Goal: Task Accomplishment & Management: Use online tool/utility

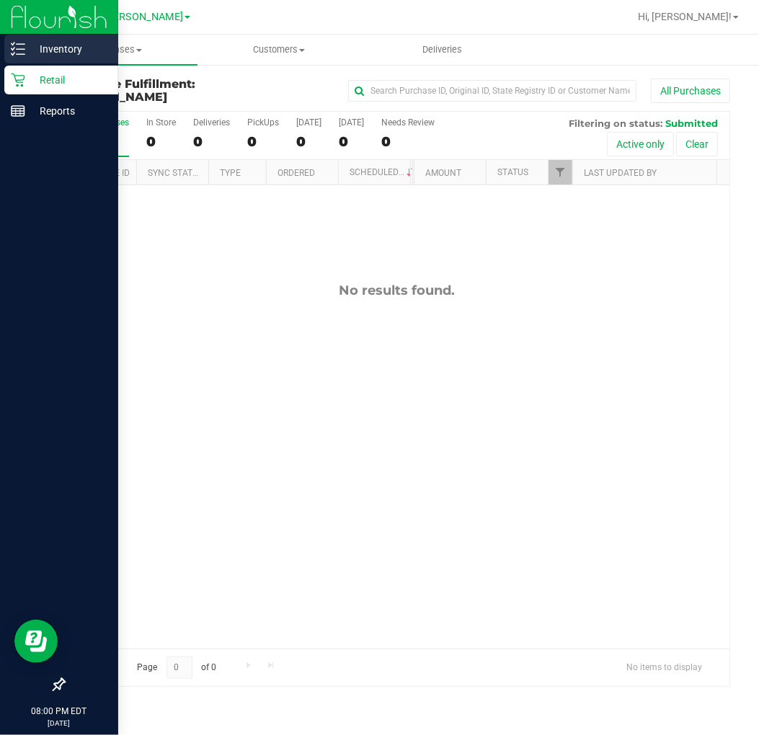
click at [68, 41] on p "Inventory" at bounding box center [68, 48] width 86 height 17
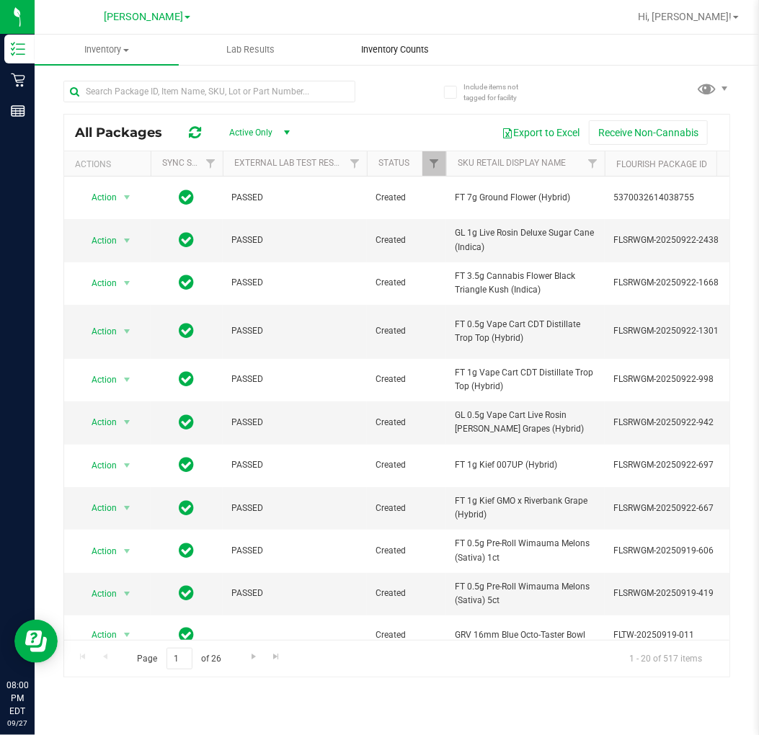
click at [416, 58] on uib-tab-heading "Inventory Counts" at bounding box center [394, 49] width 143 height 29
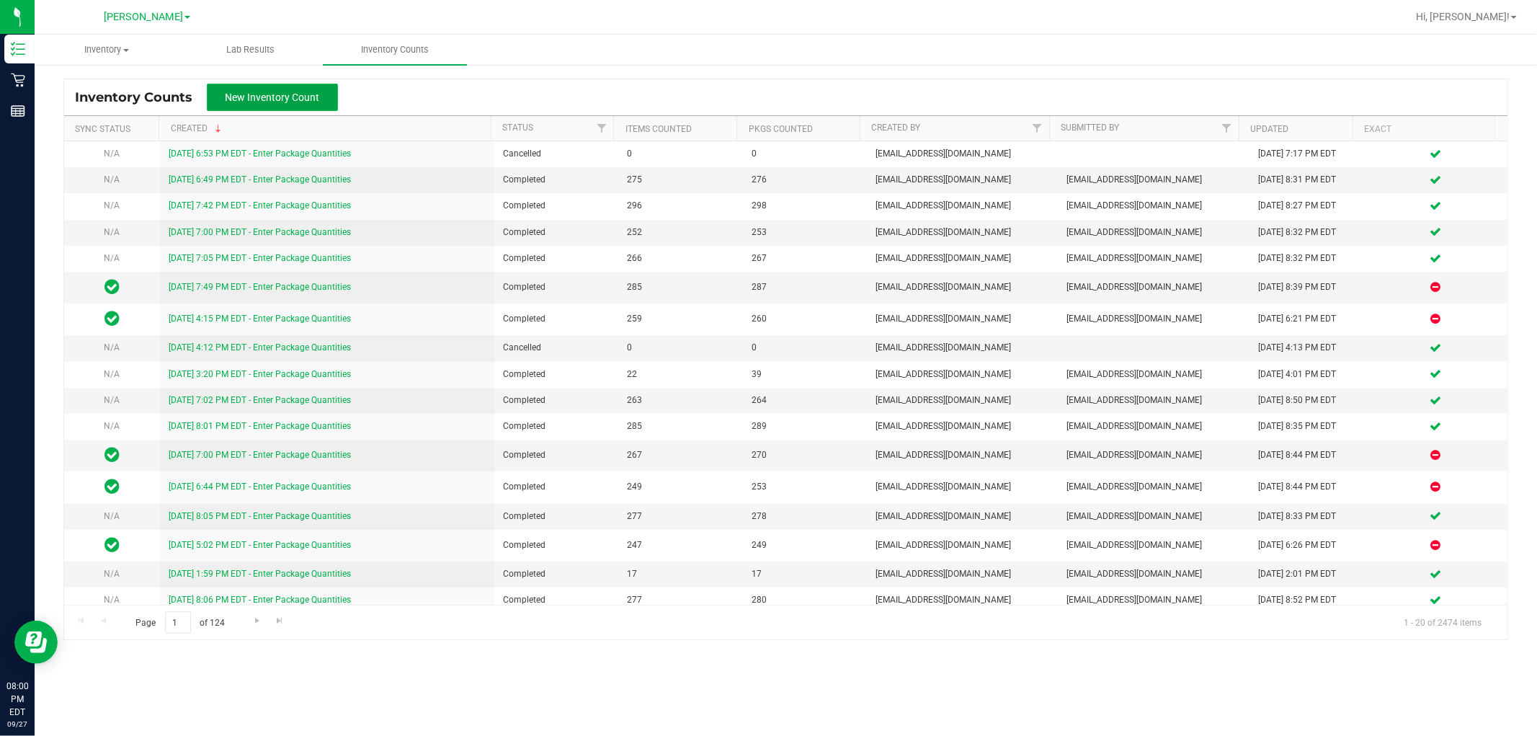
click at [310, 91] on span "New Inventory Count" at bounding box center [272, 97] width 94 height 12
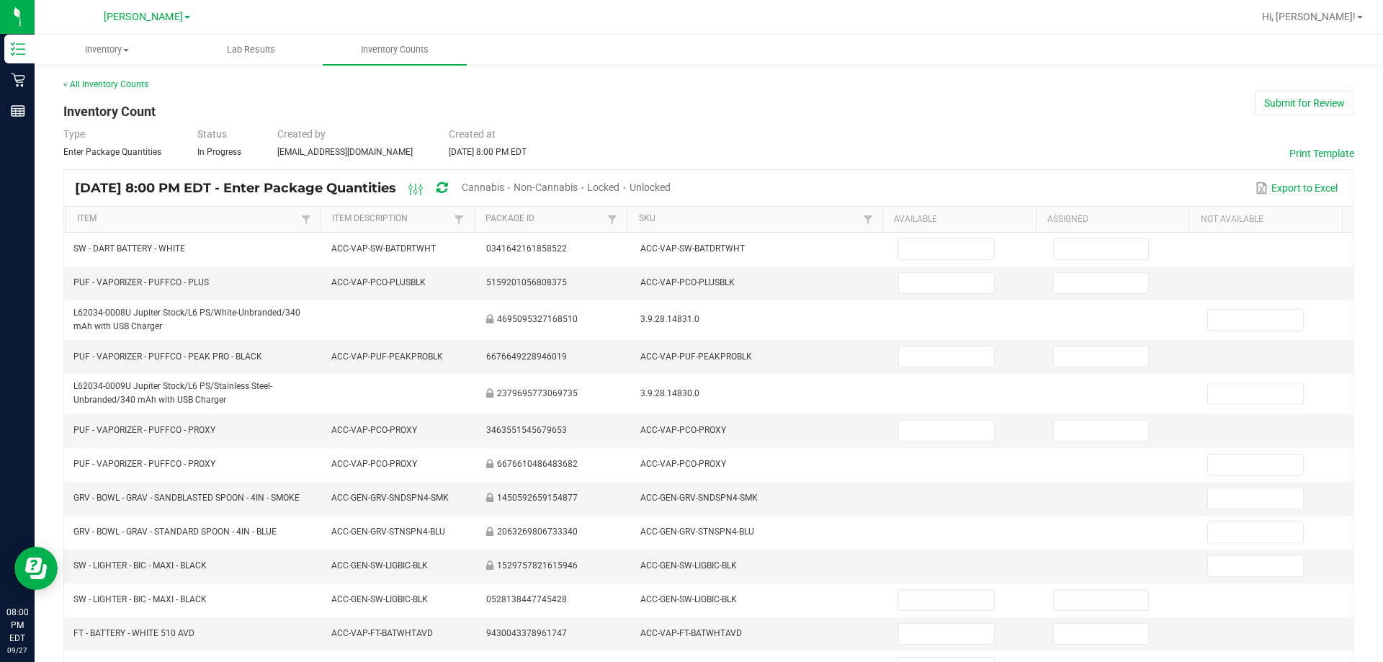
click at [671, 188] on span "Unlocked" at bounding box center [650, 188] width 41 height 12
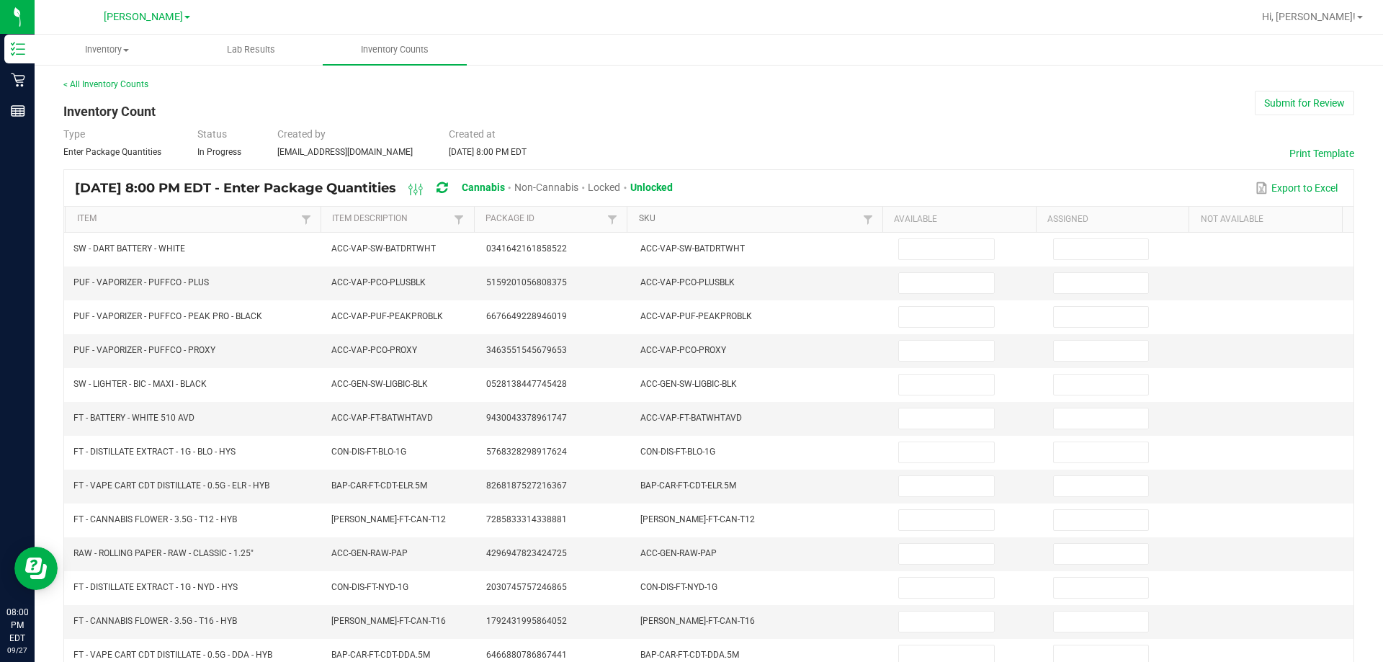
click at [639, 217] on link "SKU" at bounding box center [749, 219] width 220 height 12
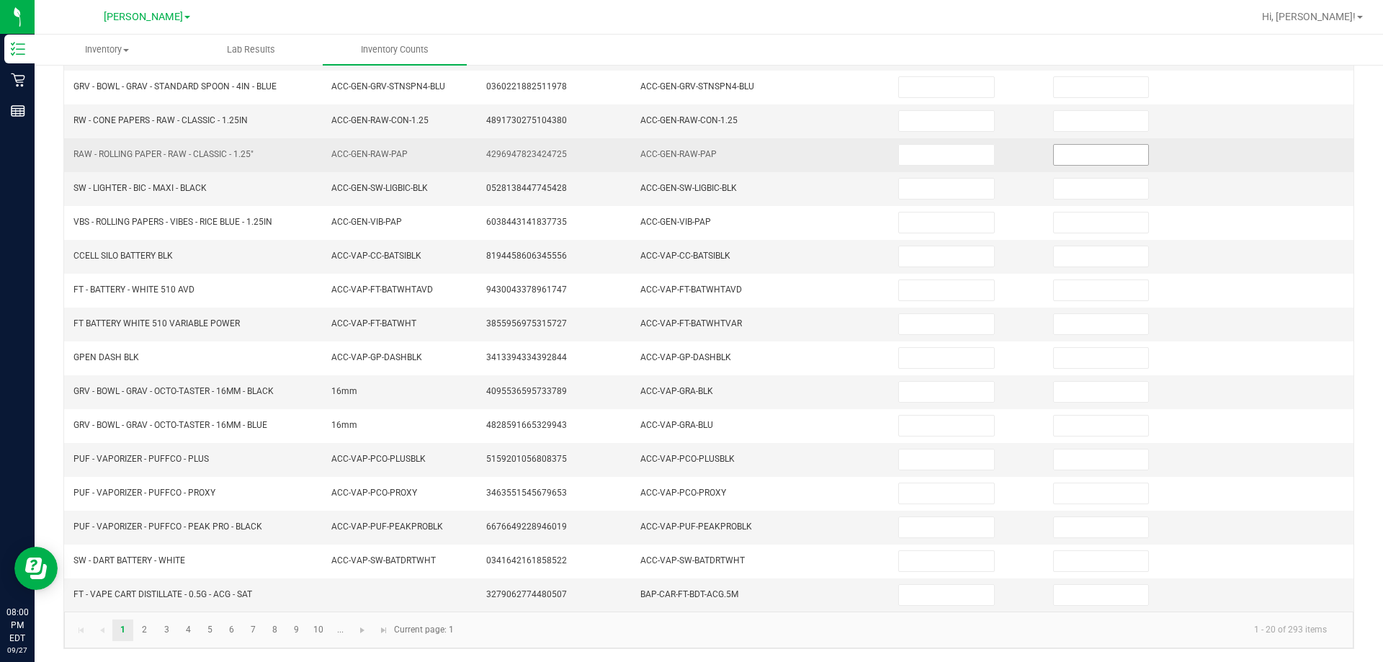
scroll to position [299, 0]
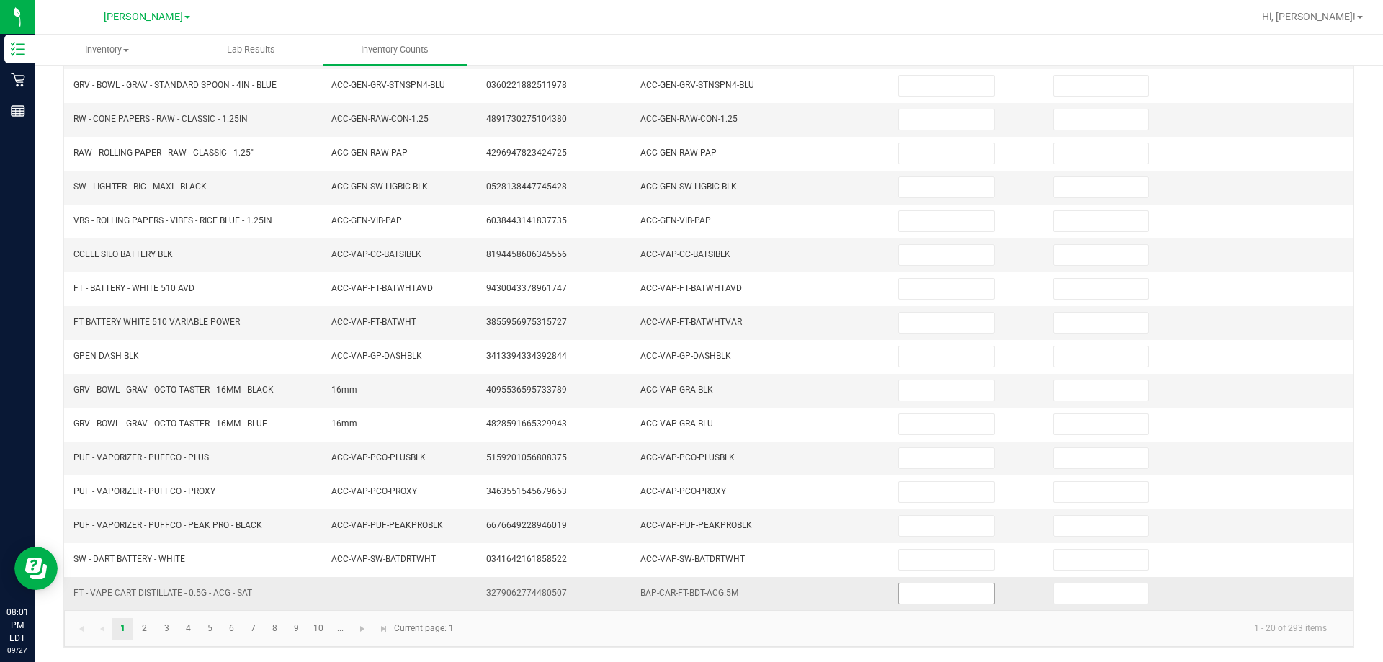
click at [758, 593] on input at bounding box center [946, 594] width 94 height 20
type input "9"
click at [138, 622] on link "2" at bounding box center [144, 629] width 21 height 22
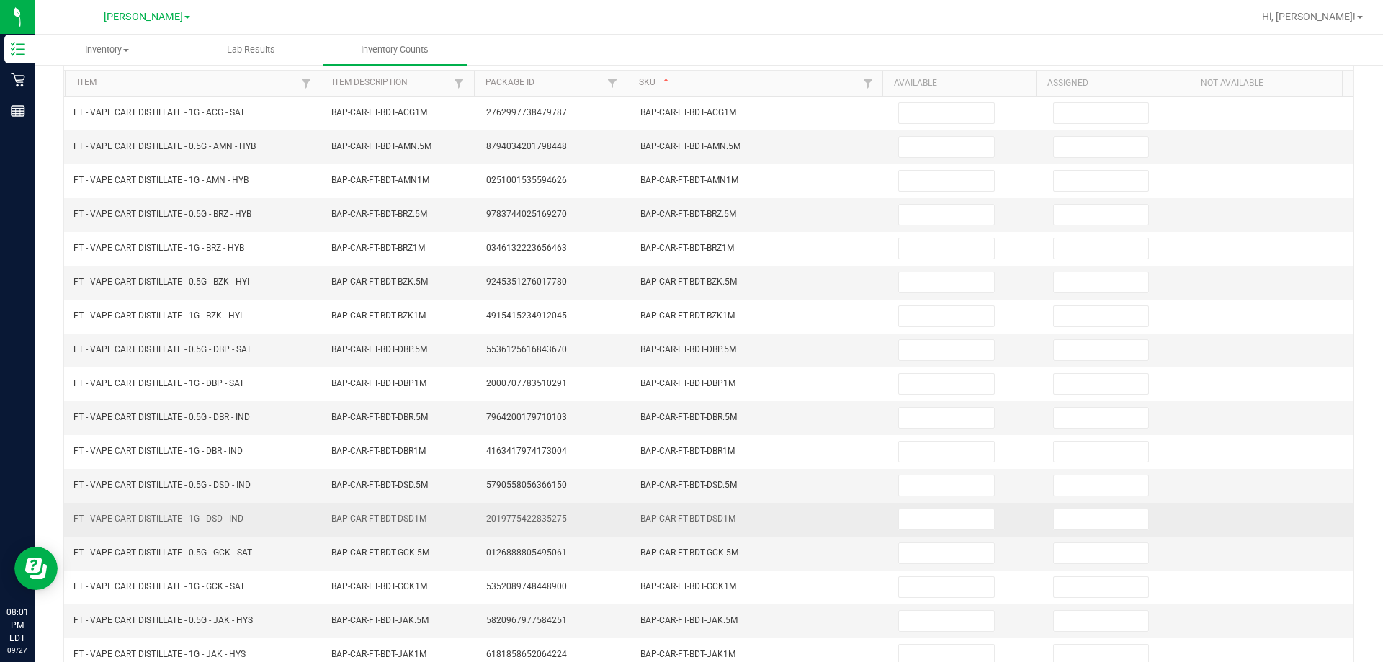
scroll to position [0, 0]
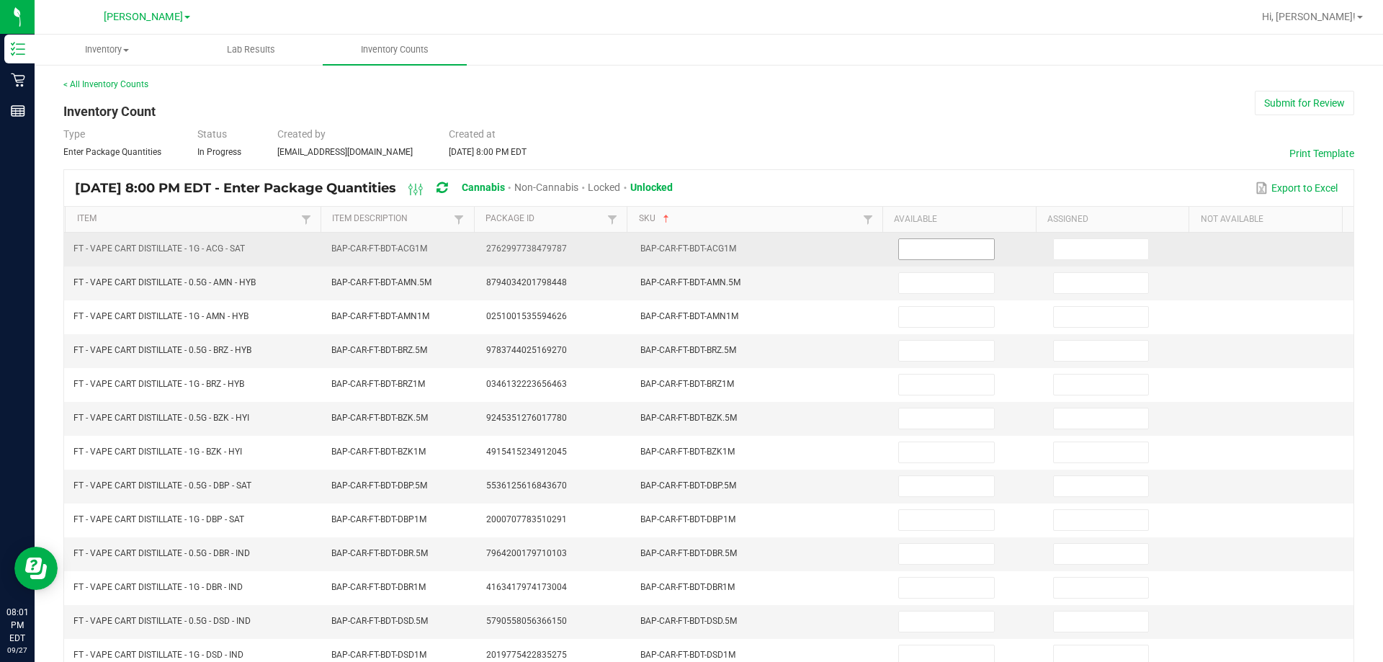
click at [758, 259] on input at bounding box center [946, 249] width 94 height 20
type input "4"
type input "7"
type input "4"
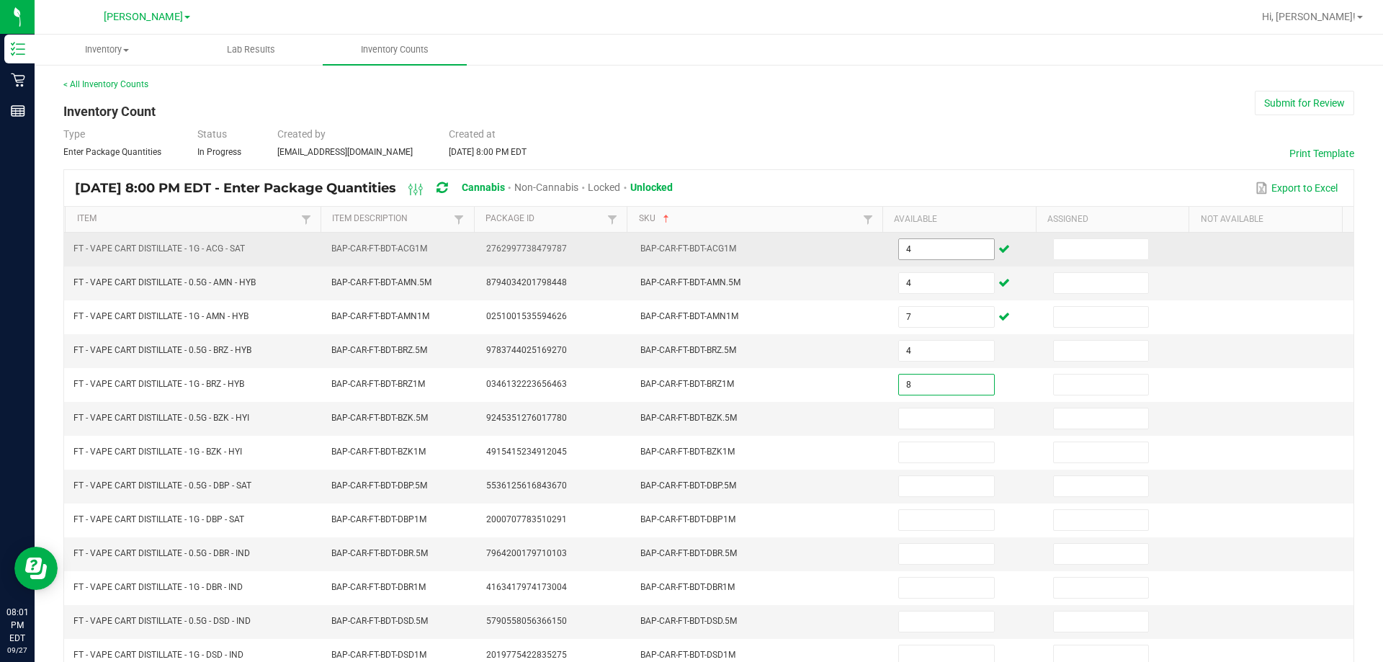
type input "8"
type input "2"
type input "3"
type input "11"
type input "9"
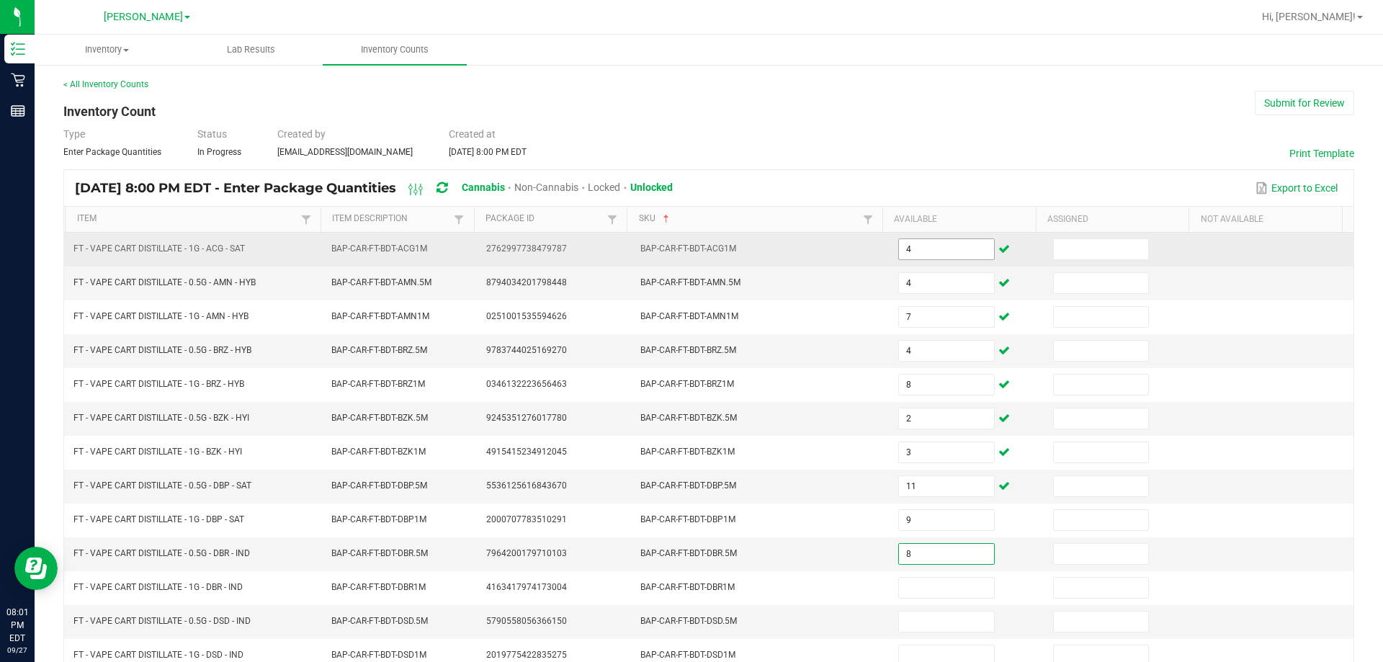
type input "8"
type input "2"
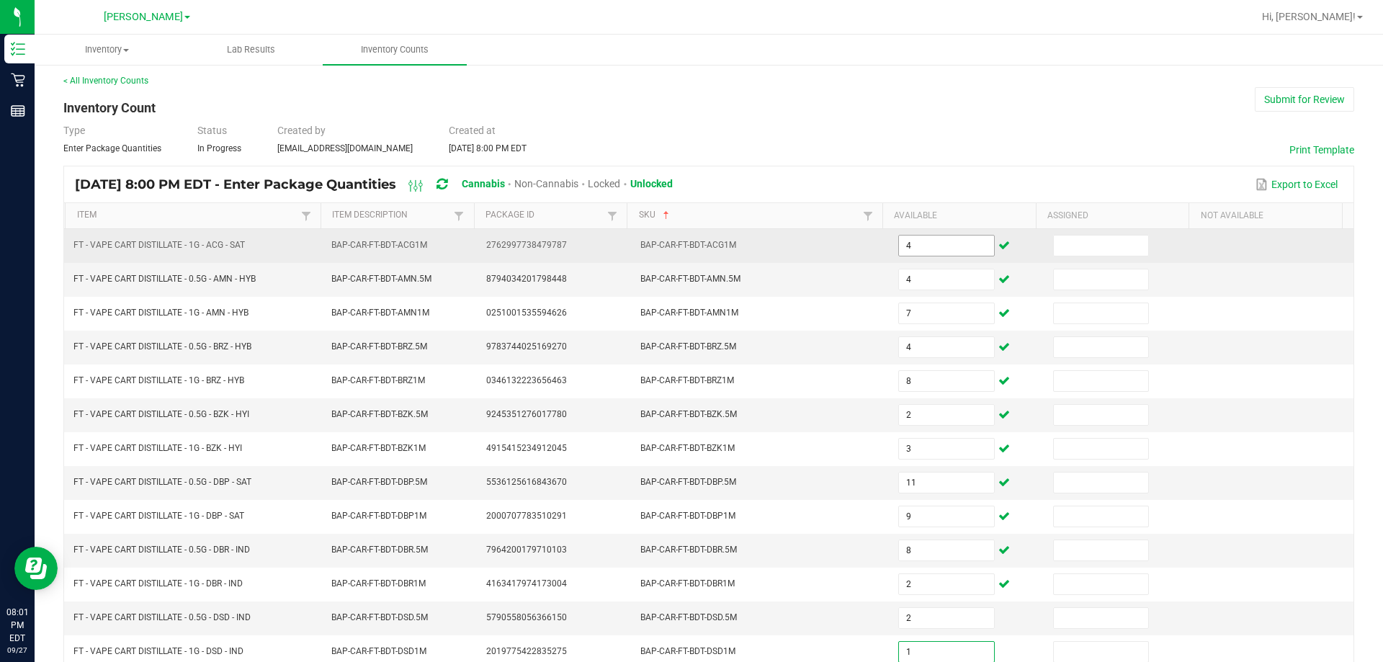
type input "1"
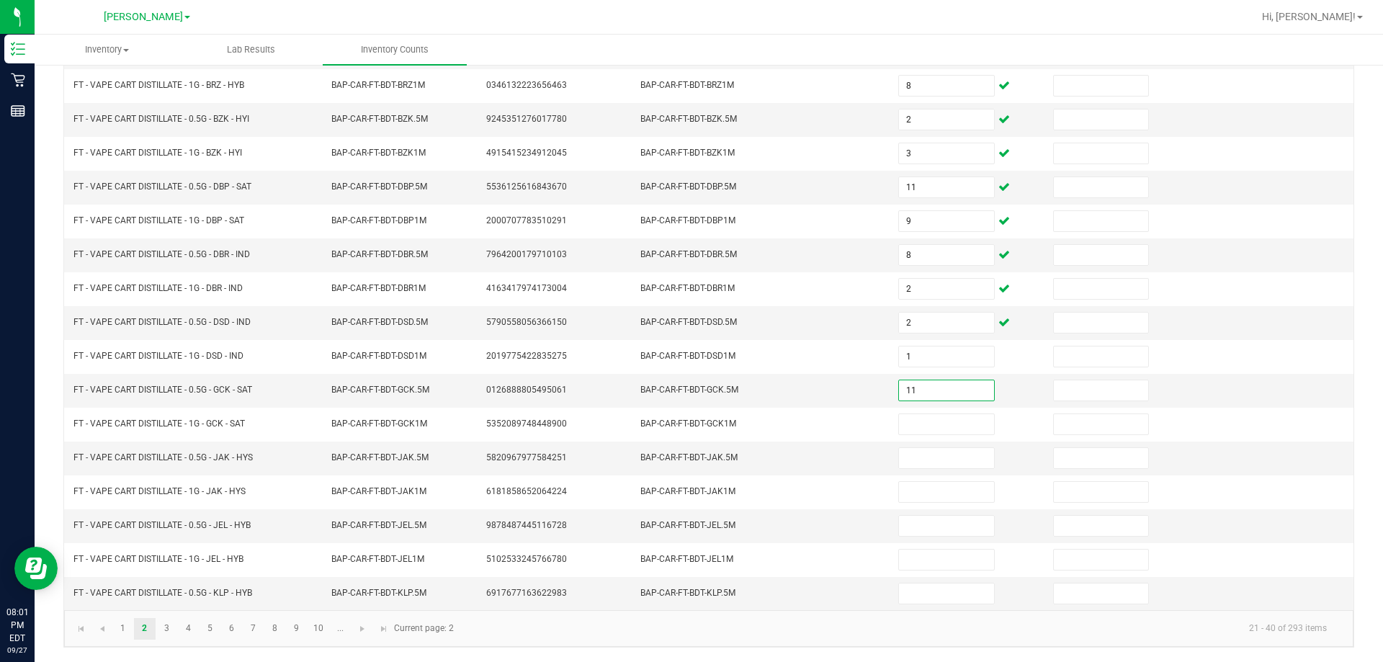
type input "11"
type input "8"
type input "11"
type input "12"
type input "4"
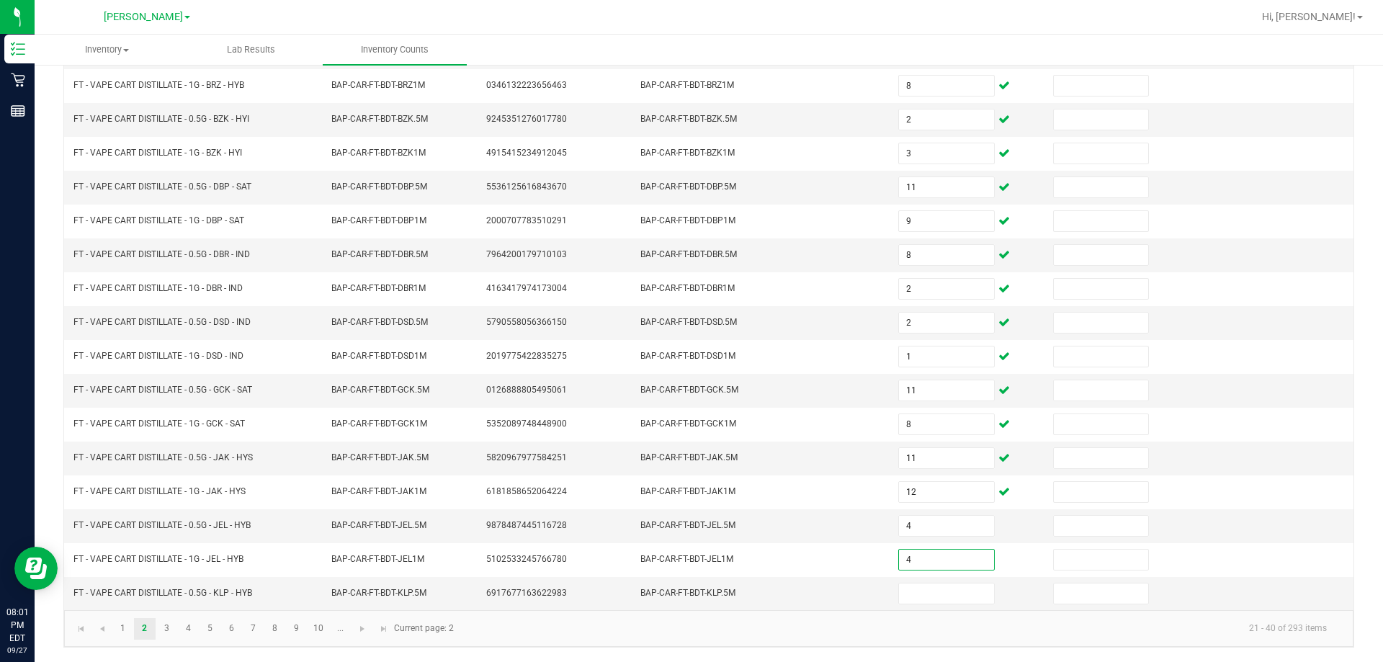
type input "4"
type input "11"
click at [154, 621] on link "2" at bounding box center [144, 629] width 21 height 22
click at [168, 628] on link "3" at bounding box center [166, 629] width 21 height 22
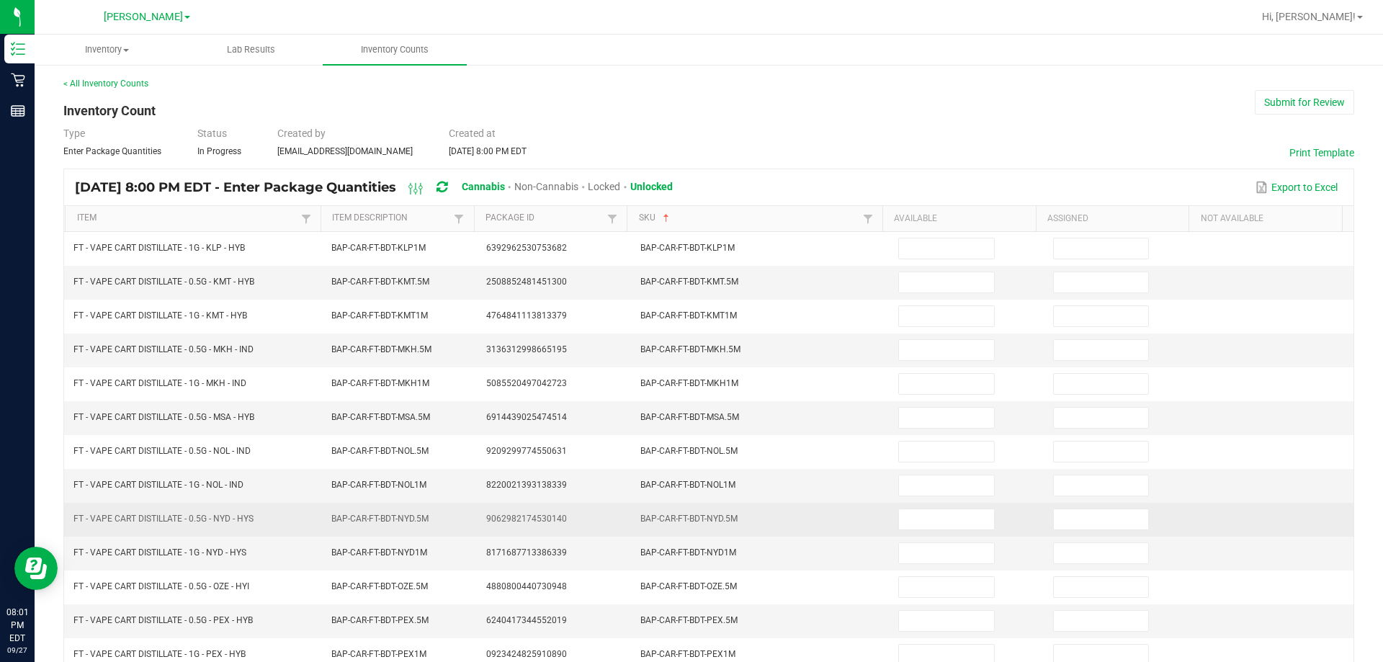
scroll to position [0, 0]
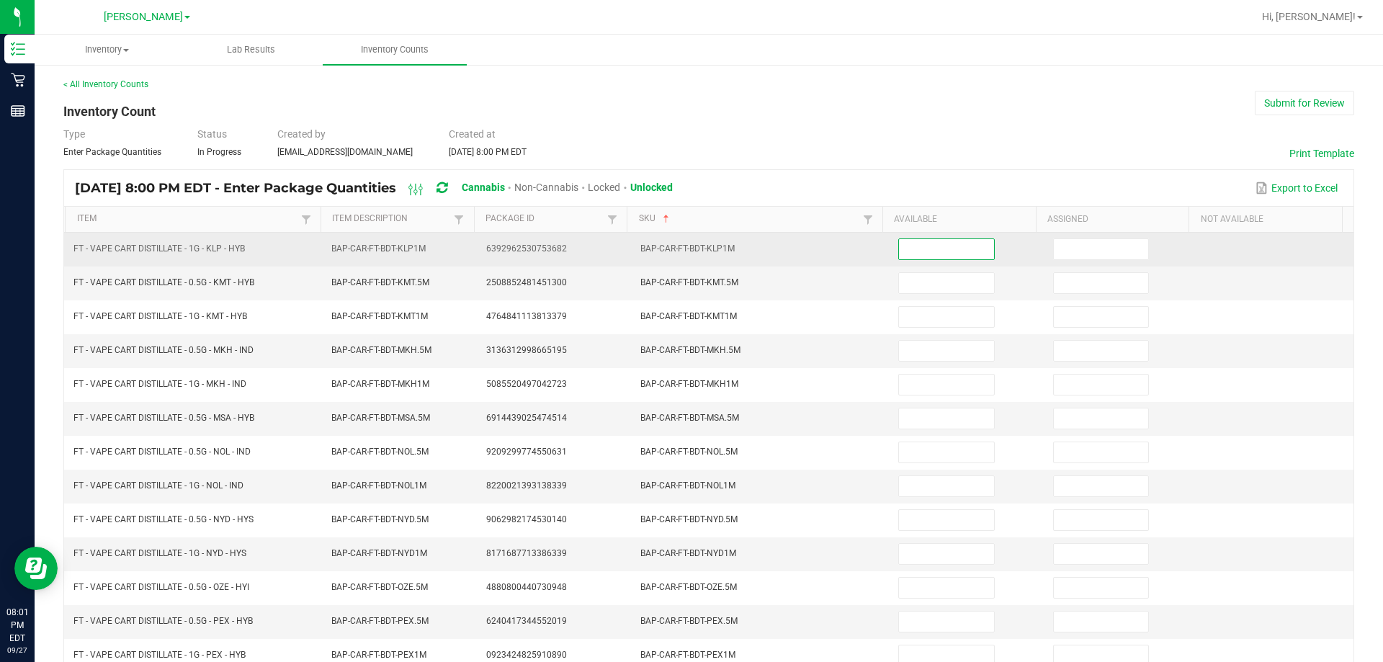
click at [758, 246] on input at bounding box center [946, 249] width 94 height 20
type input "5"
type input "1"
type input "5"
type input "3"
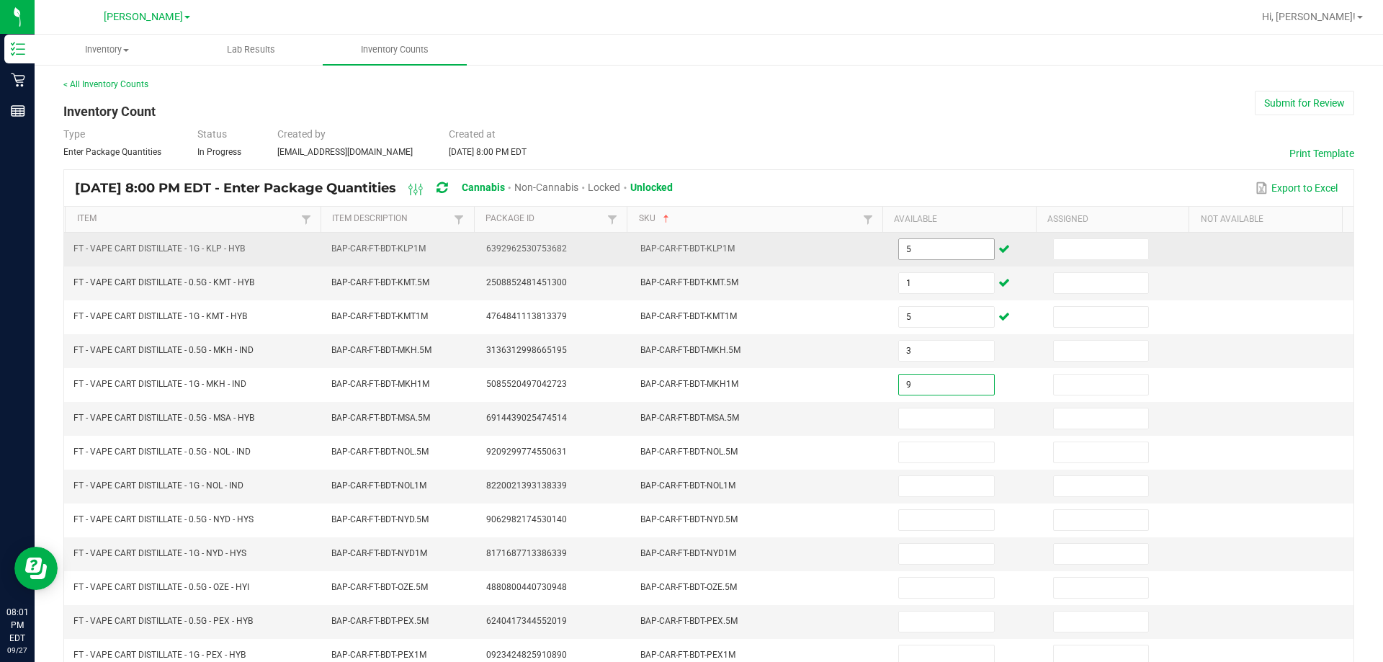
type input "9"
type input "2"
type input "8"
type input "2"
type input "4"
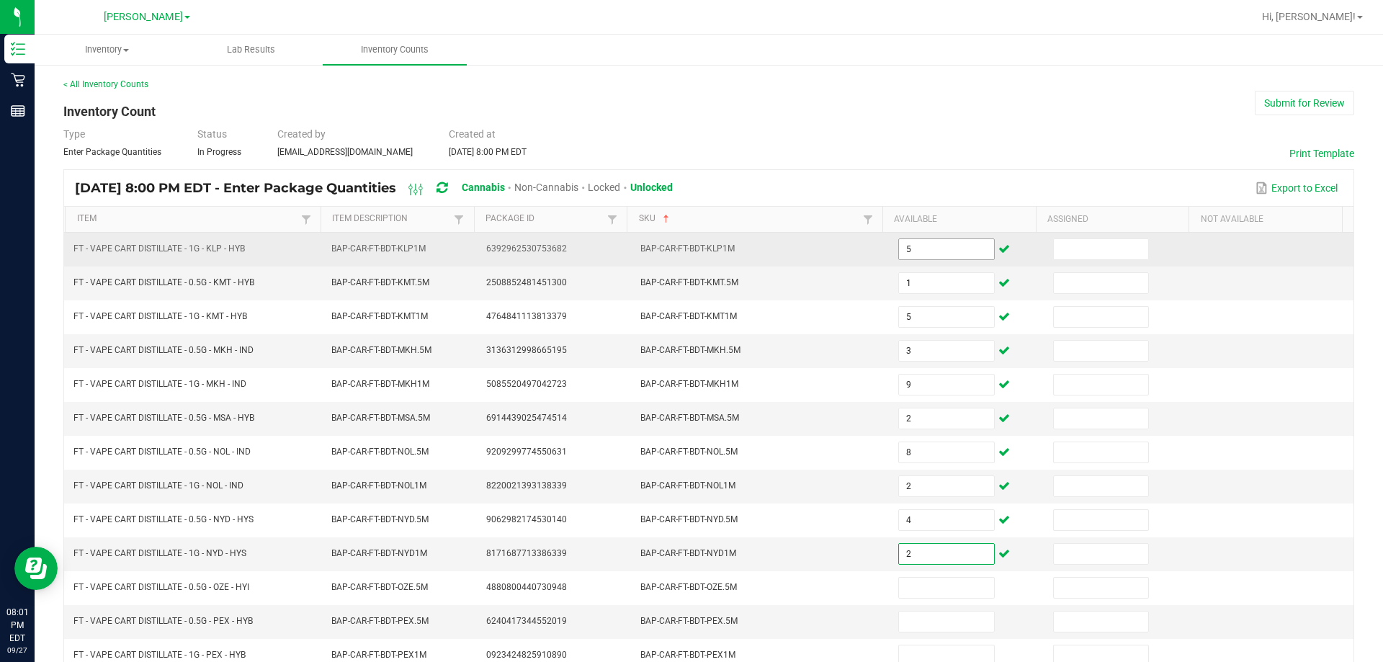
type input "2"
type input "6"
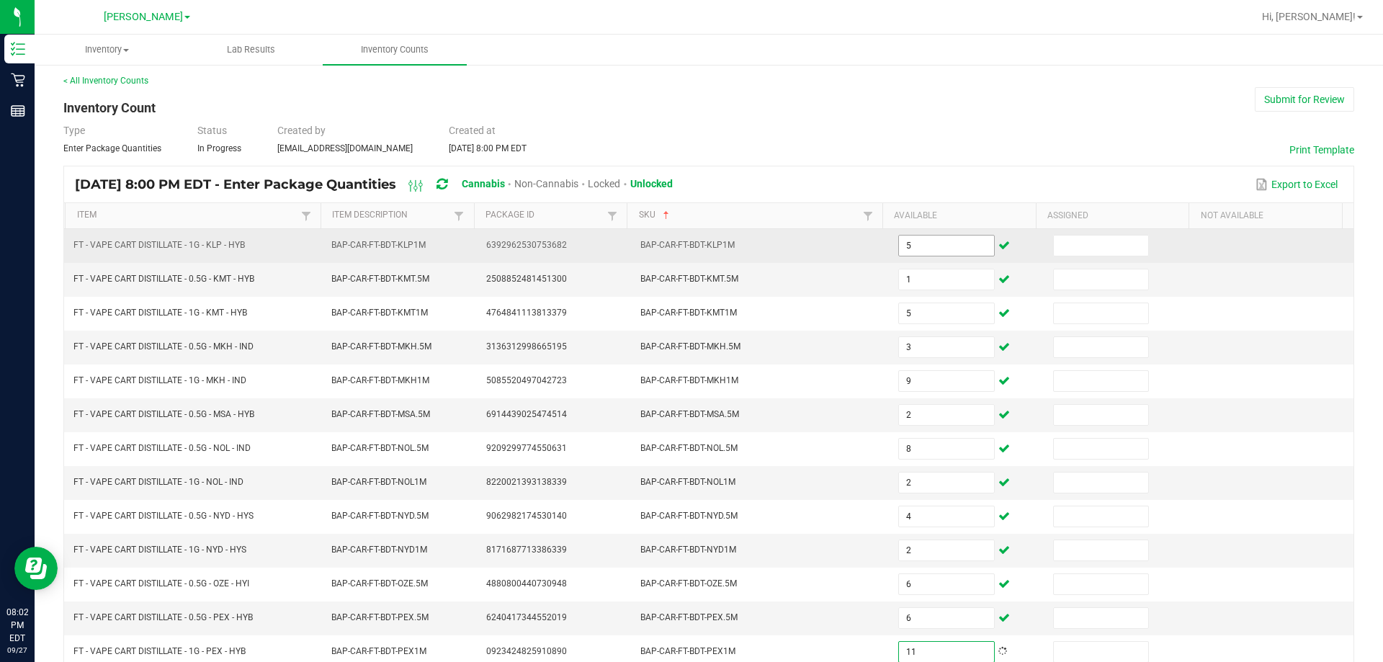
type input "11"
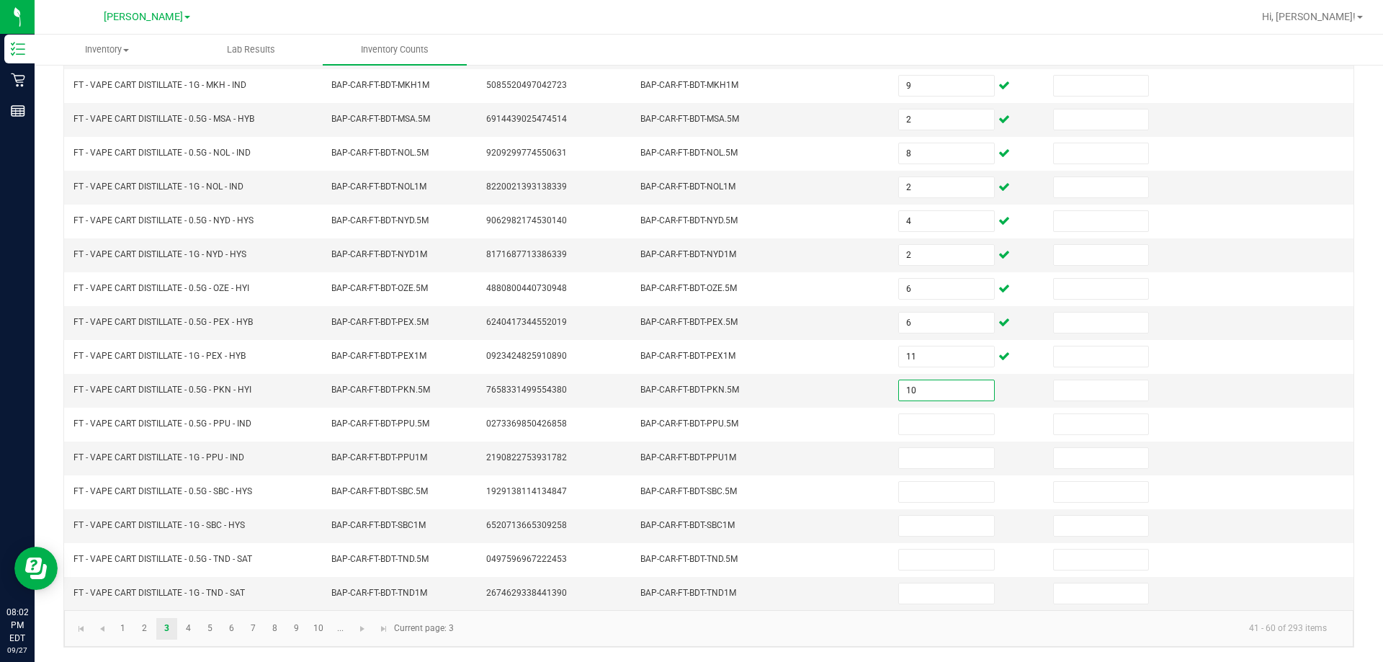
type input "10"
type input "2"
type input "10"
type input "11"
type input "8"
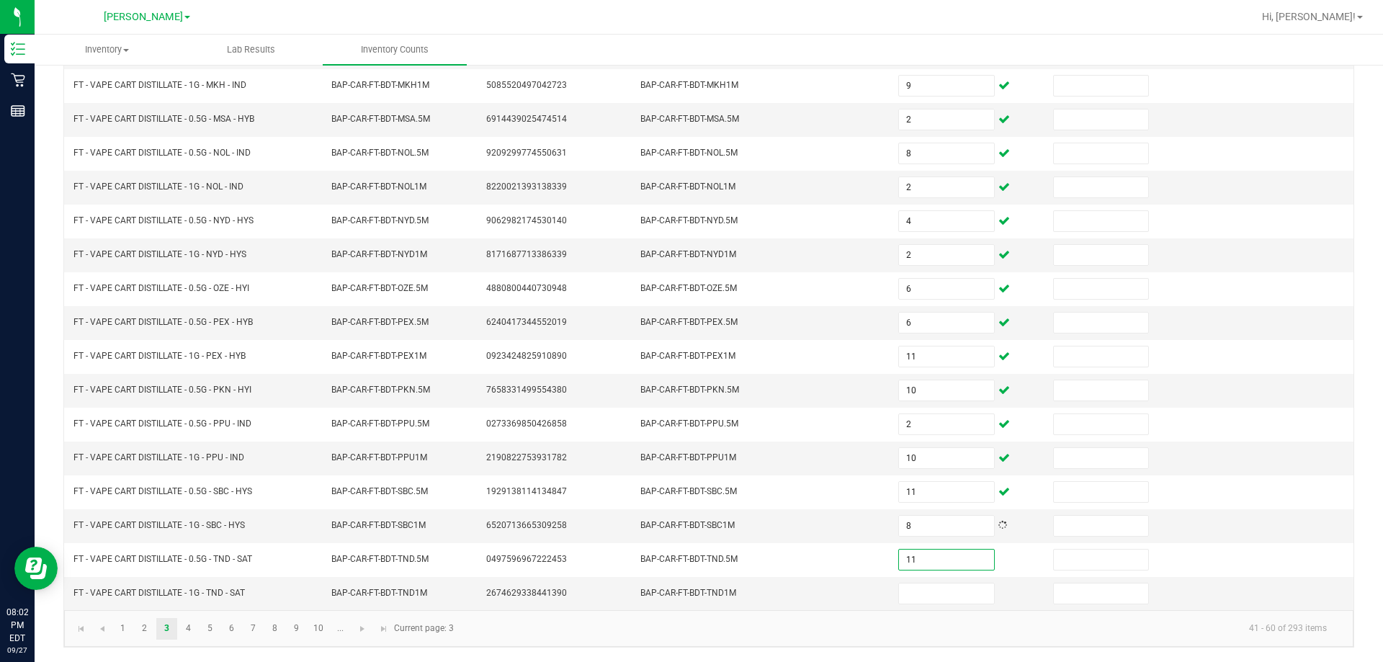
type input "11"
type input "6"
click at [187, 630] on link "4" at bounding box center [188, 629] width 21 height 22
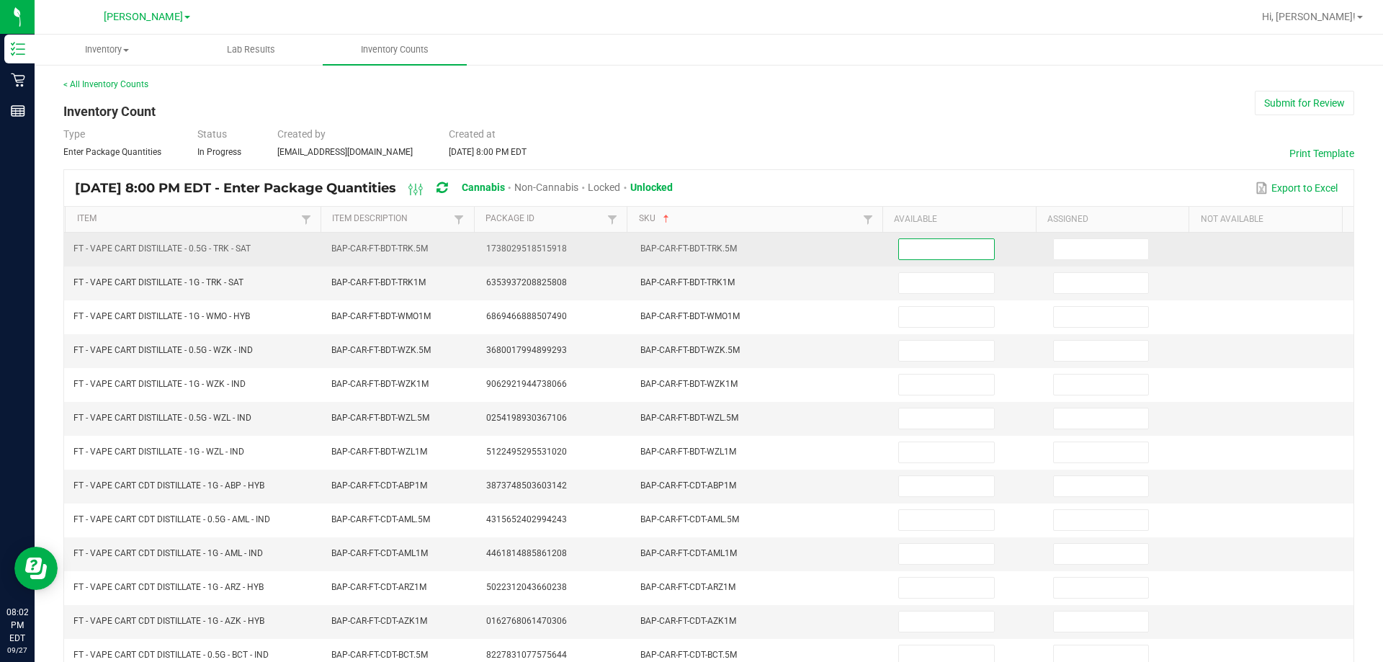
click at [758, 247] on input at bounding box center [946, 249] width 94 height 20
type input "2"
type input "7"
type input "8"
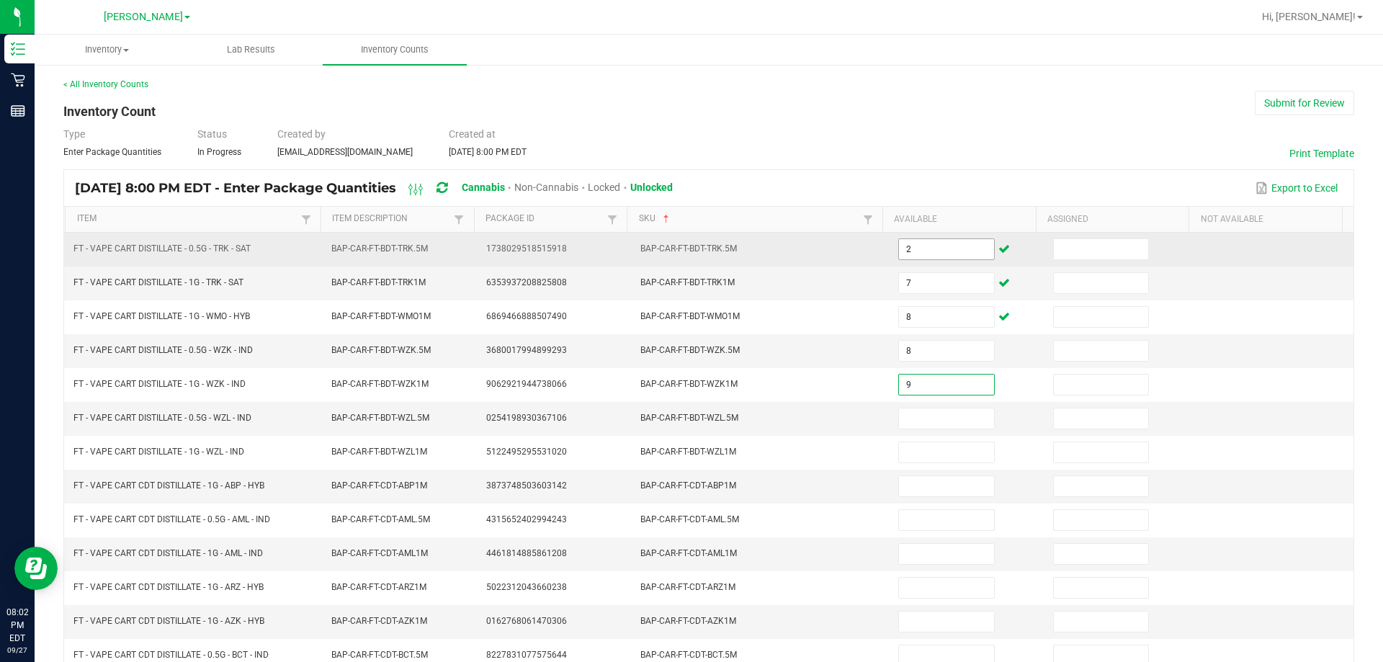
type input "9"
type input "3"
type input "5"
type input "4"
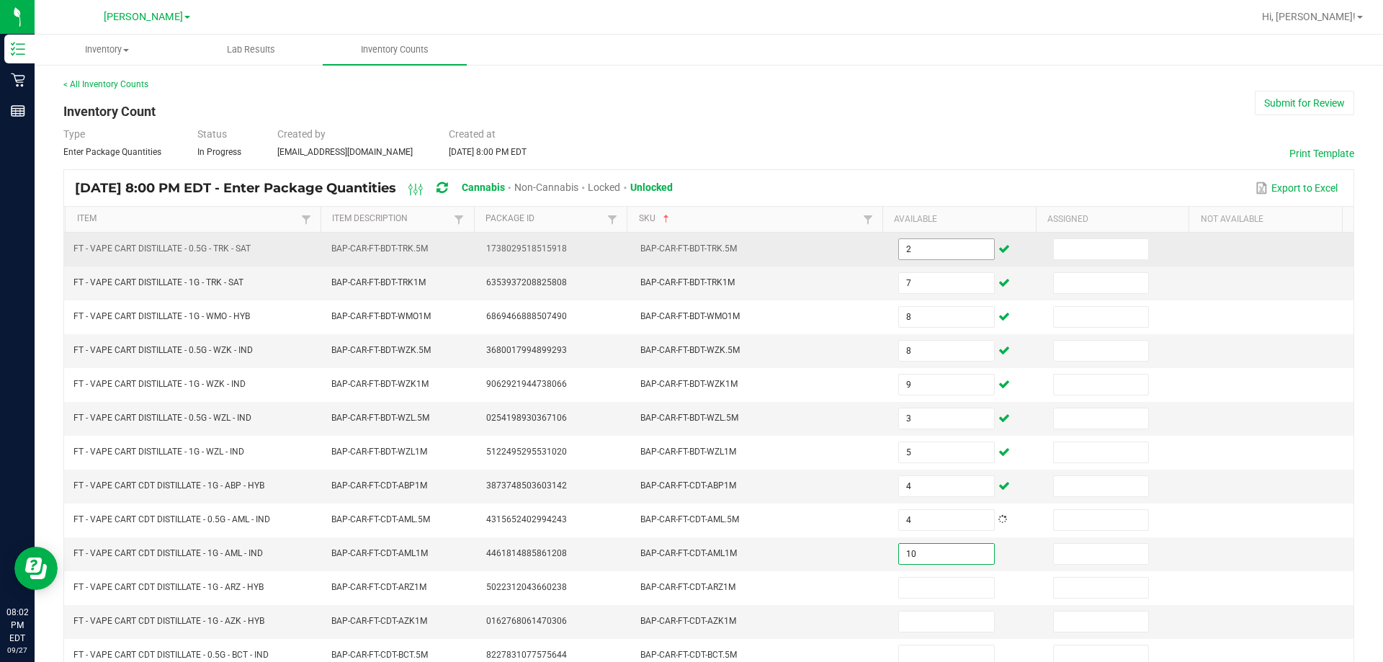
type input "10"
type input "5"
type input "9"
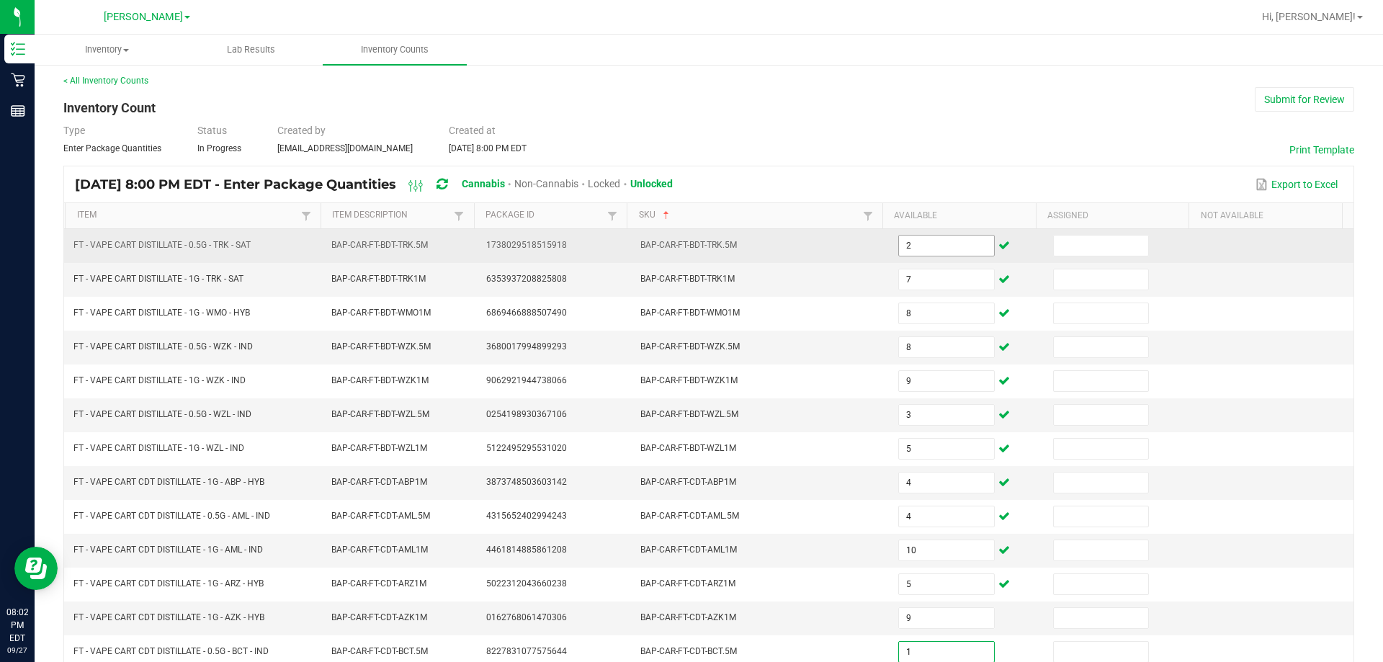
type input "1"
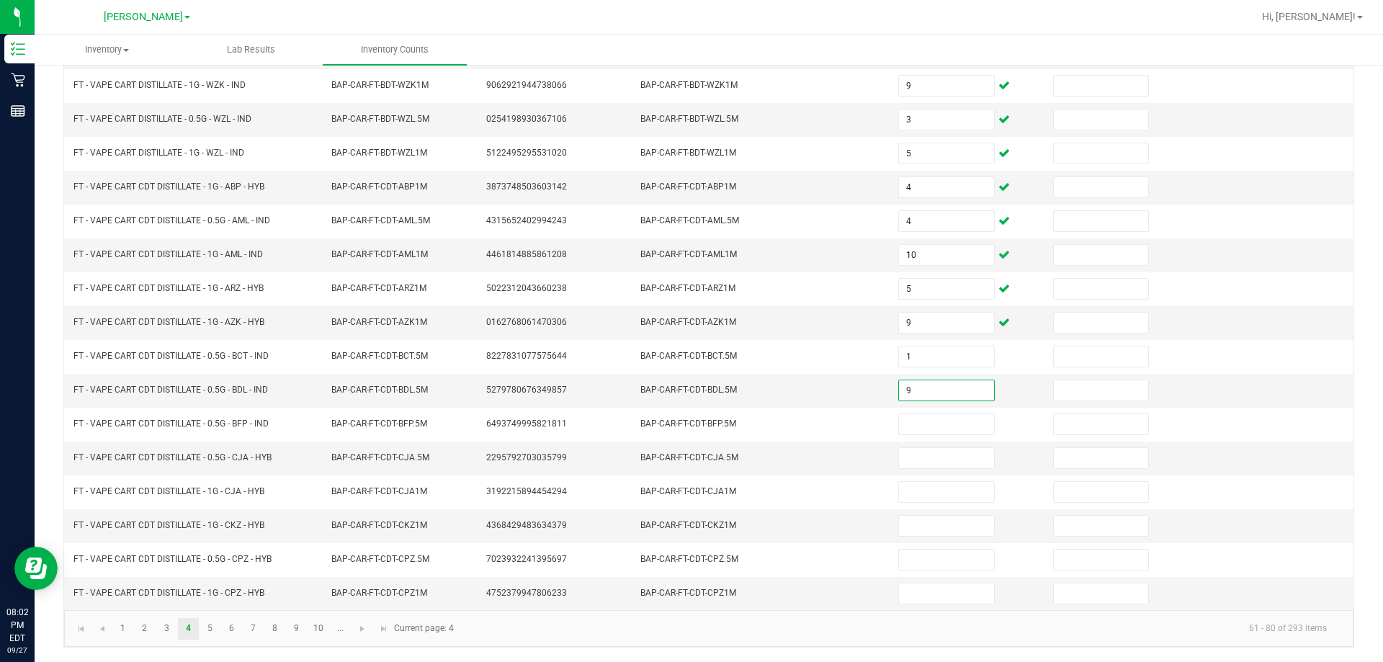
type input "9"
type input "7"
type input "9"
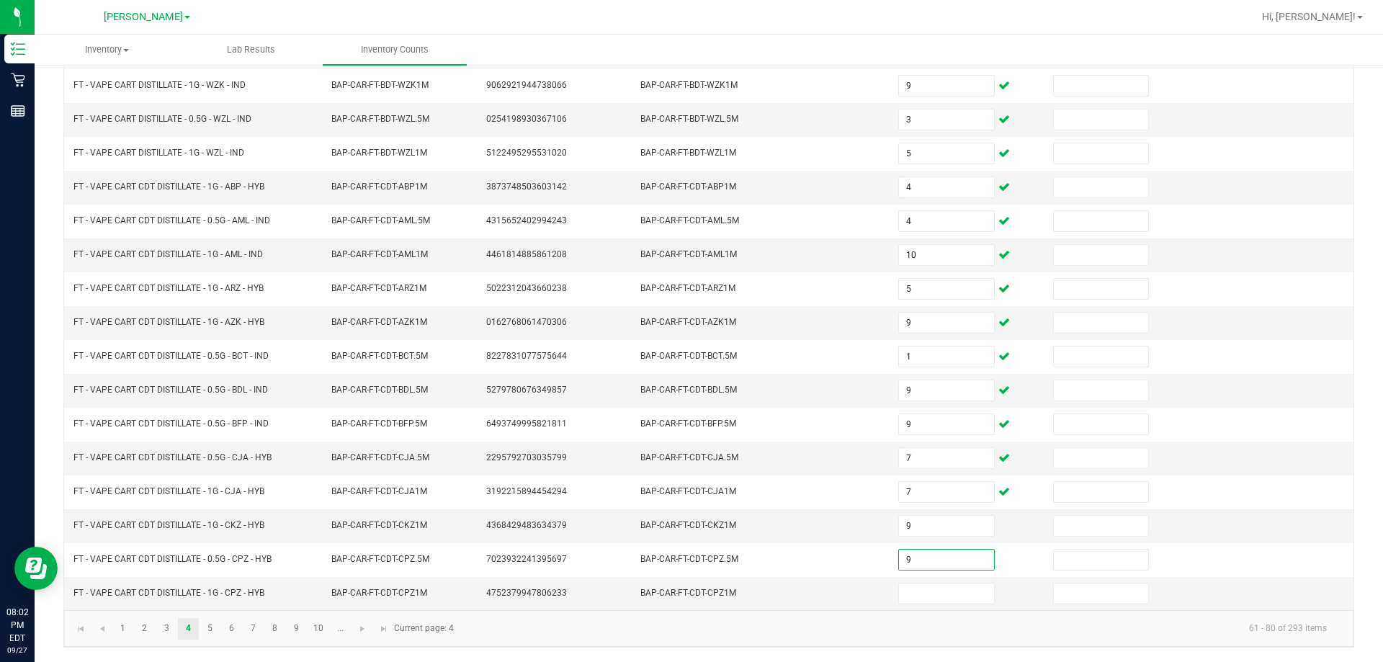
type input "9"
type input "8"
click at [218, 634] on link "5" at bounding box center [210, 629] width 21 height 22
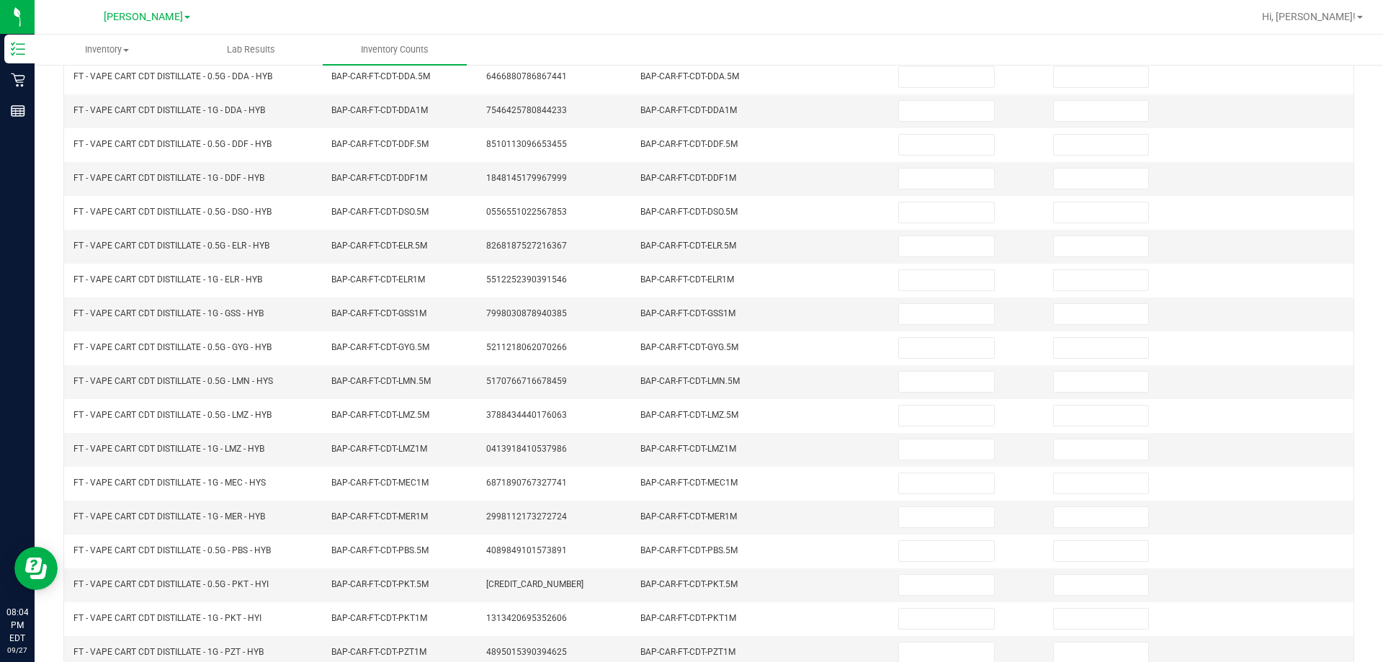
scroll to position [0, 0]
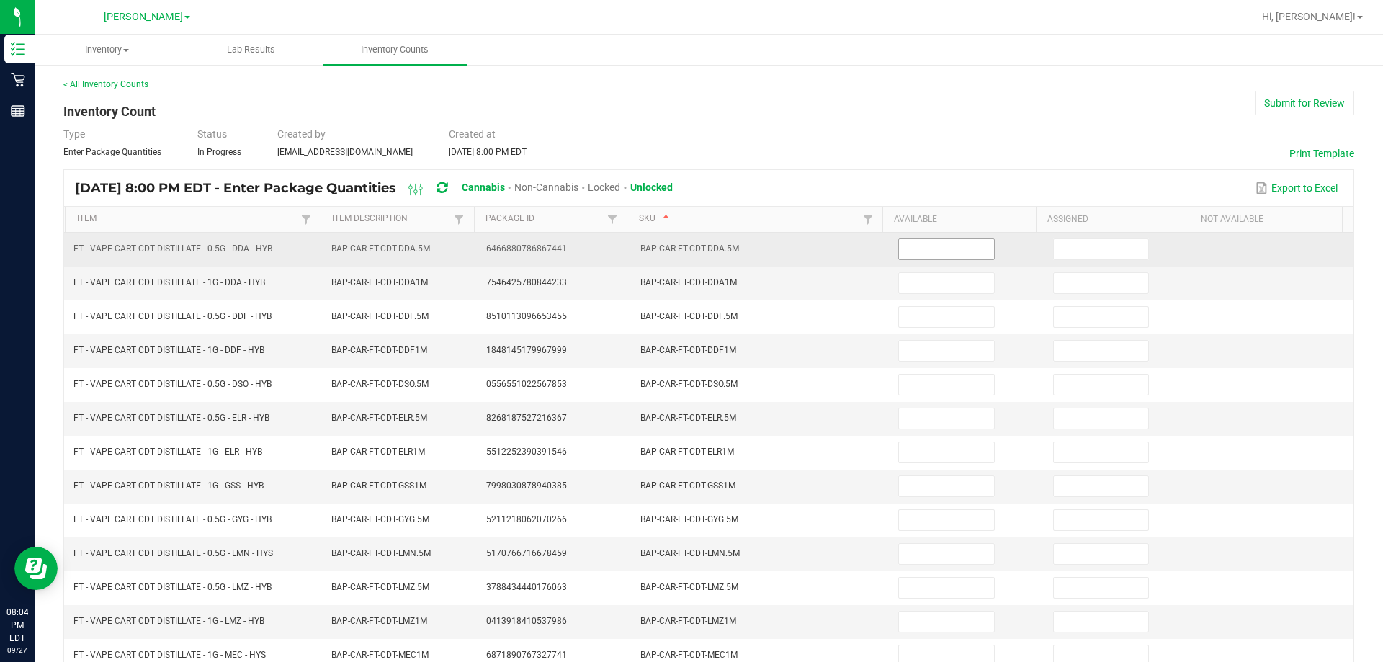
click at [758, 254] on input at bounding box center [946, 249] width 94 height 20
type input "5"
type input "2"
type input "8"
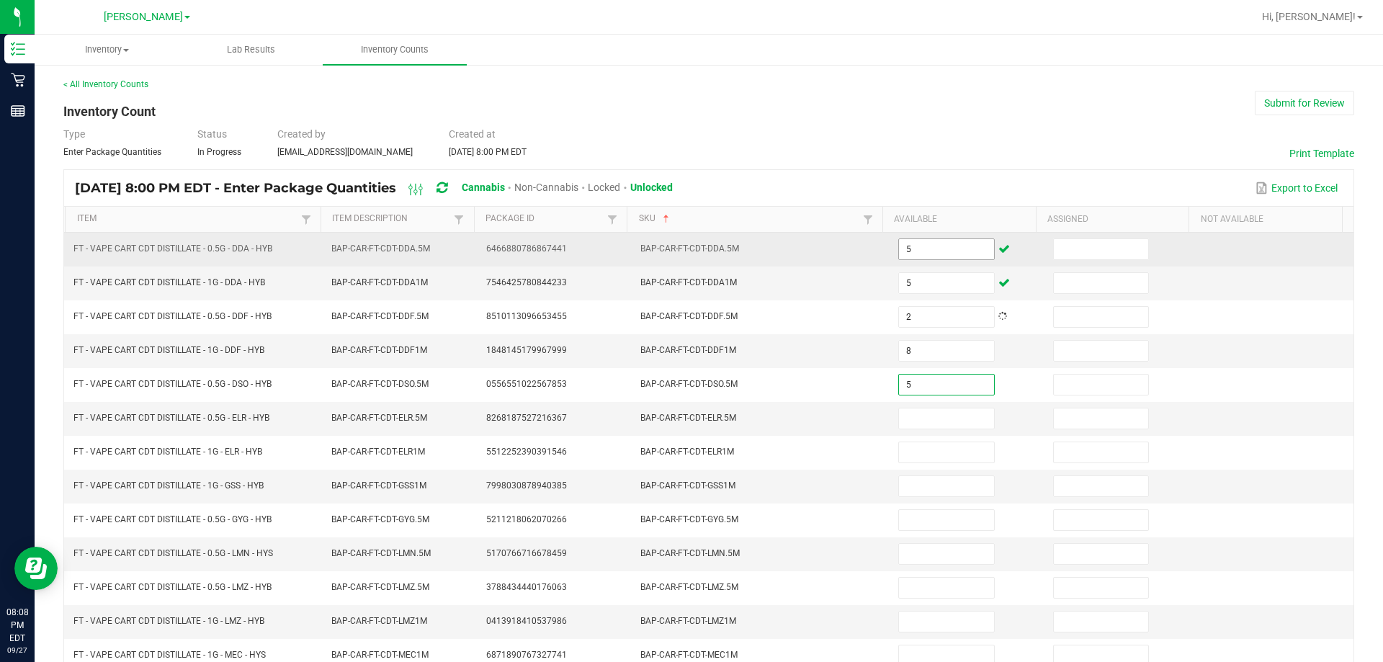
type input "5"
type input "3"
type input "9"
type input "8"
type input "2"
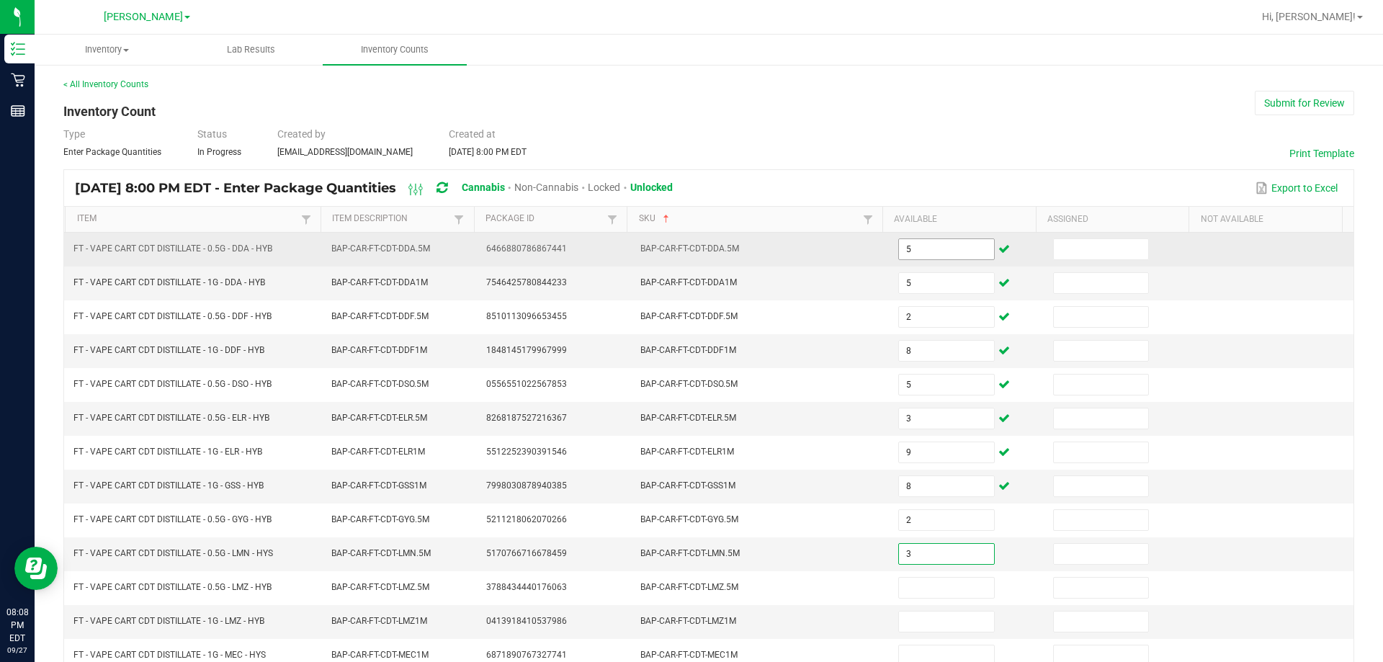
type input "3"
type input "12"
type input "9"
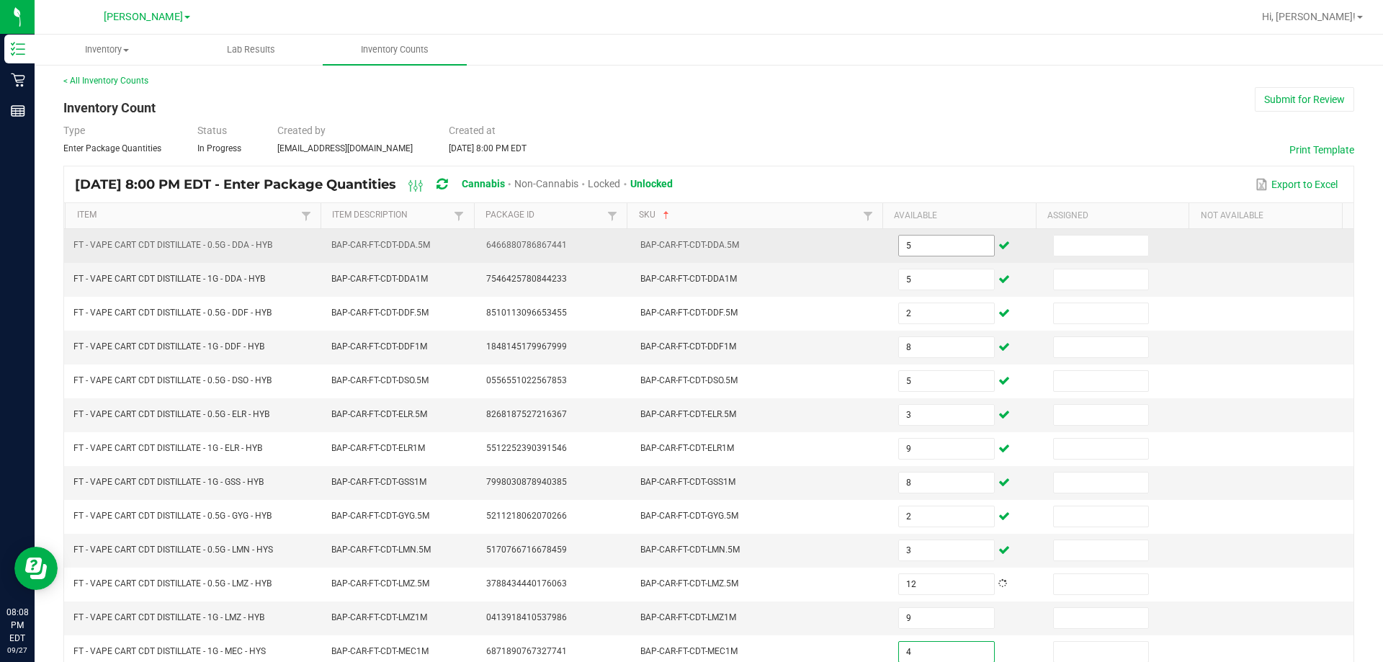
type input "4"
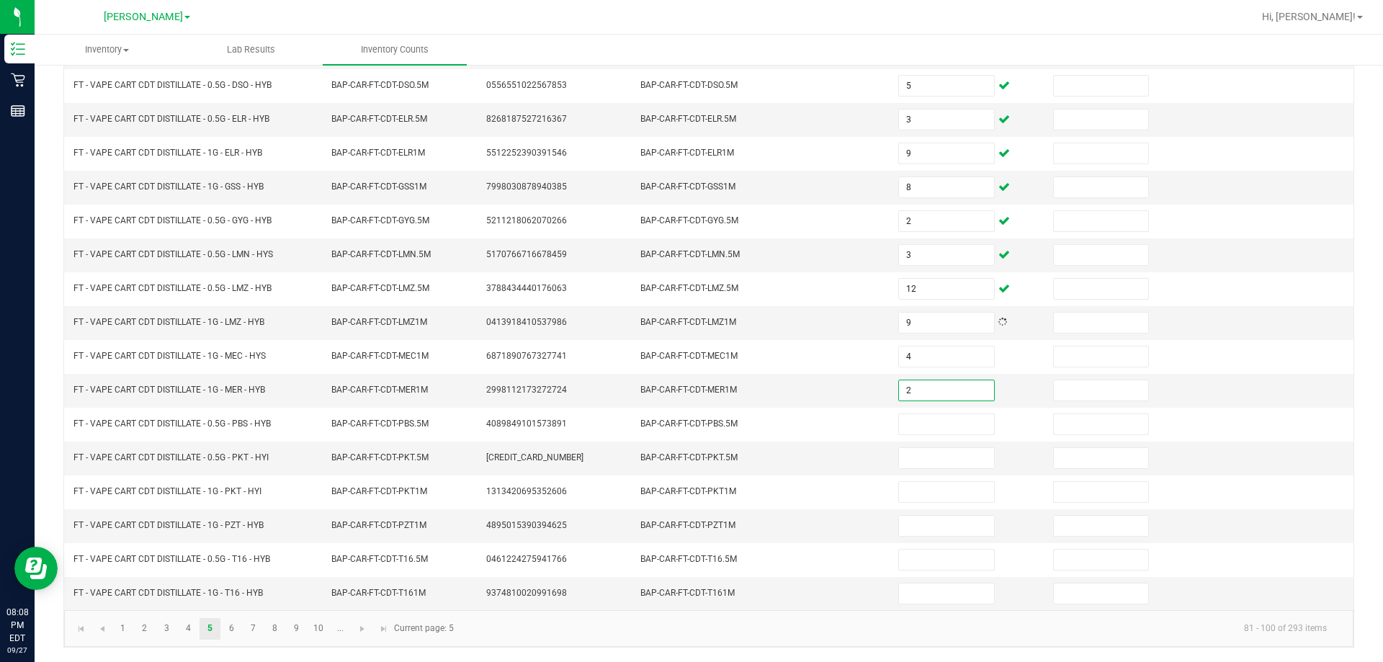
type input "2"
type input "3"
type input "6"
type input "12"
type input "3"
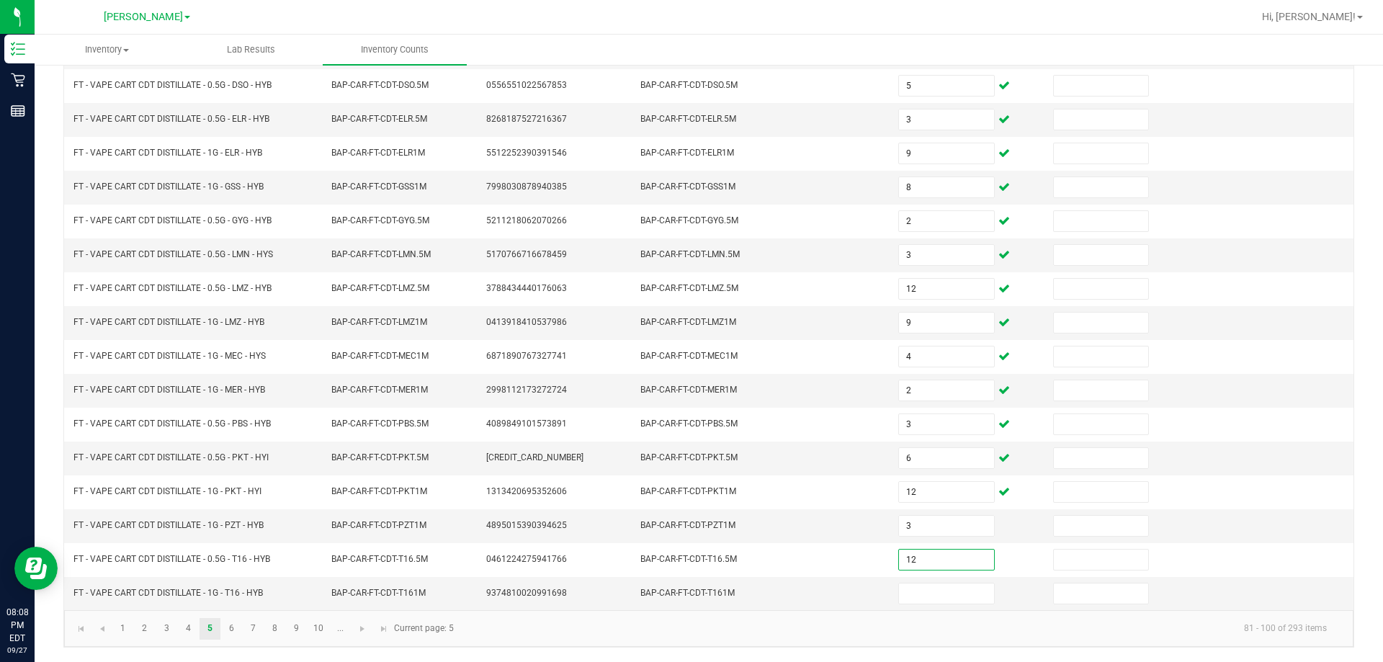
type input "12"
type input "11"
click at [231, 626] on link "6" at bounding box center [231, 629] width 21 height 22
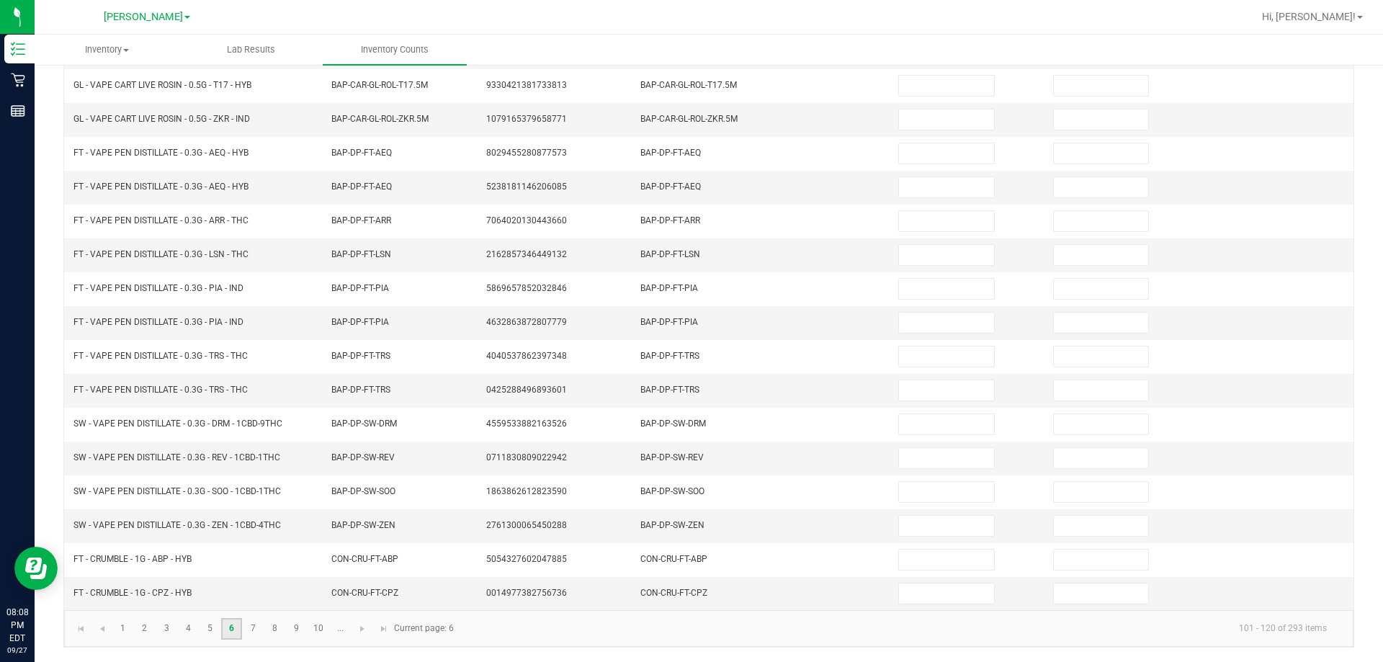
scroll to position [0, 0]
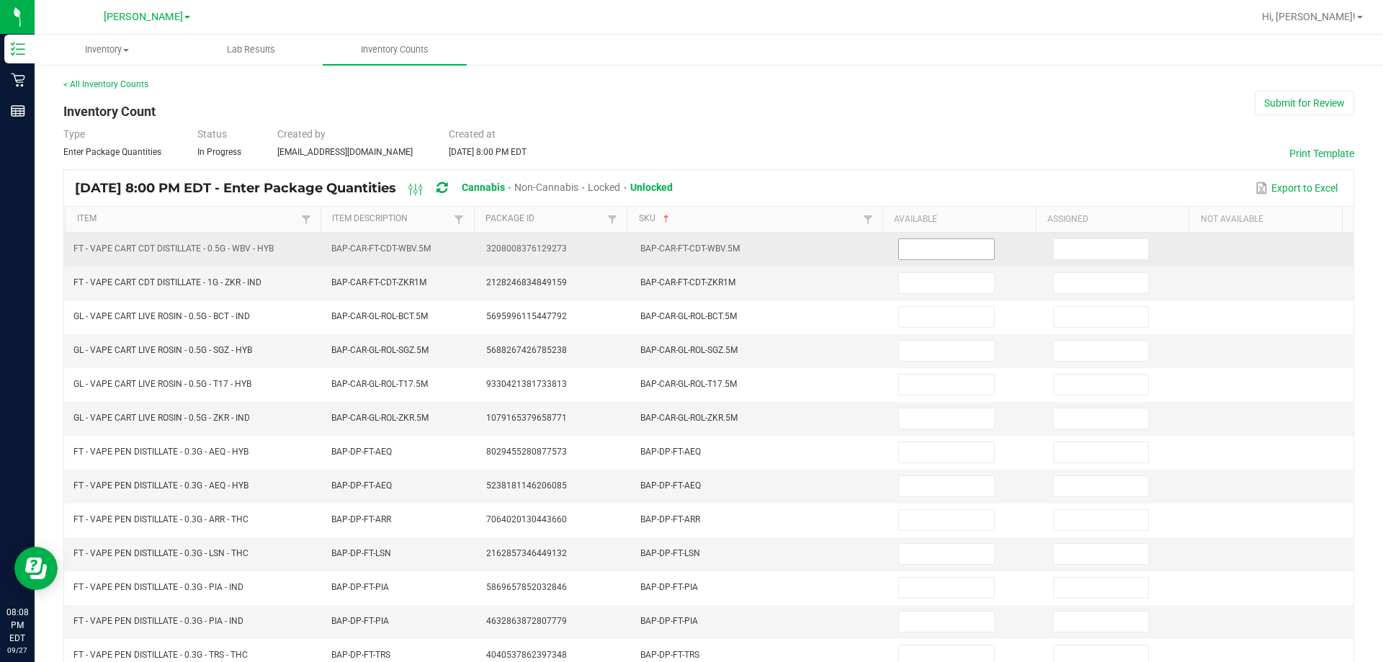
click at [758, 243] on input at bounding box center [946, 249] width 94 height 20
type input "8"
type input "1"
type input "8"
type input "4"
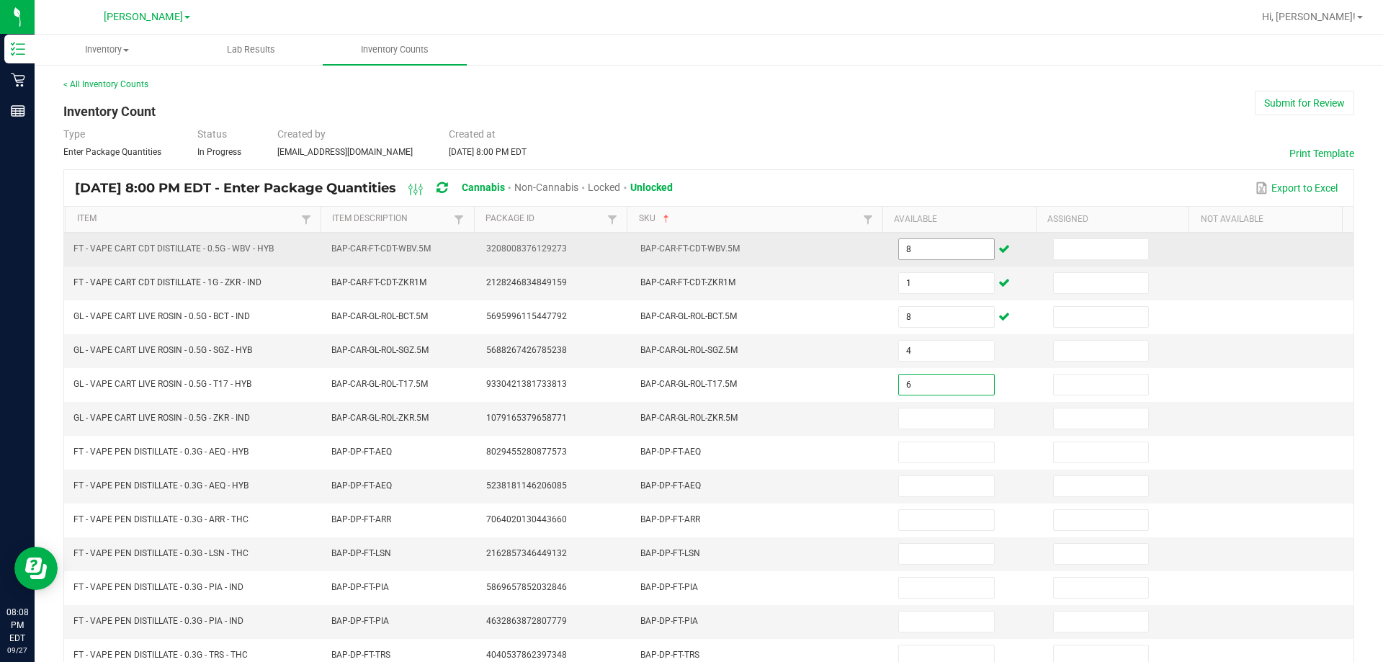
type input "6"
type input "4"
type input "6"
type input "10"
type input "0"
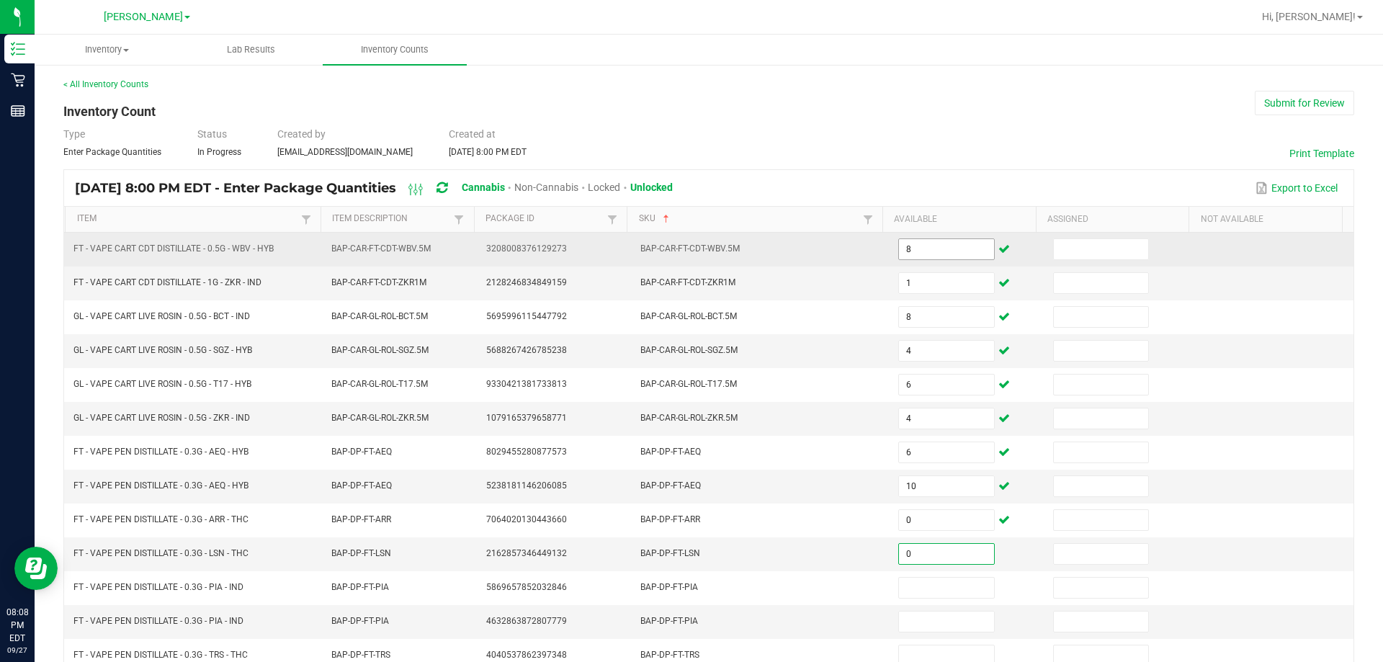
type input "0"
type input "5"
type input "3"
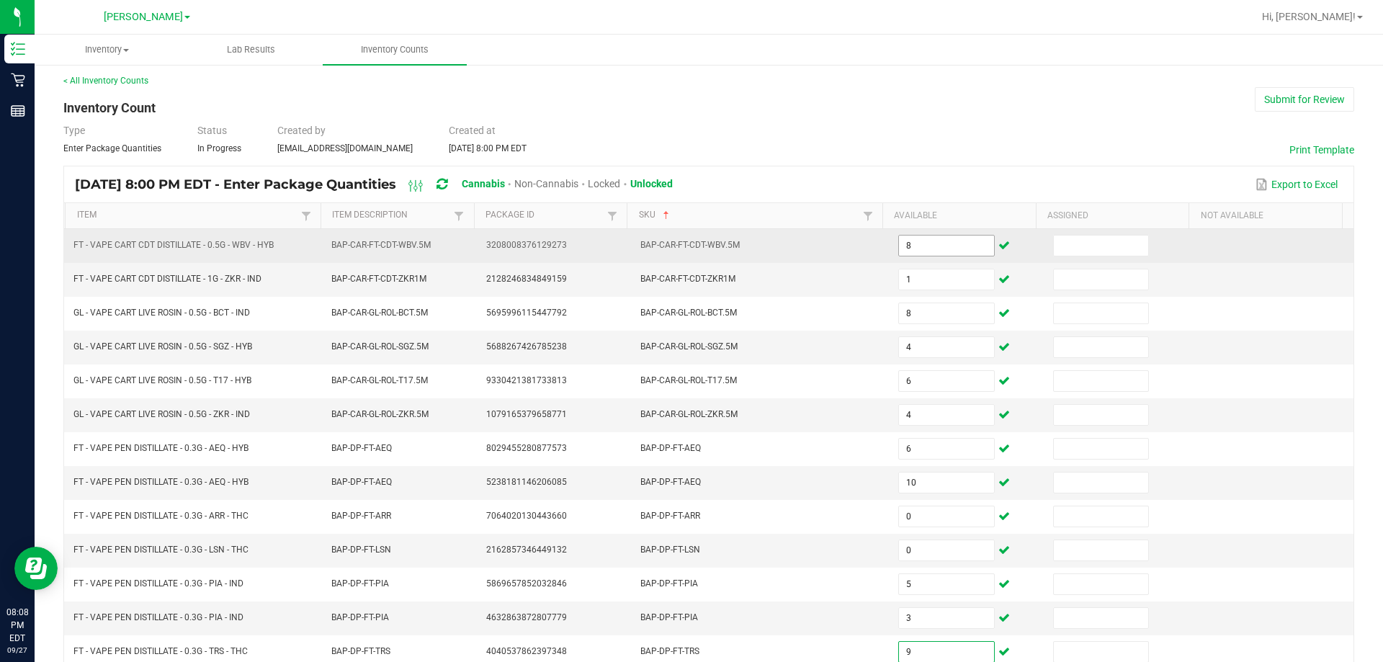
type input "9"
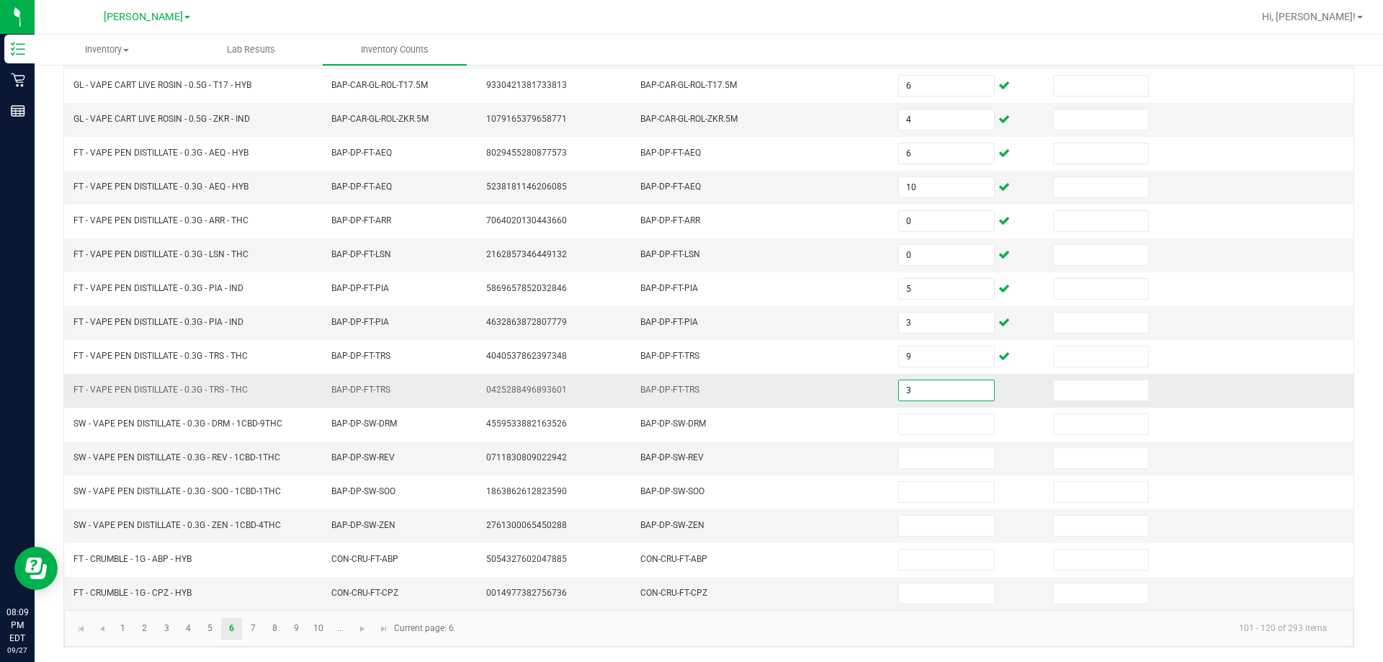
type input "3"
type input "8"
type input "10"
type input "14"
type input "19"
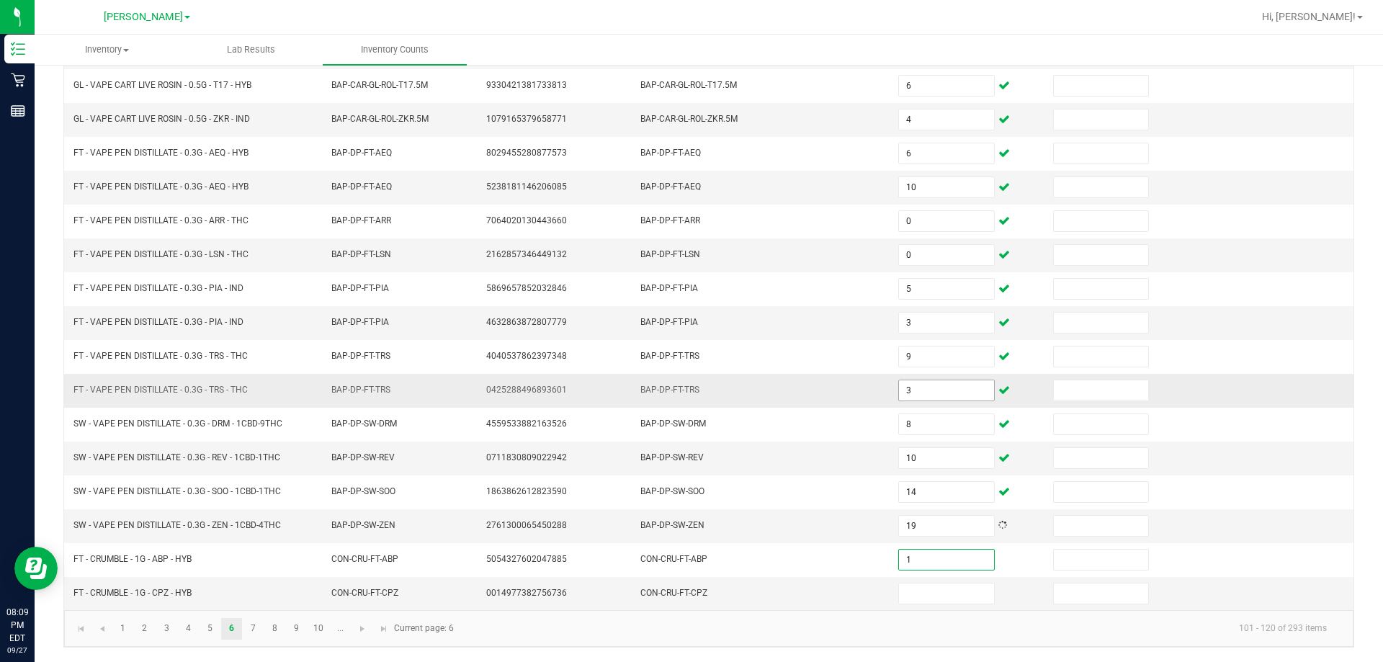
type input "1"
type input "6"
click at [255, 630] on link "7" at bounding box center [253, 629] width 21 height 22
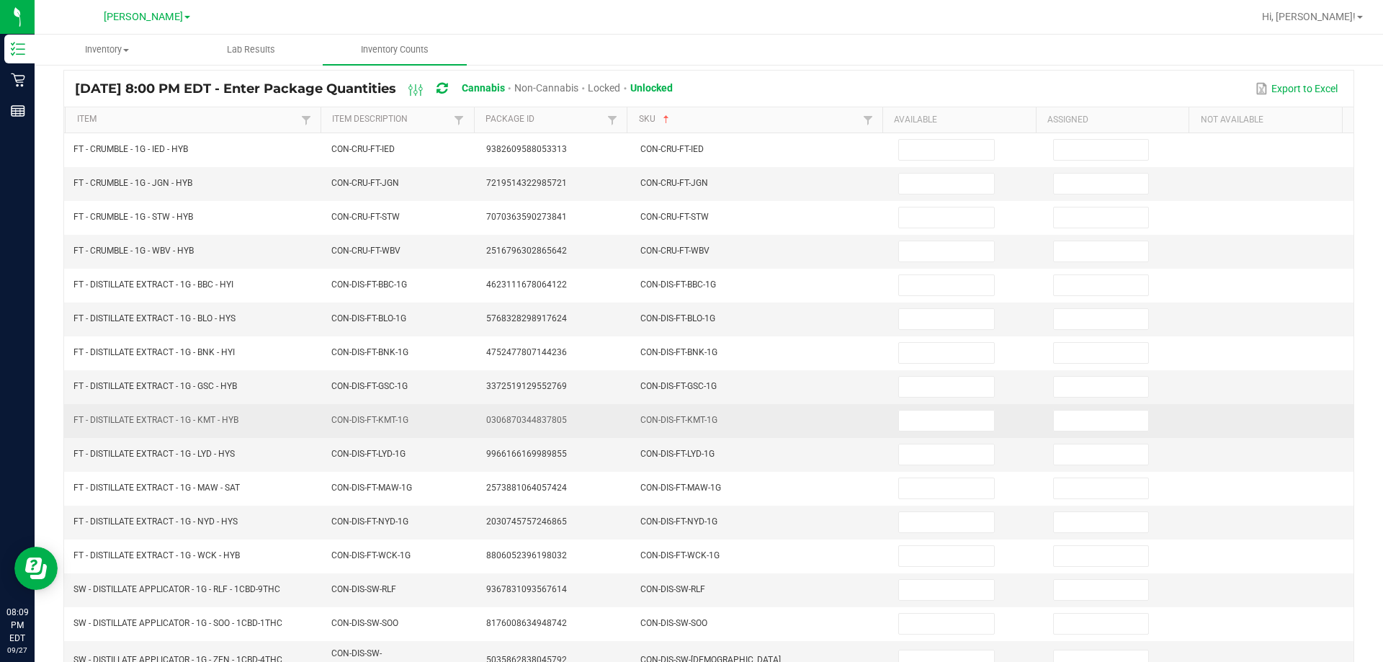
scroll to position [0, 0]
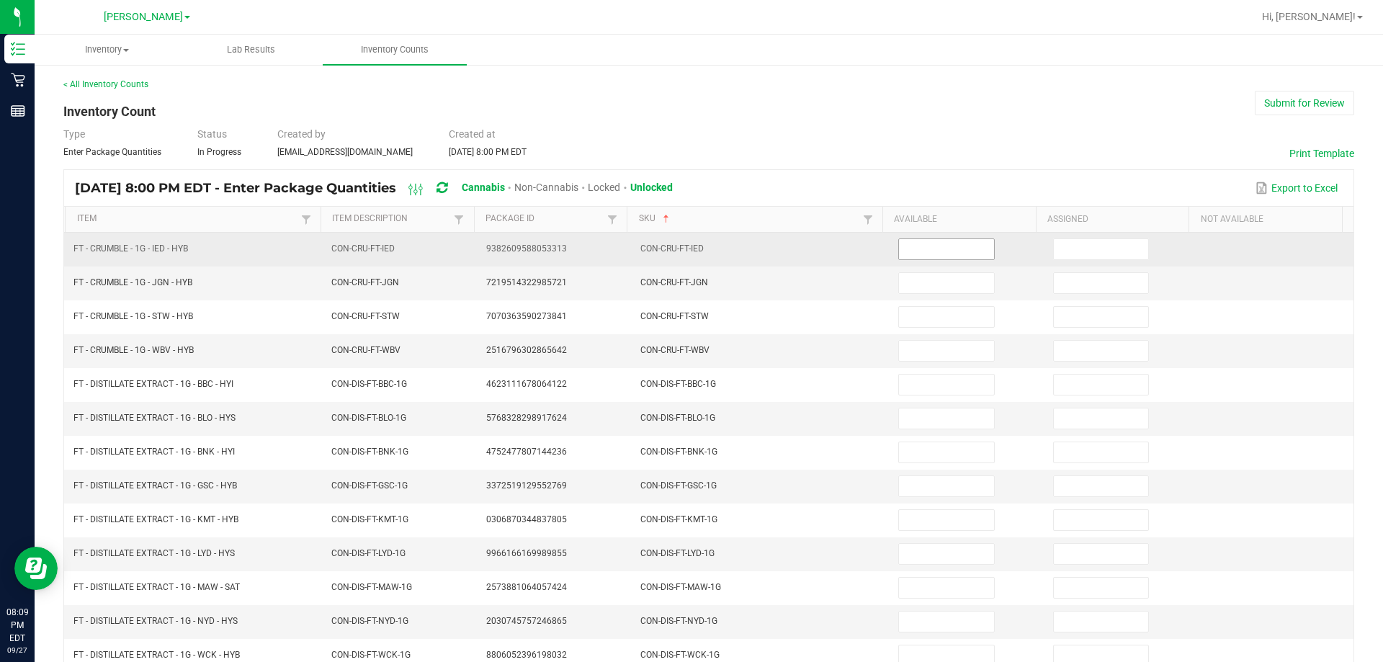
click at [758, 249] on input at bounding box center [946, 249] width 94 height 20
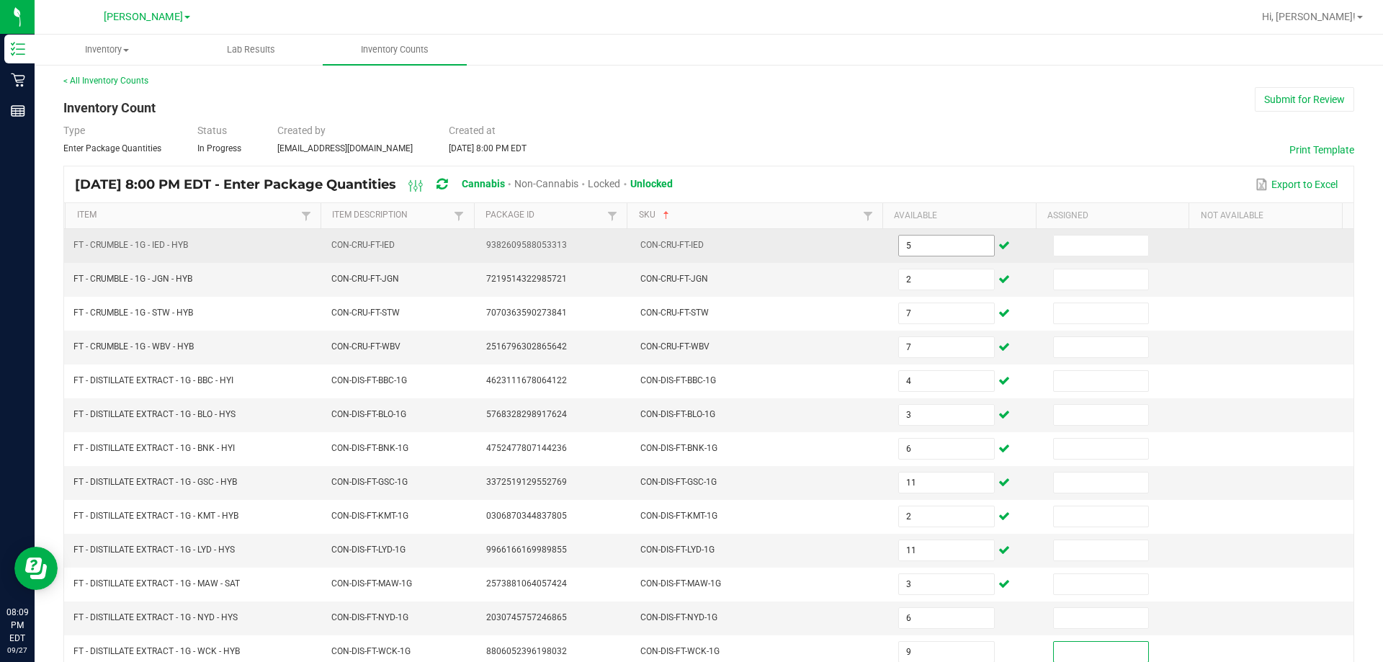
scroll to position [299, 0]
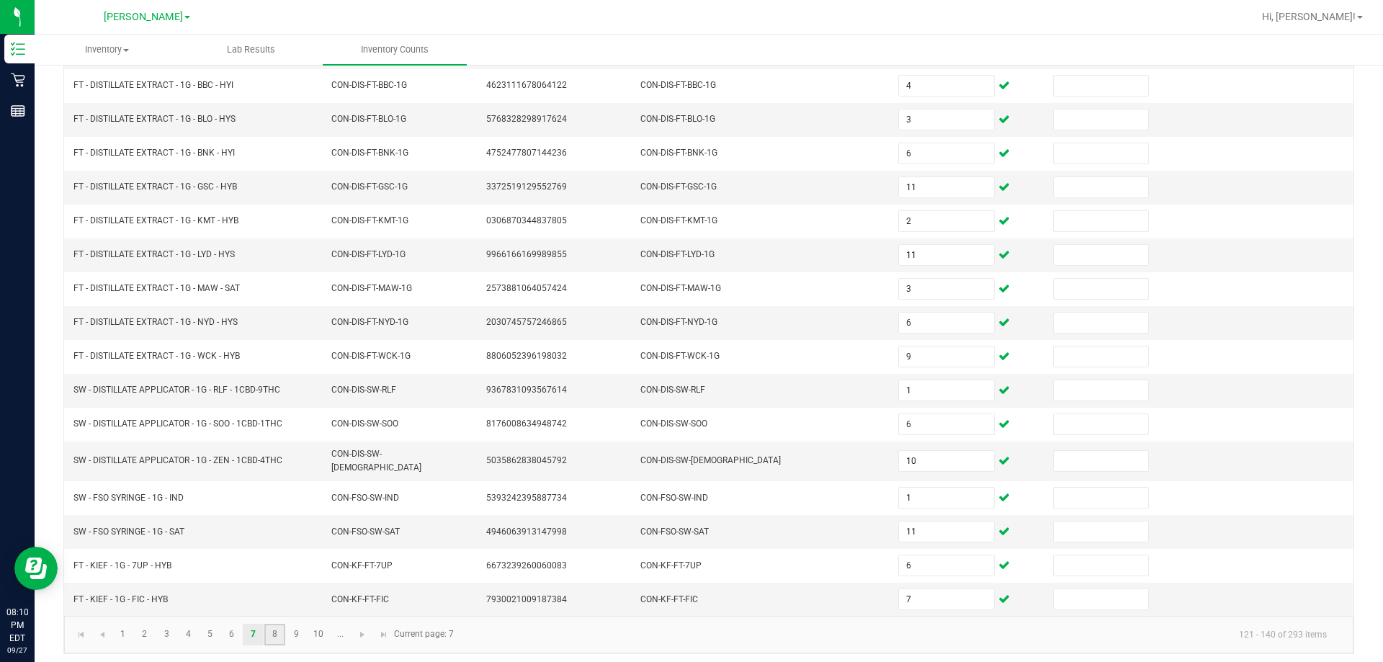
click at [280, 625] on link "8" at bounding box center [274, 635] width 21 height 22
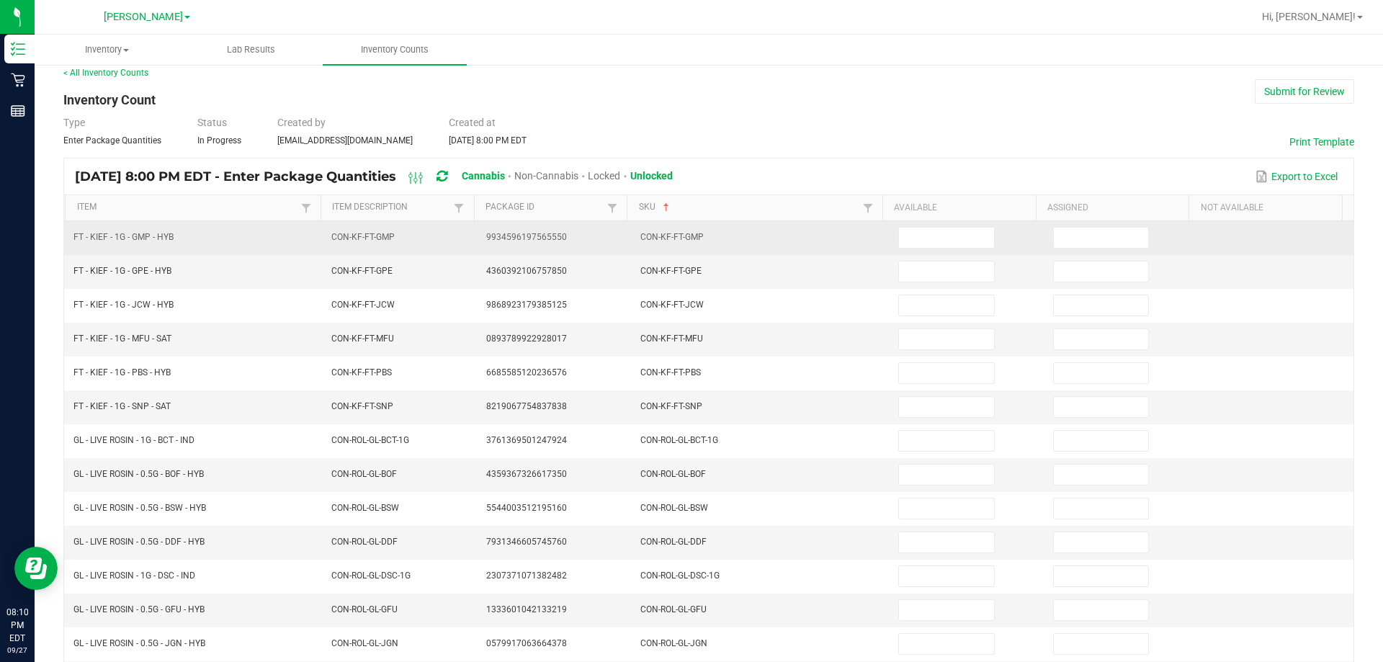
scroll to position [11, 0]
click at [758, 242] on input at bounding box center [946, 238] width 94 height 20
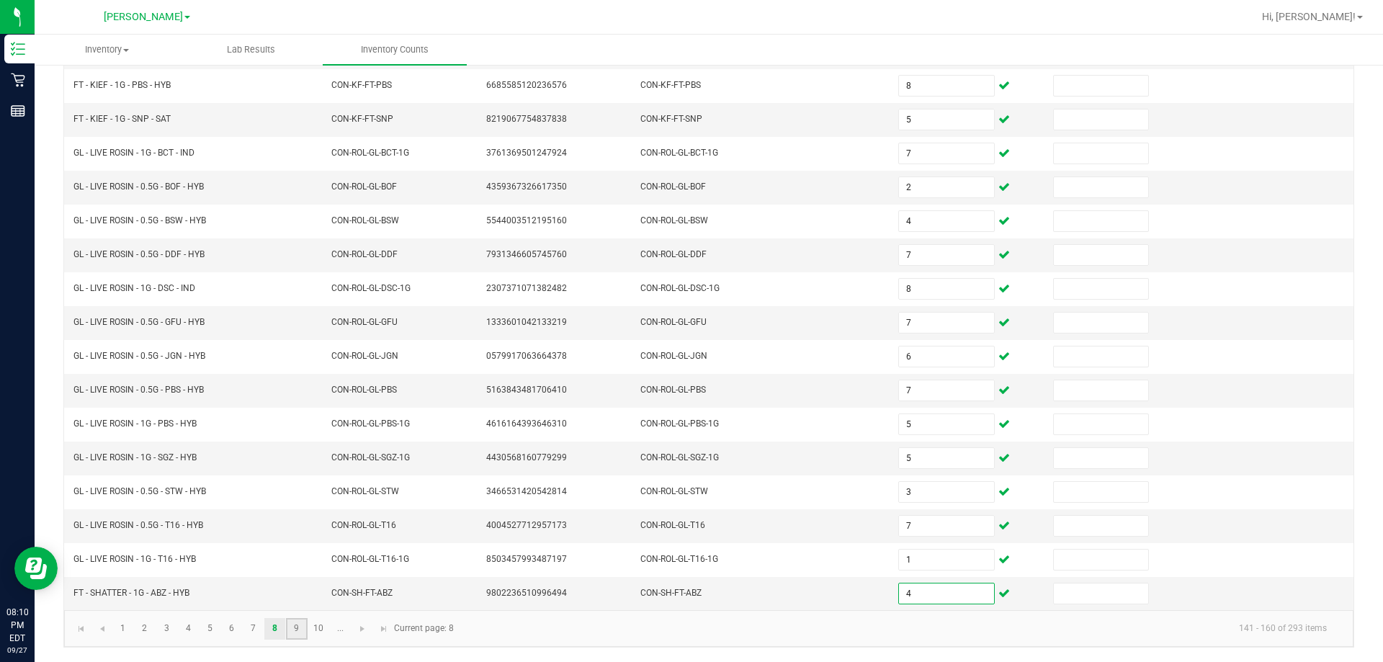
click at [298, 630] on link "9" at bounding box center [296, 629] width 21 height 22
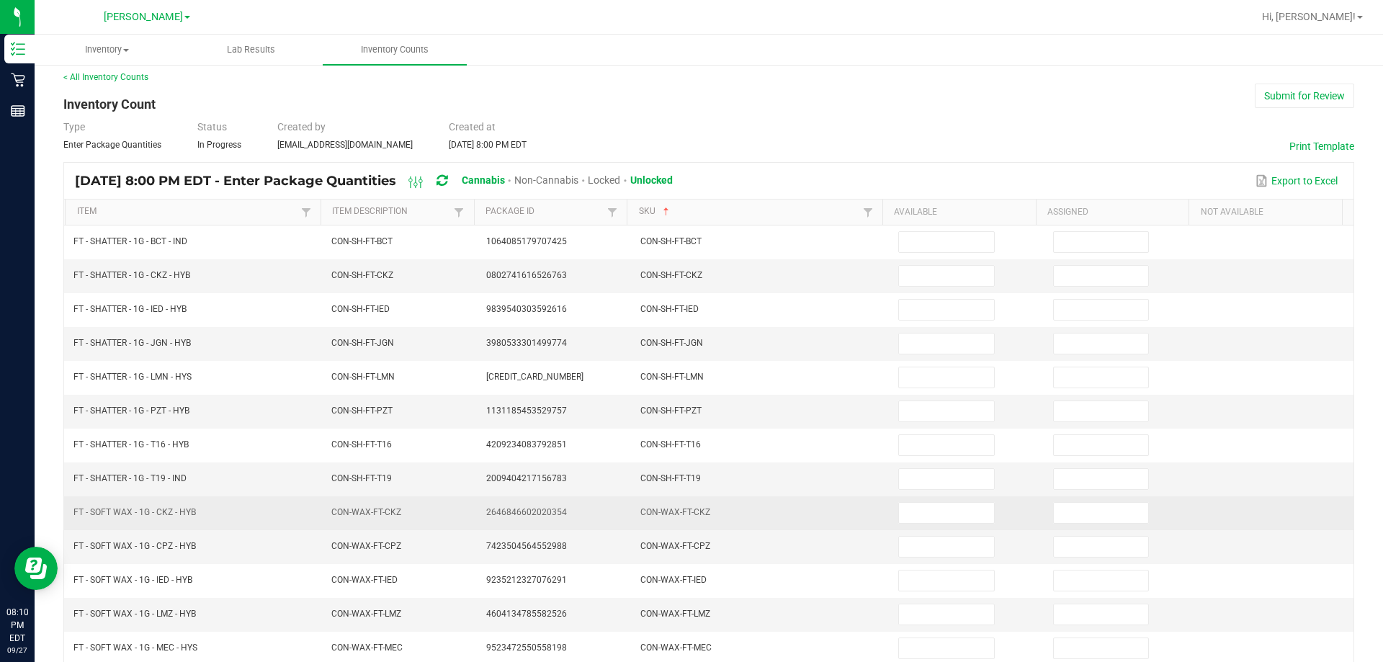
scroll to position [0, 0]
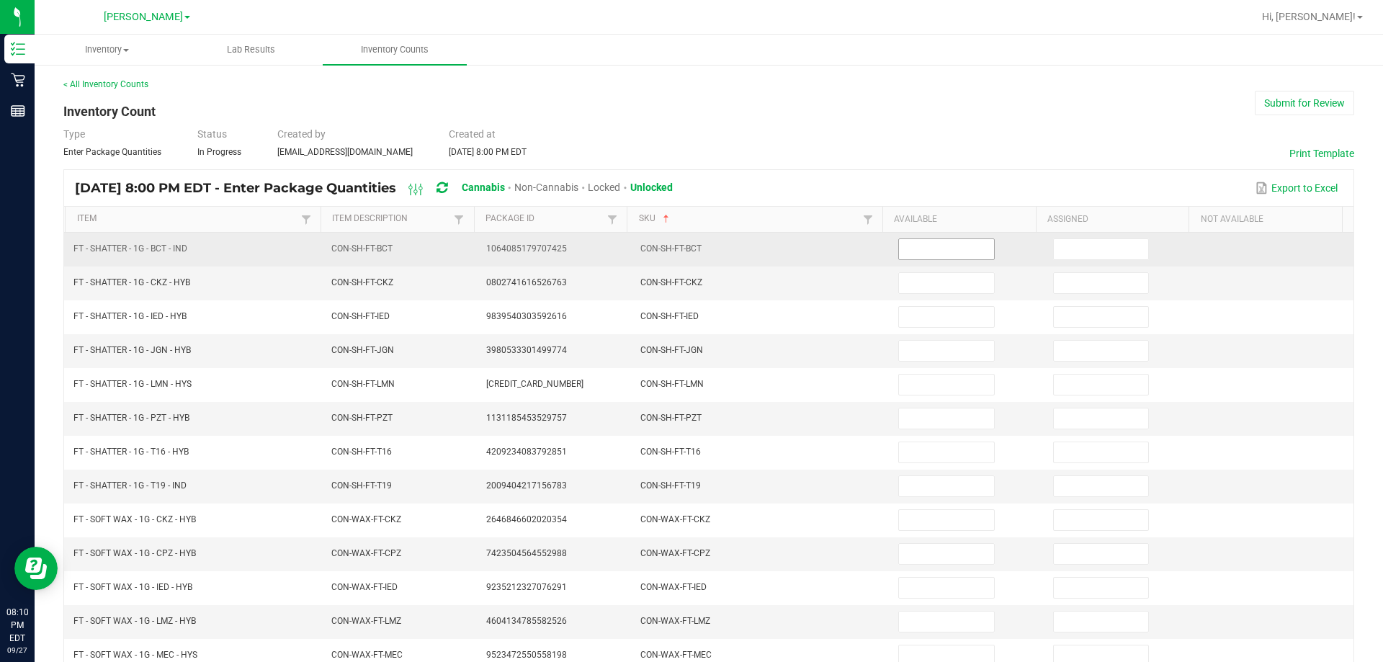
click at [758, 246] on input at bounding box center [946, 249] width 94 height 20
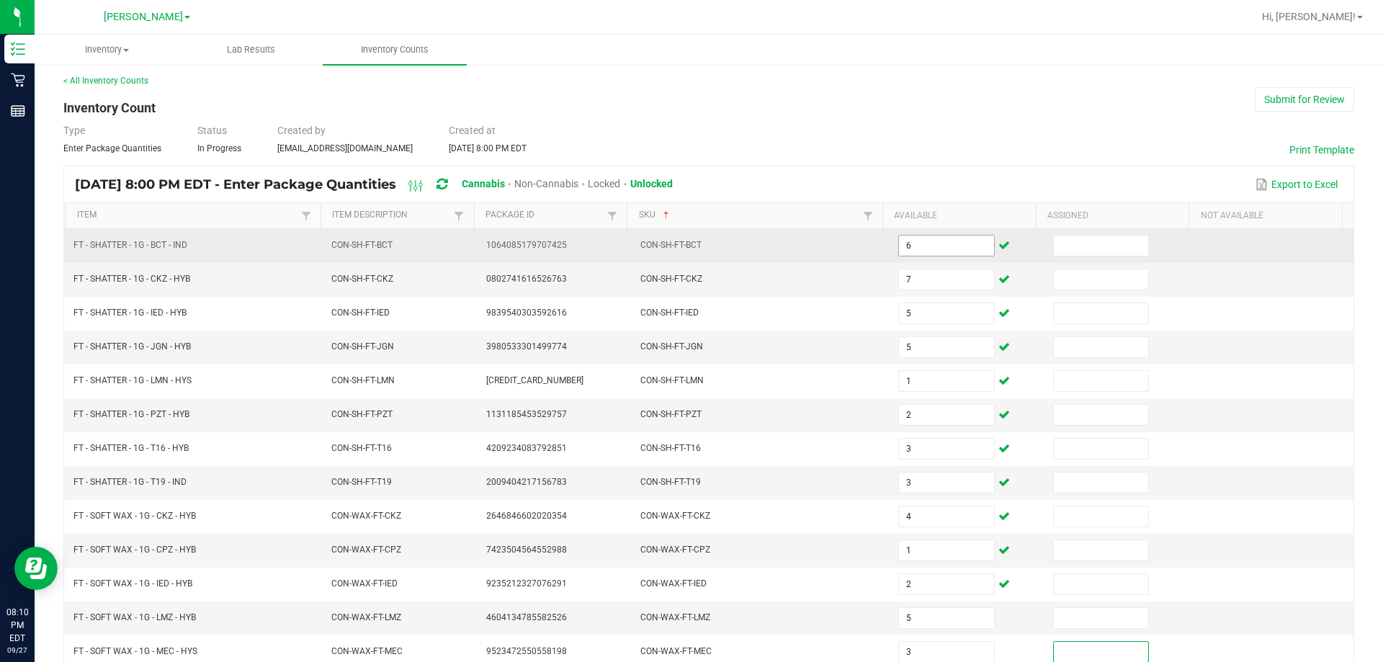
scroll to position [299, 0]
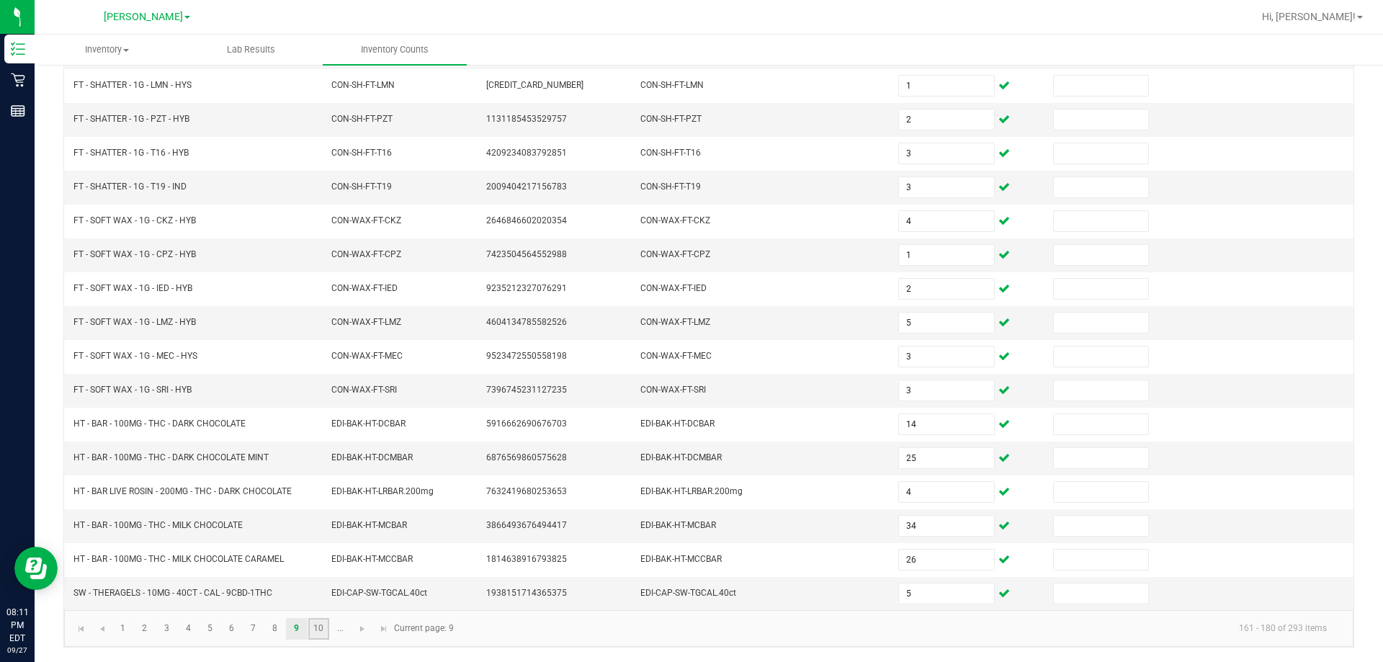
click at [325, 626] on link "10" at bounding box center [318, 629] width 21 height 22
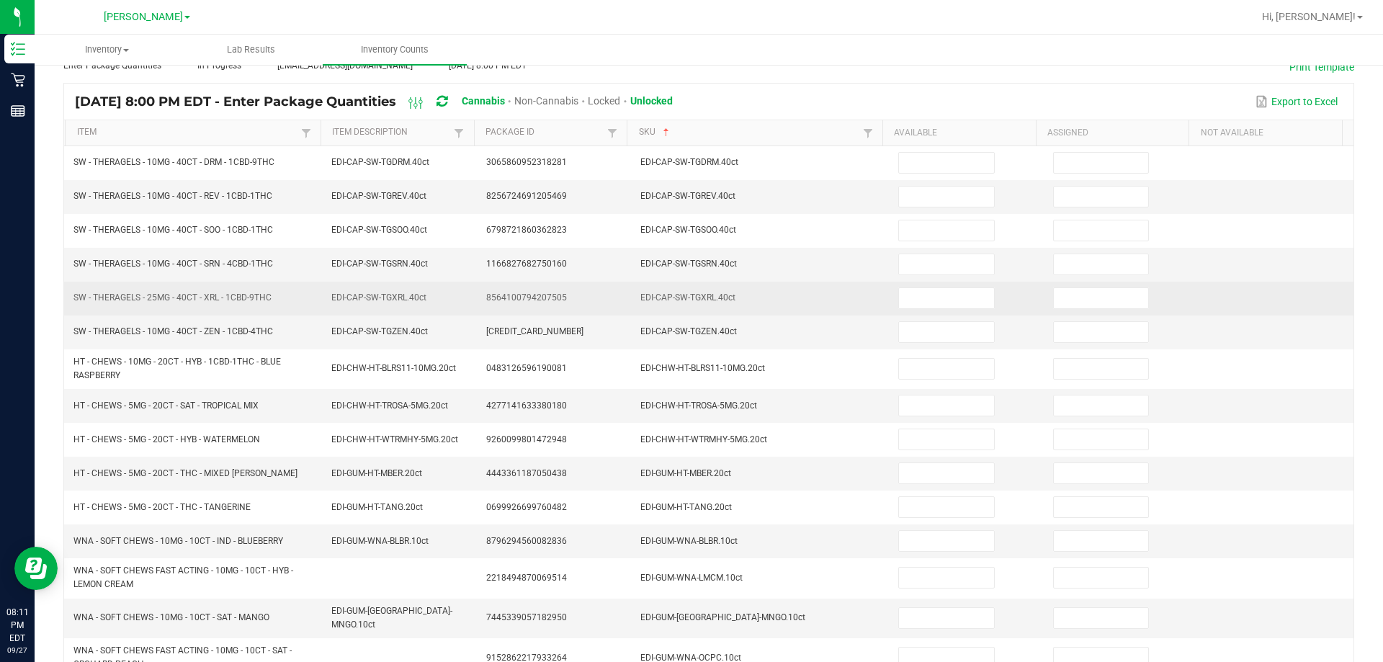
scroll to position [0, 0]
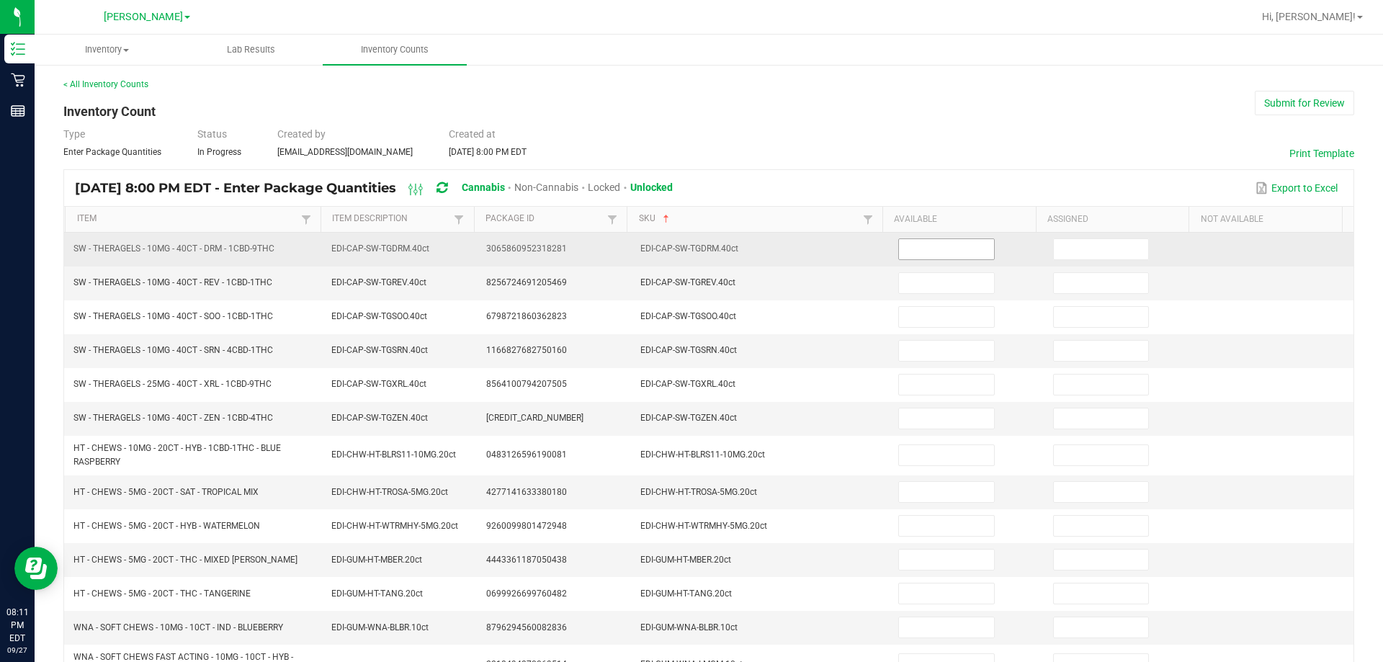
click at [758, 249] on input at bounding box center [946, 249] width 94 height 20
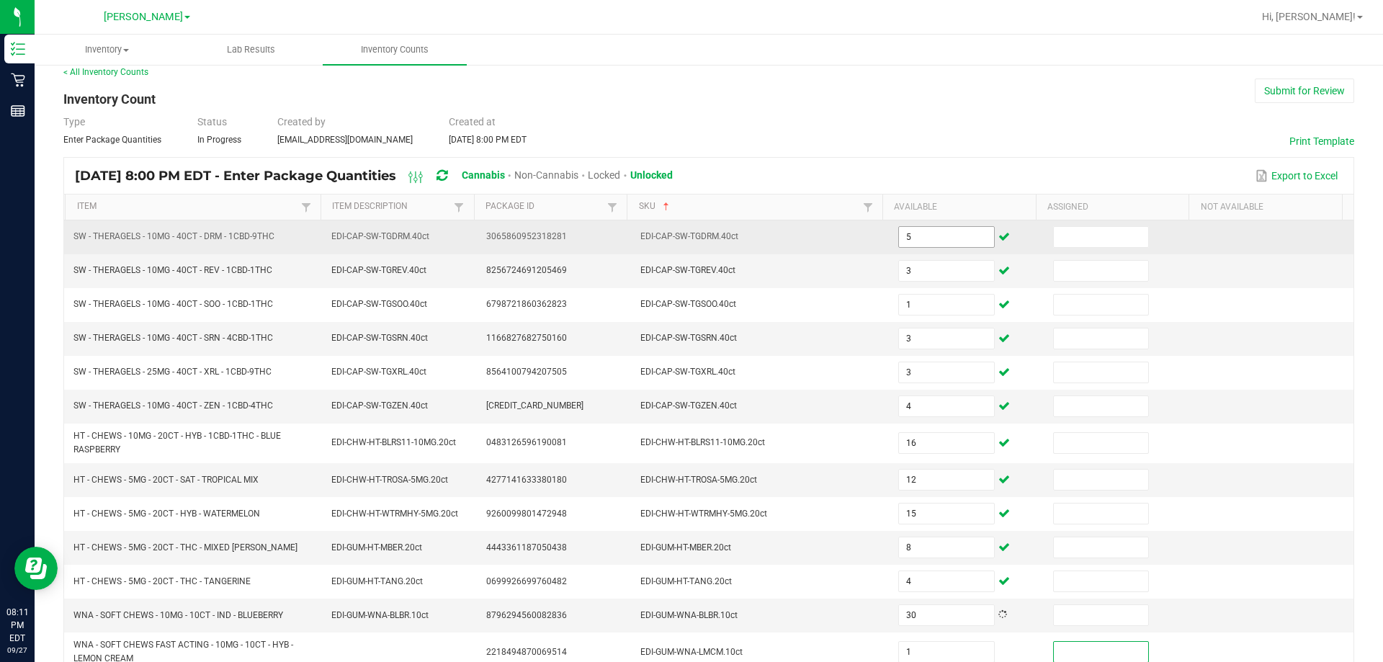
scroll to position [336, 0]
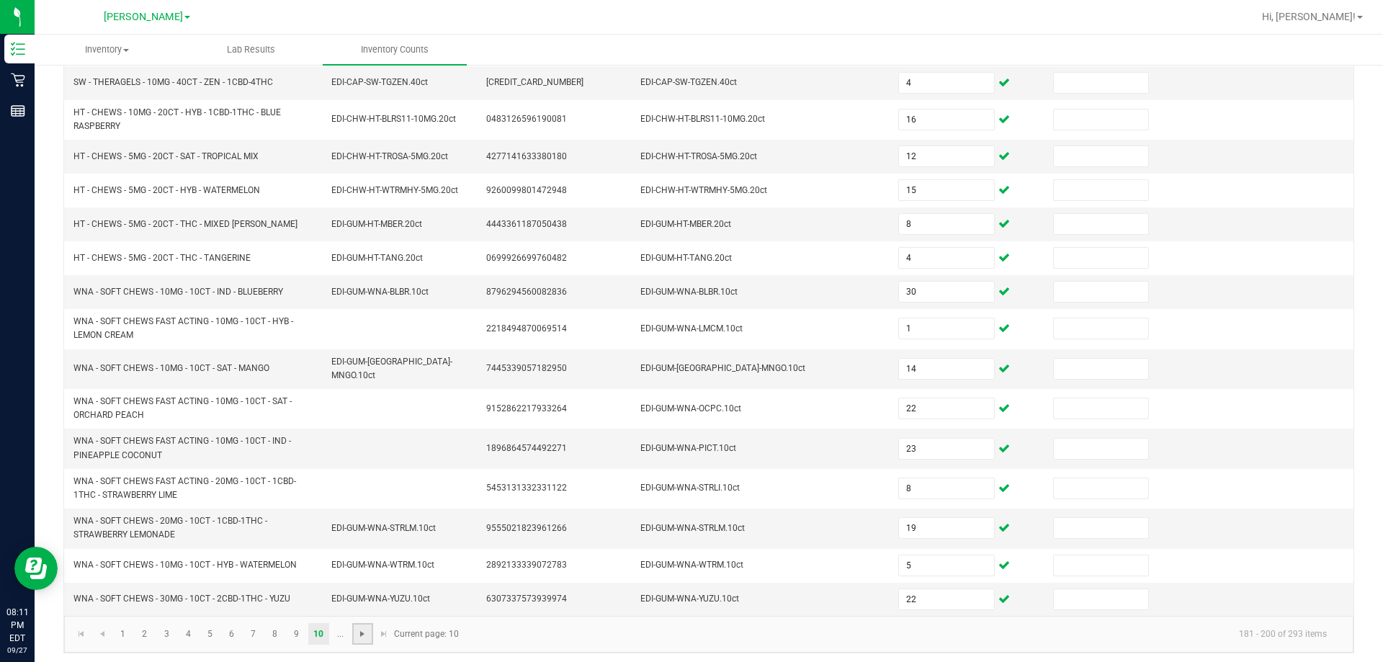
click at [365, 632] on span "Go to the next page" at bounding box center [363, 634] width 12 height 12
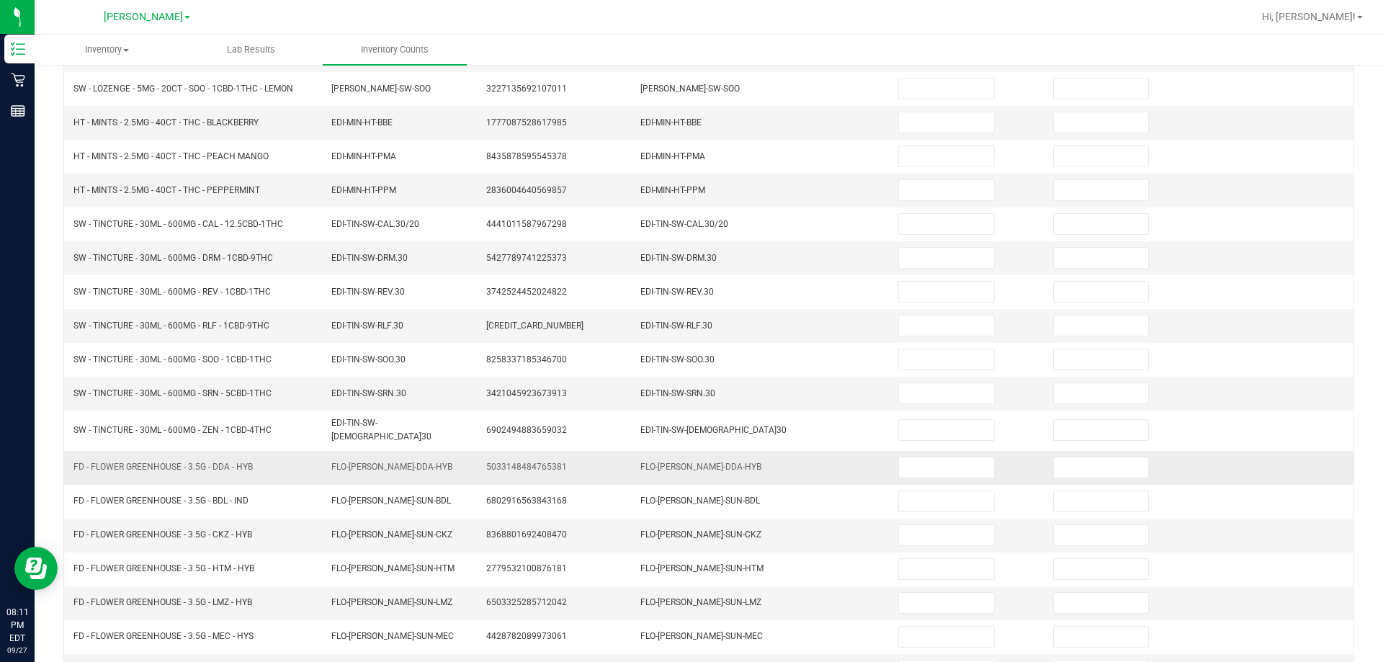
scroll to position [0, 0]
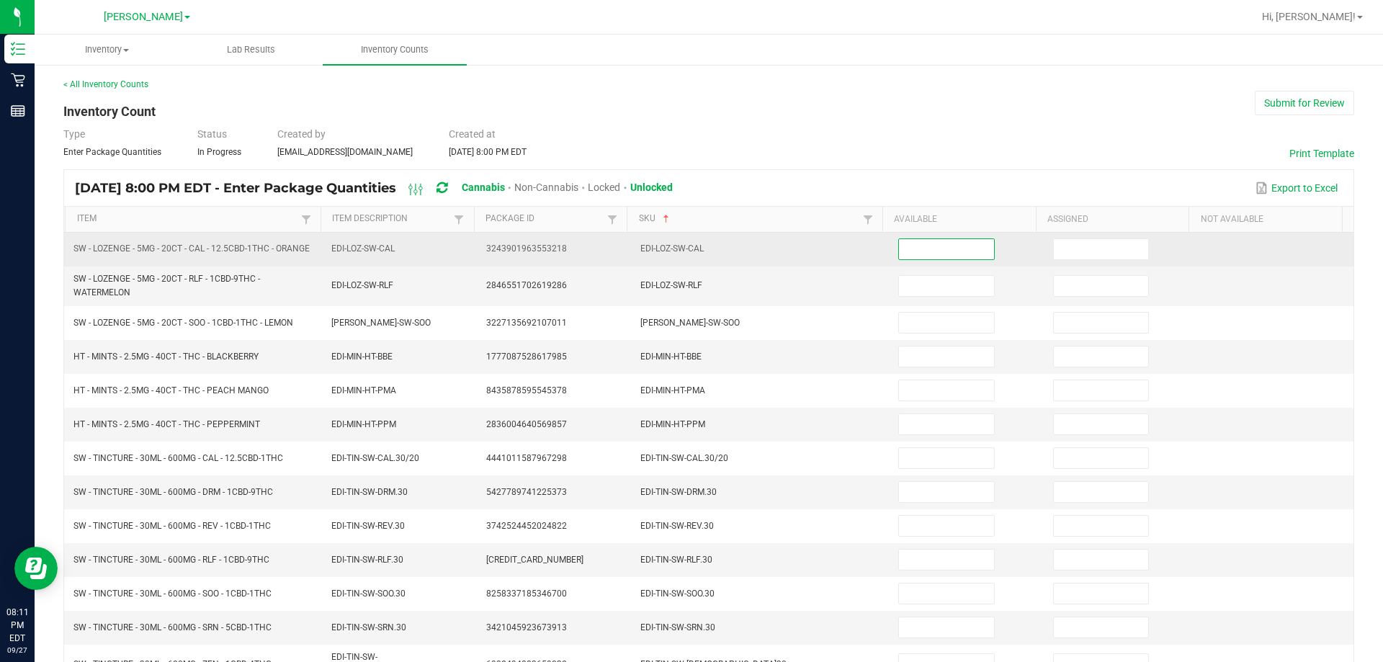
click at [758, 247] on input at bounding box center [946, 249] width 94 height 20
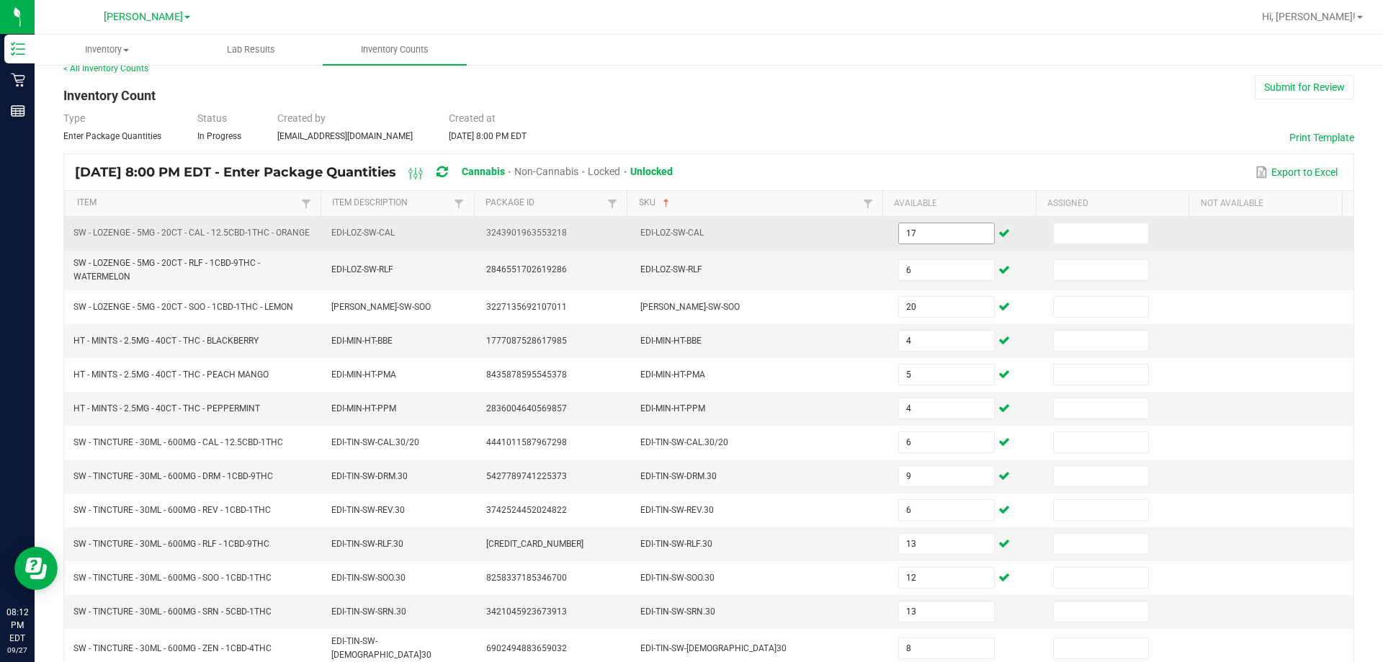
scroll to position [311, 0]
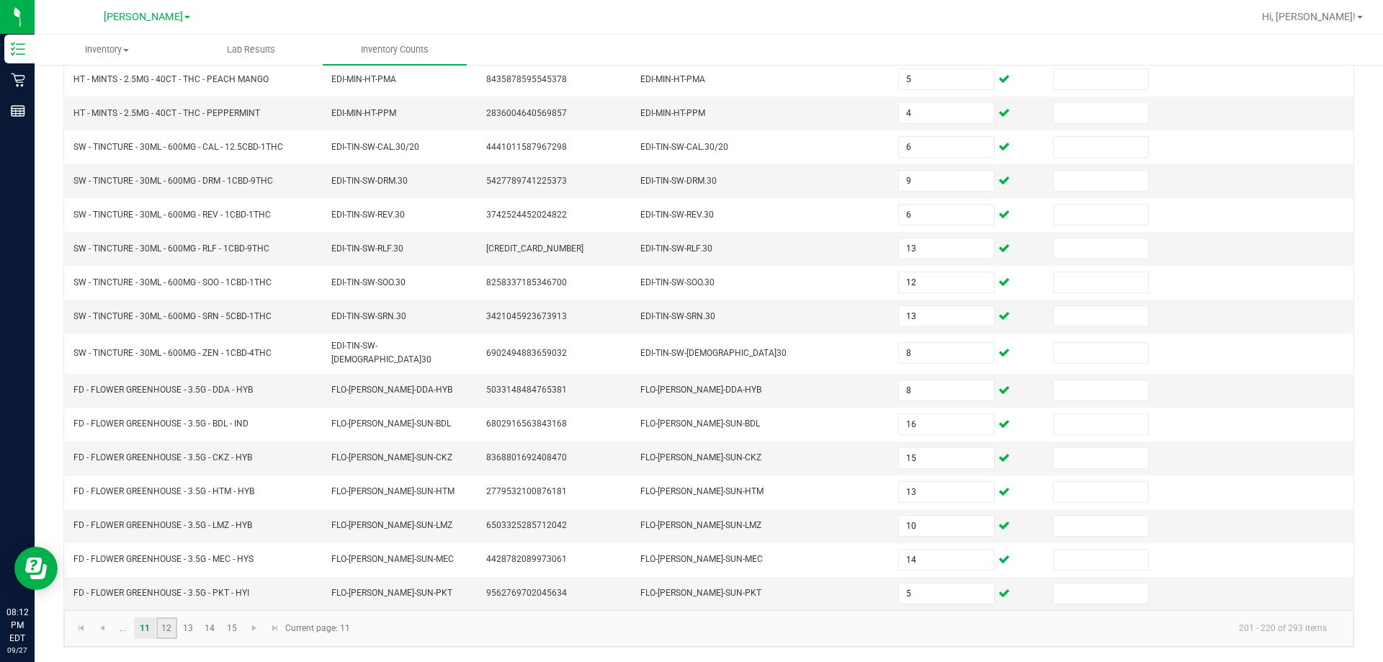
click at [166, 625] on link "12" at bounding box center [166, 628] width 21 height 22
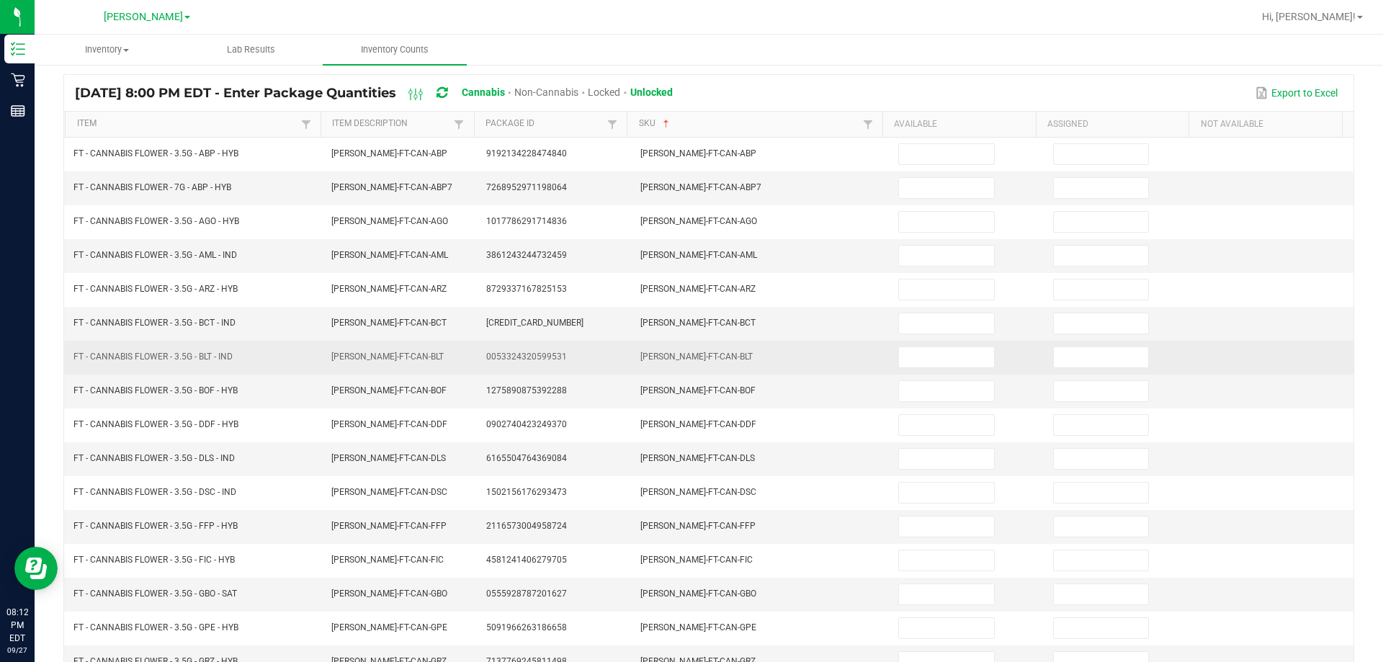
scroll to position [0, 0]
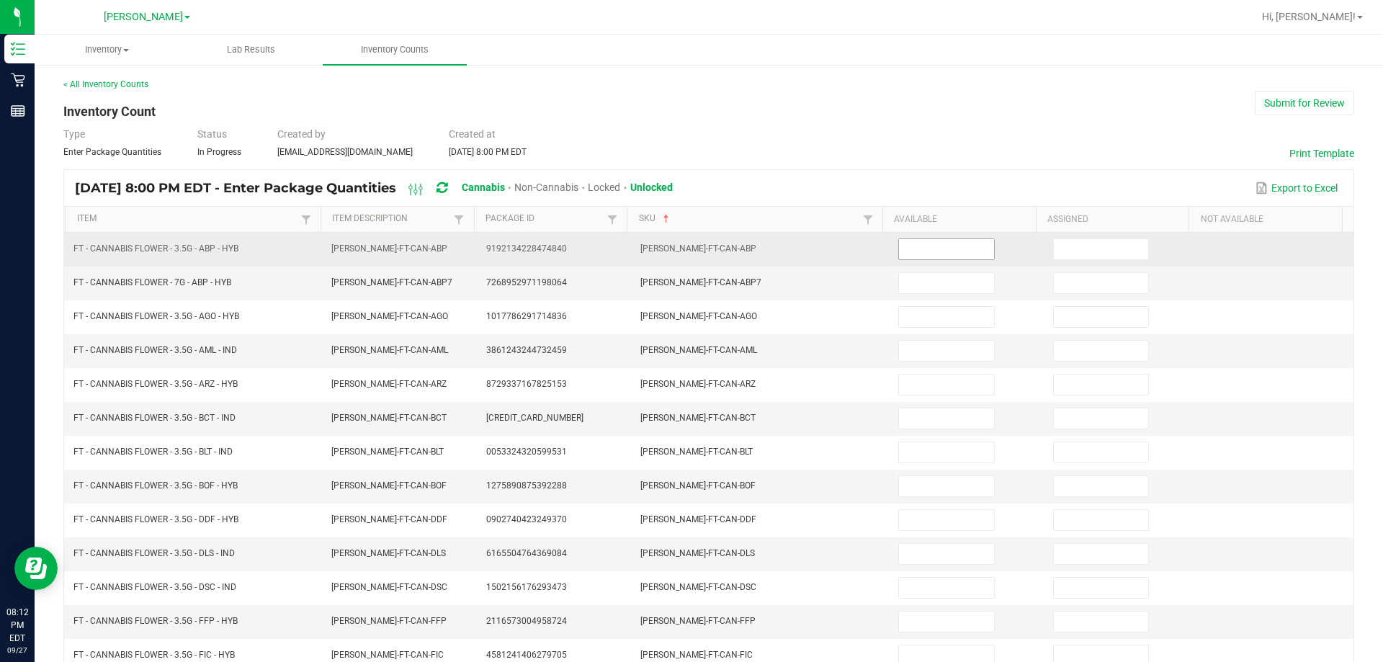
click at [758, 246] on input at bounding box center [946, 249] width 94 height 20
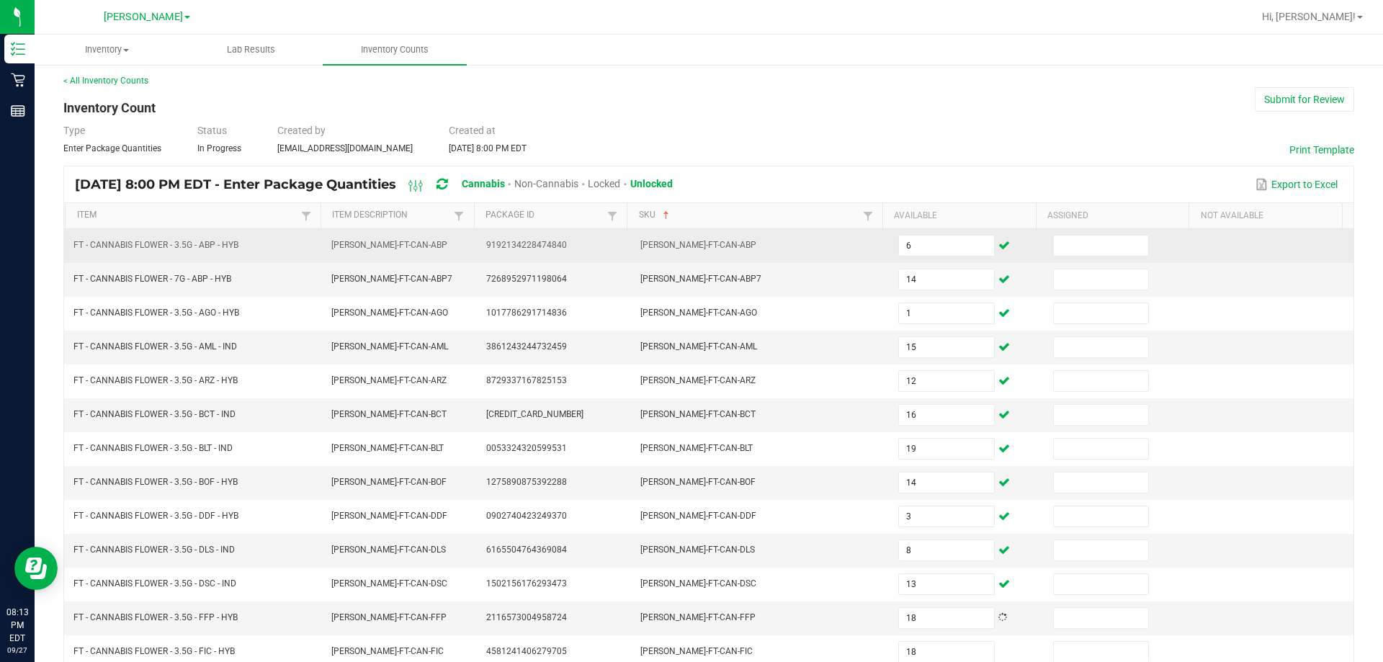
scroll to position [299, 0]
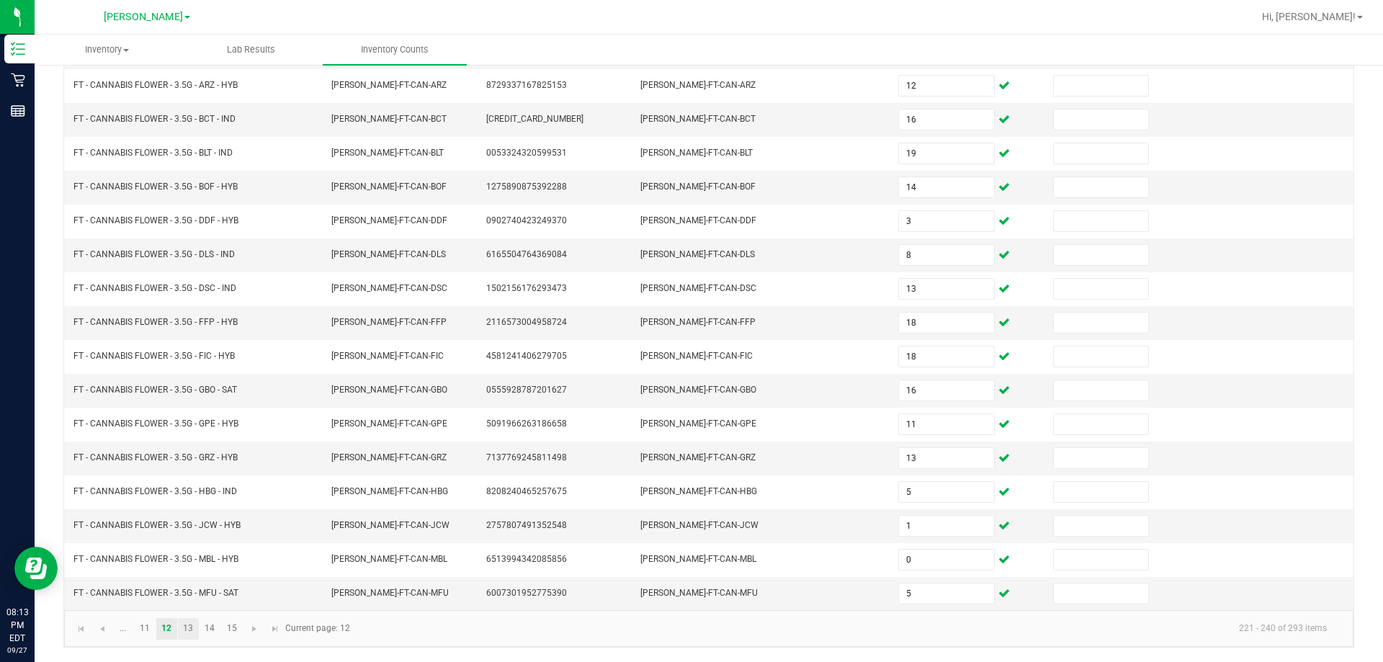
click at [190, 620] on link "13" at bounding box center [188, 629] width 21 height 22
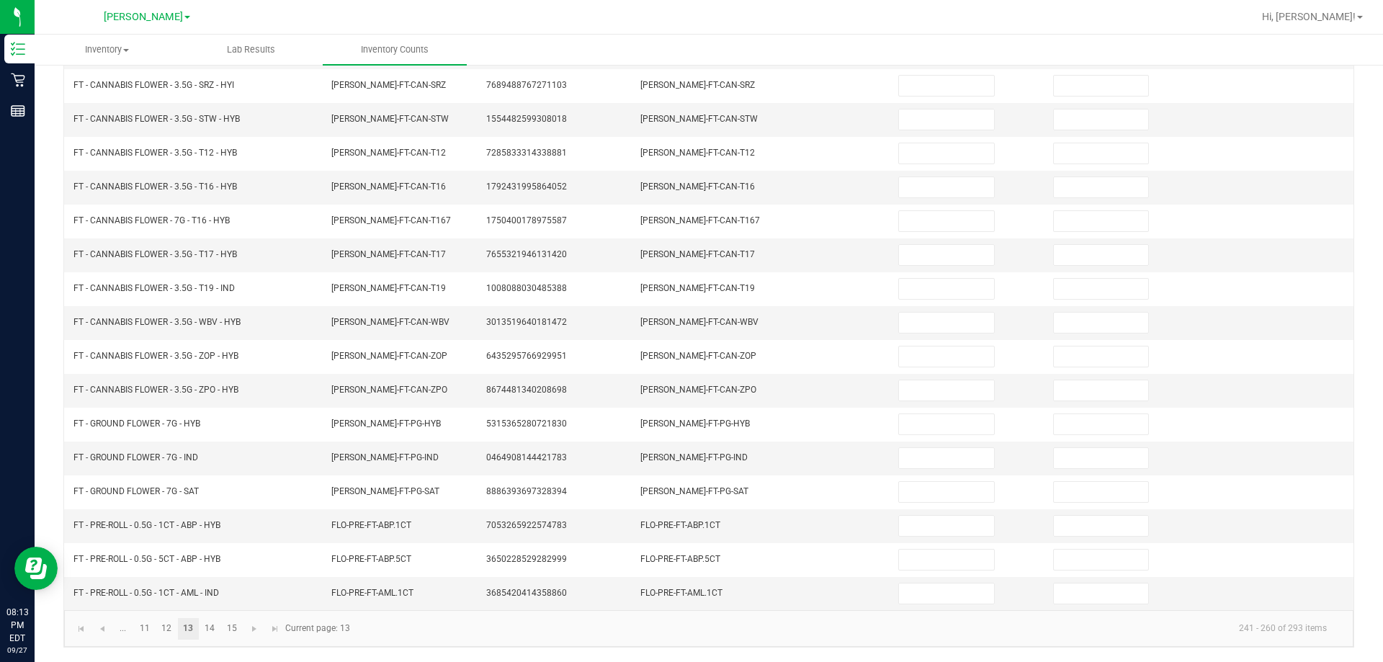
scroll to position [0, 0]
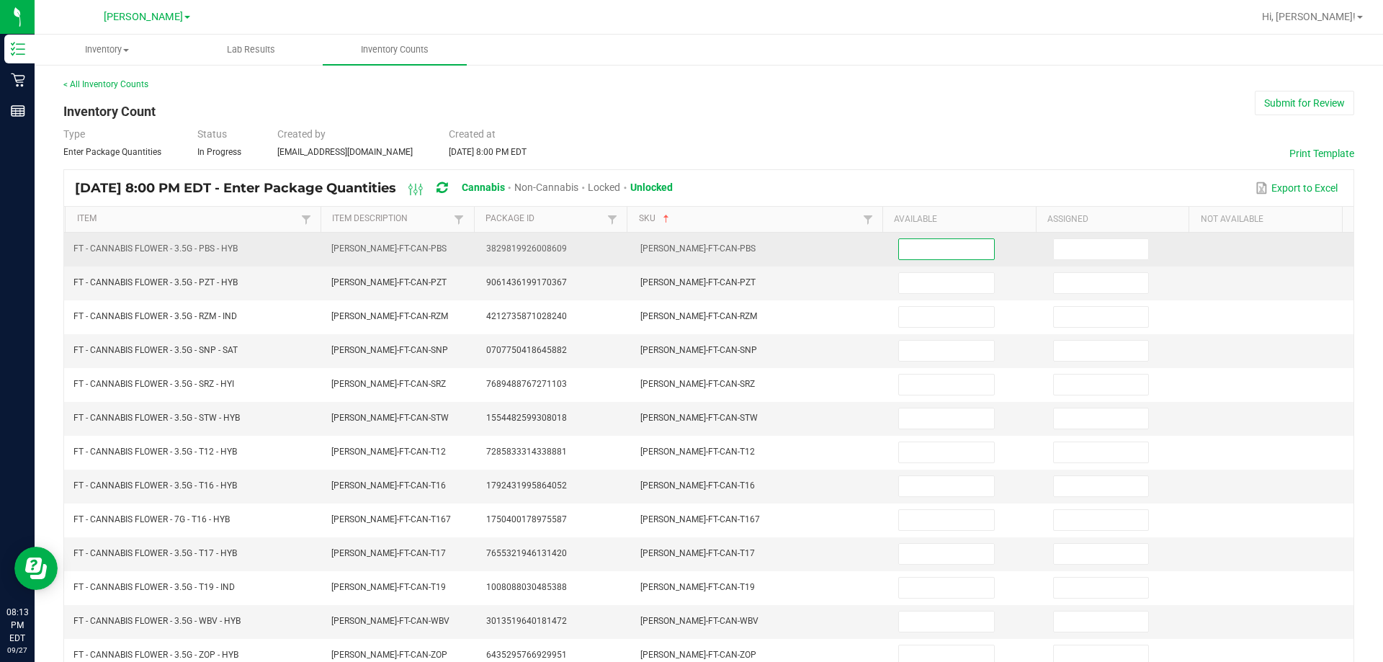
click at [758, 254] on input at bounding box center [946, 249] width 94 height 20
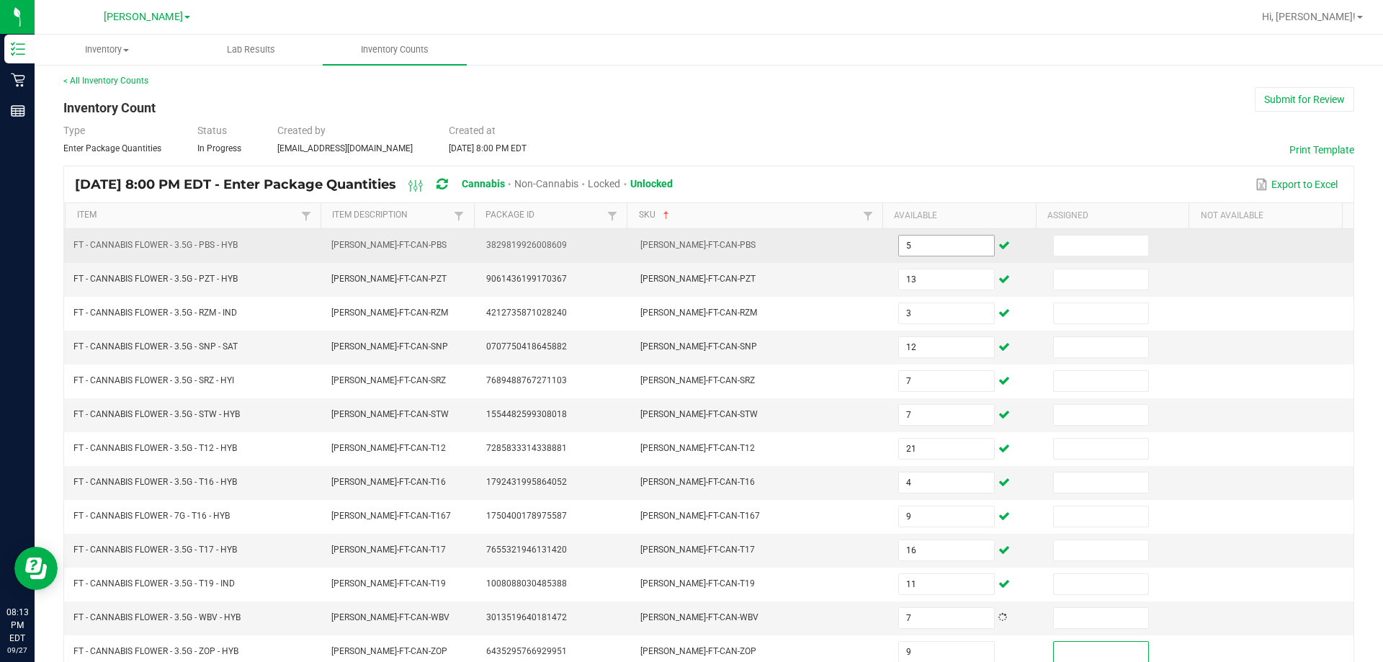
scroll to position [299, 0]
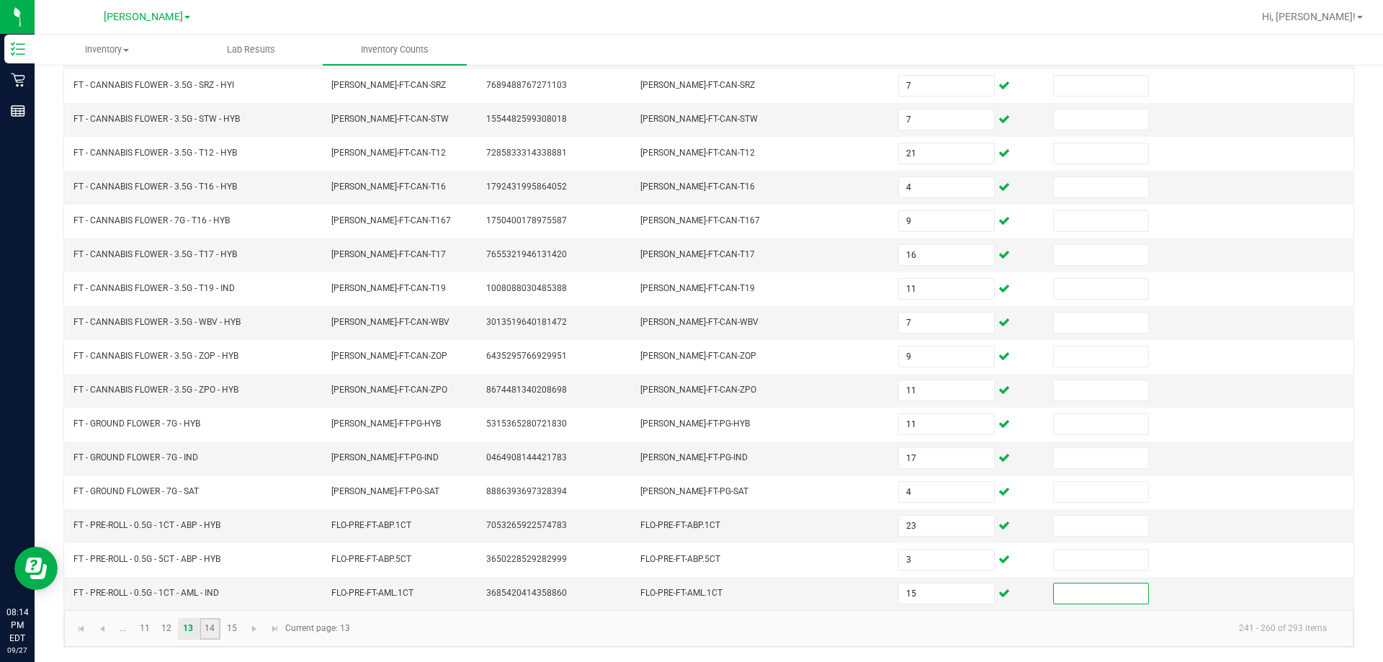
click at [216, 624] on link "14" at bounding box center [210, 629] width 21 height 22
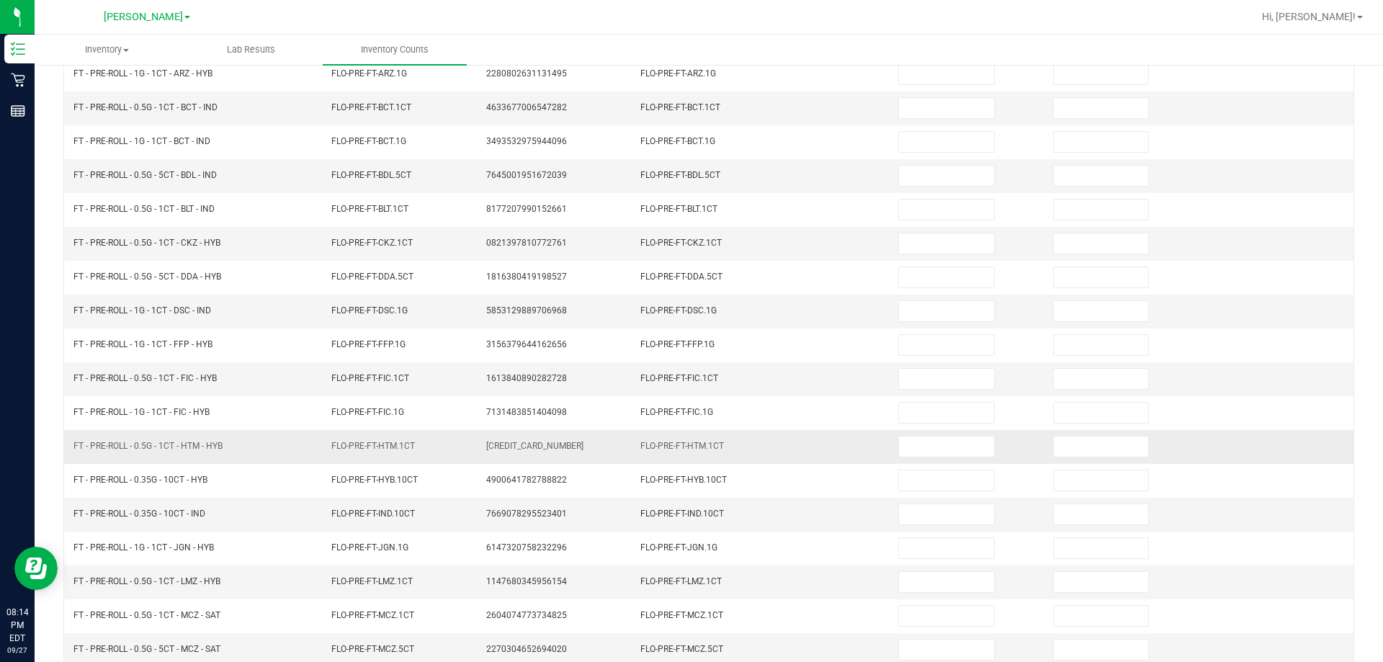
scroll to position [0, 0]
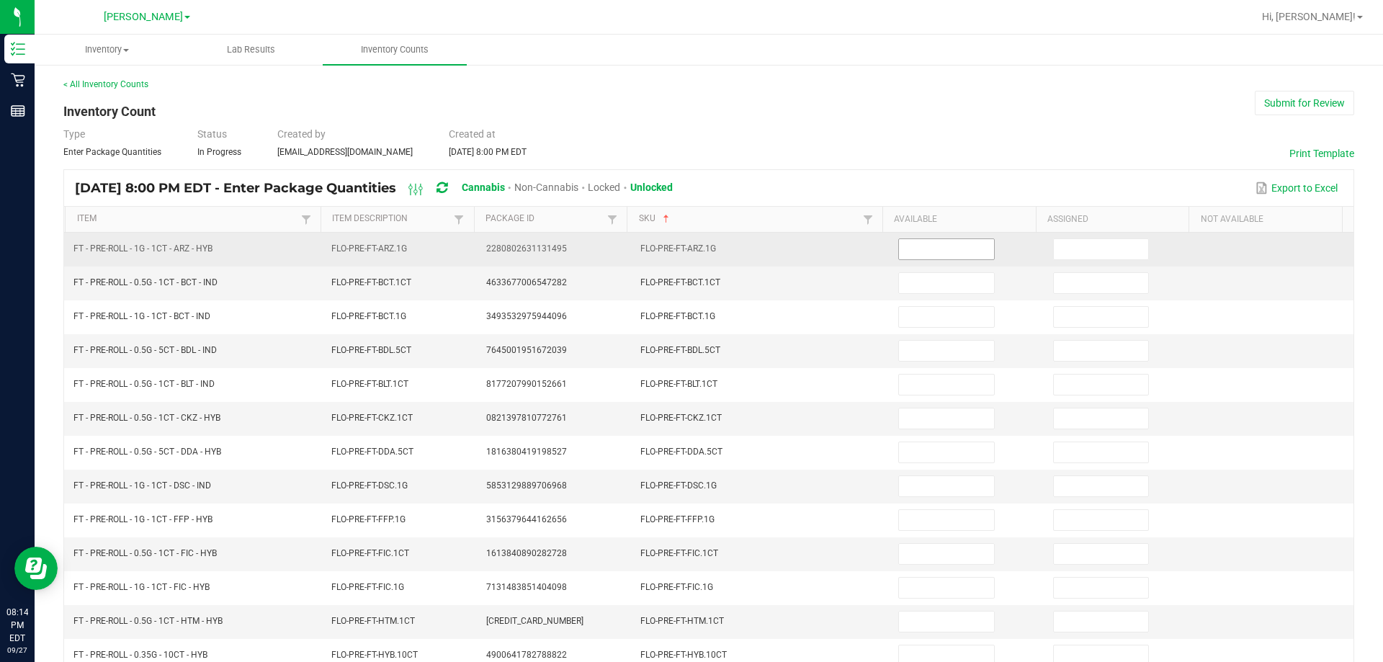
click at [758, 250] on input at bounding box center [946, 249] width 94 height 20
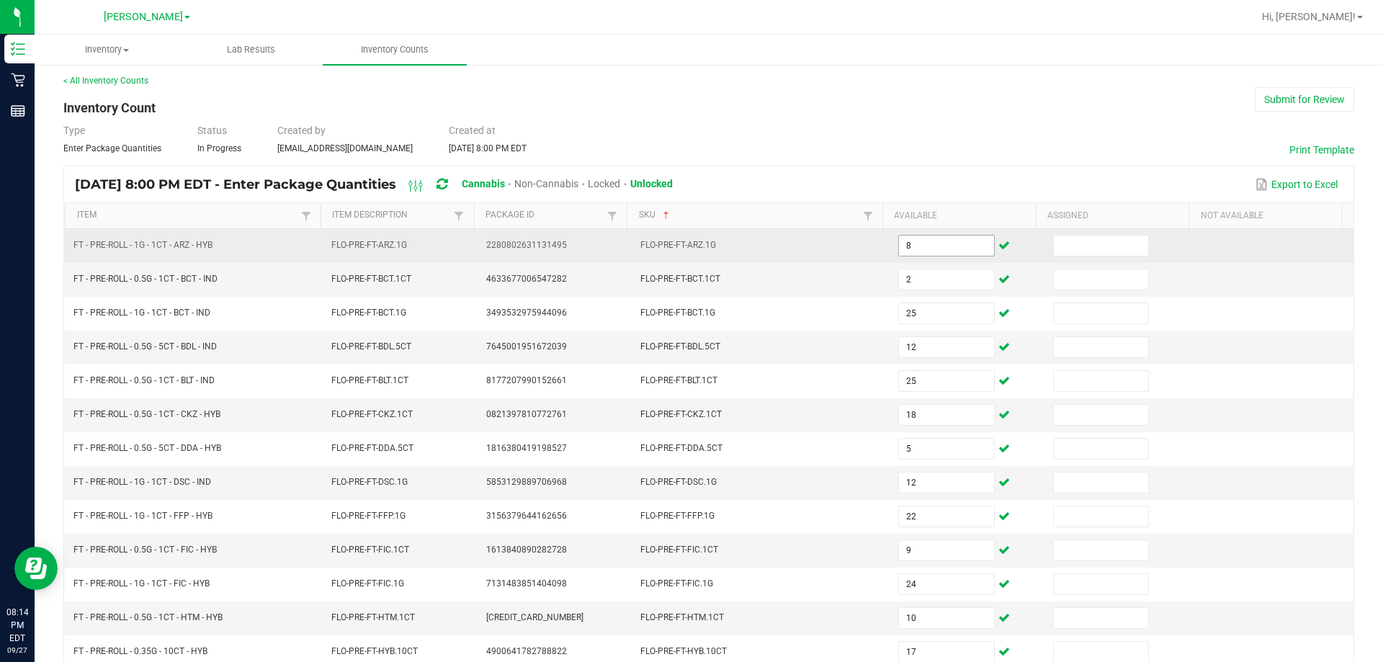
scroll to position [299, 0]
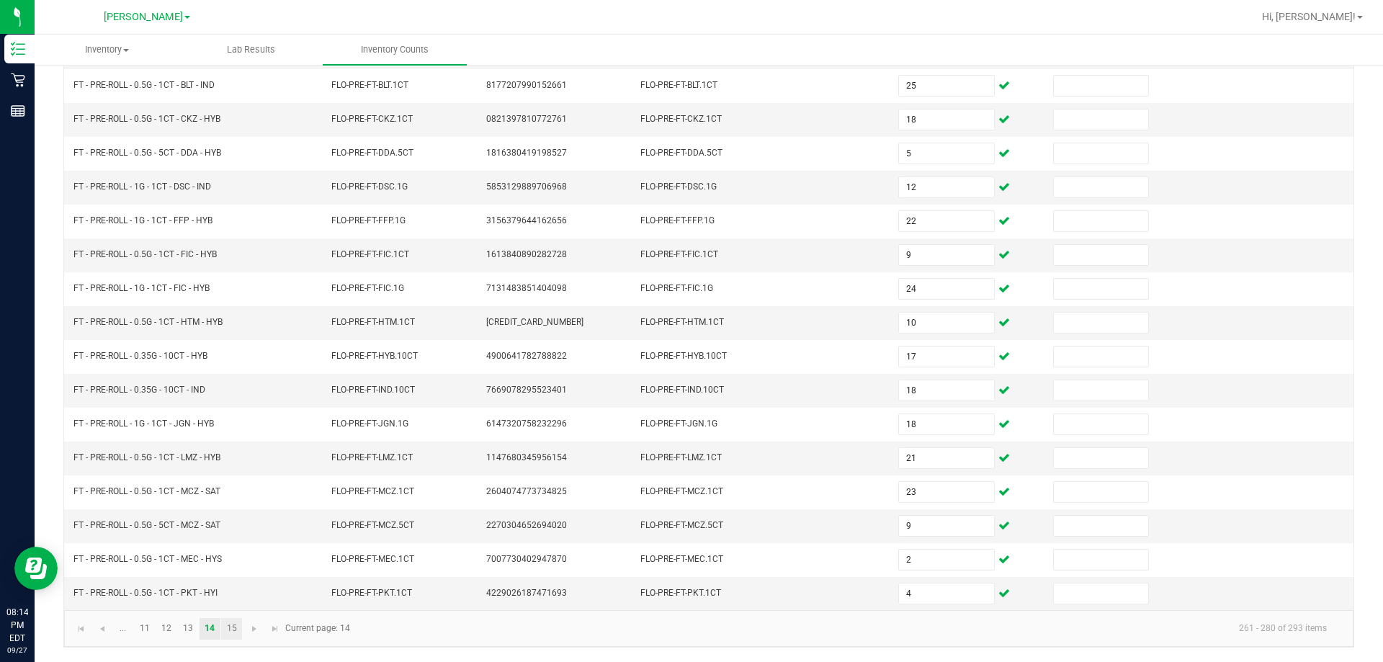
click at [231, 630] on link "15" at bounding box center [231, 629] width 21 height 22
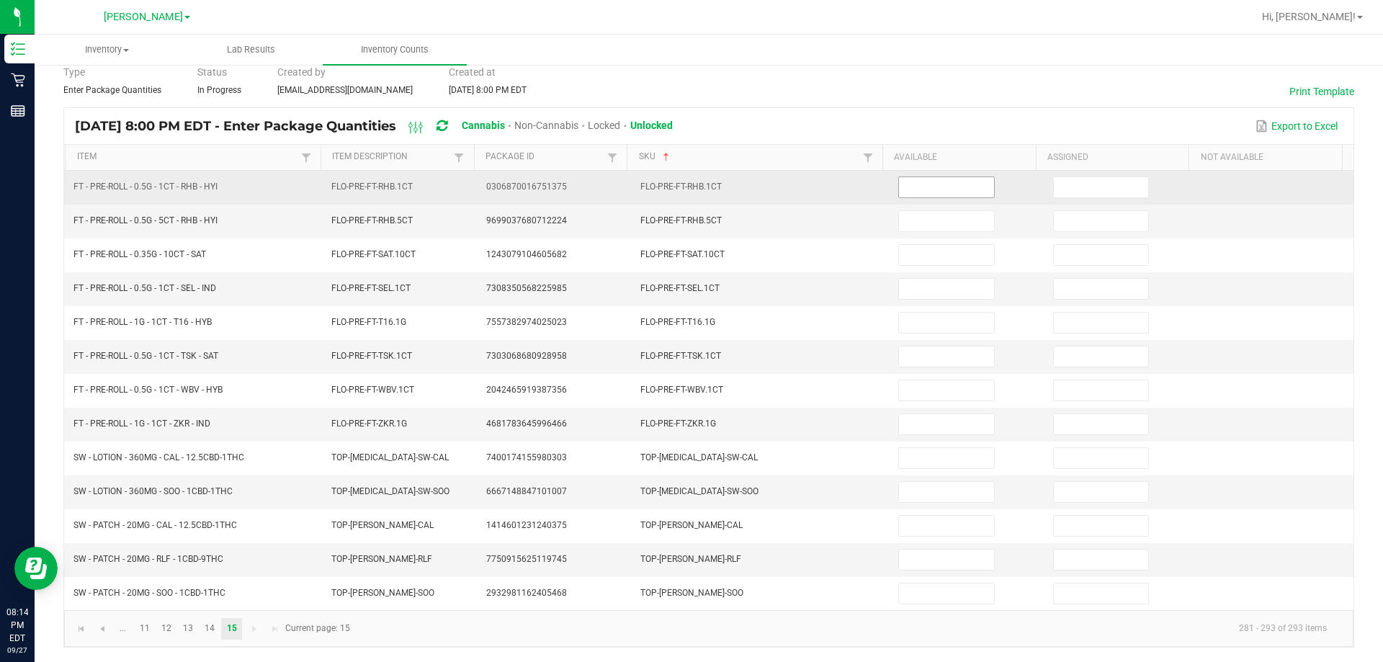
click at [758, 188] on input at bounding box center [946, 187] width 94 height 20
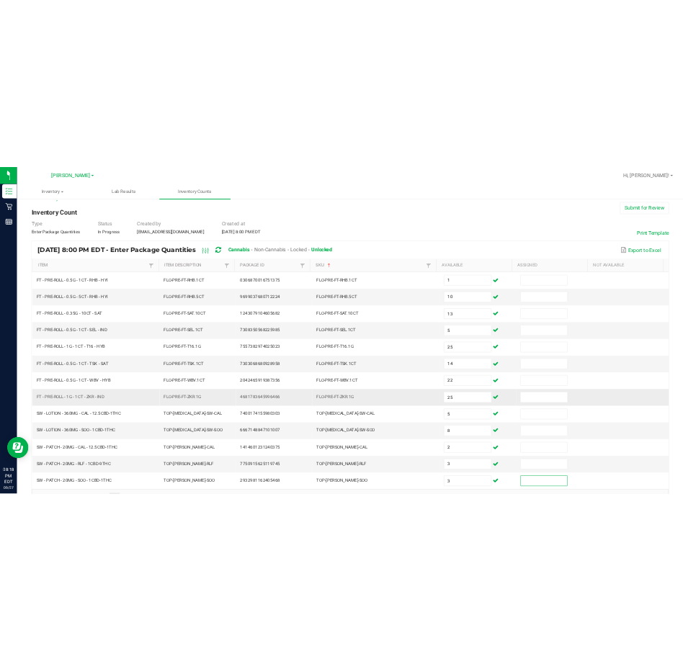
scroll to position [0, 0]
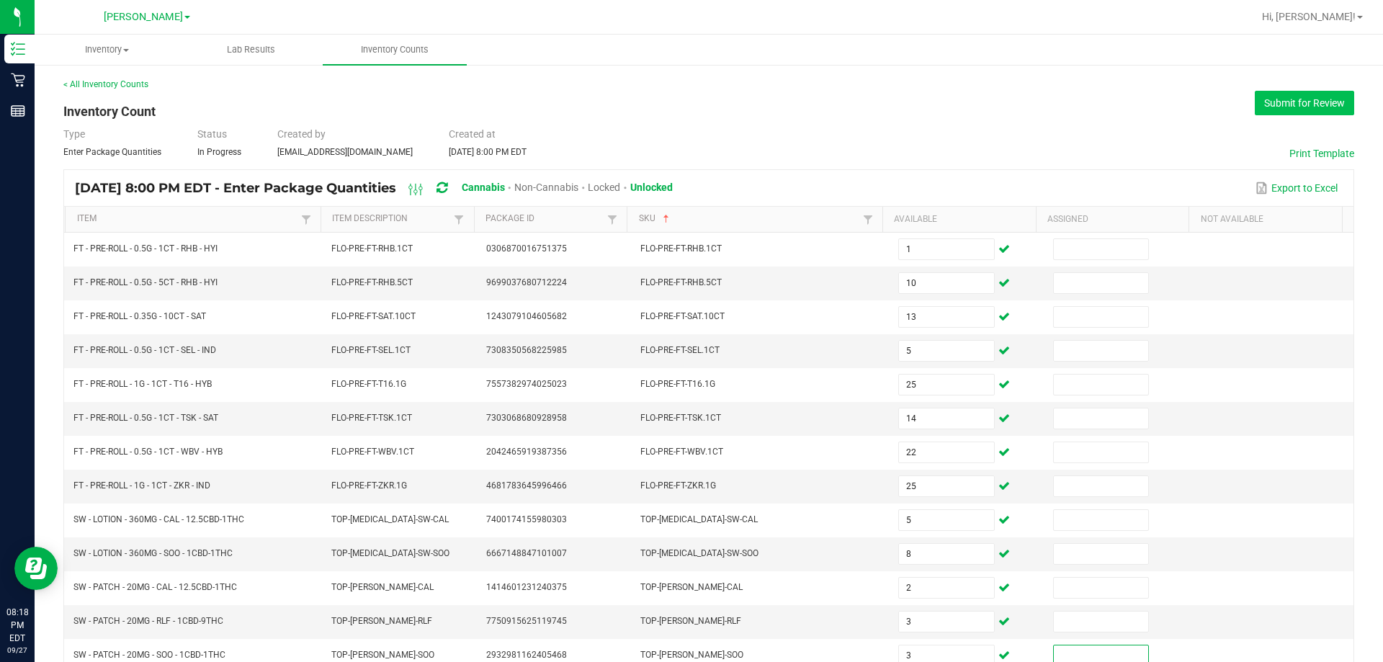
click at [758, 108] on button "Submit for Review" at bounding box center [1304, 103] width 99 height 24
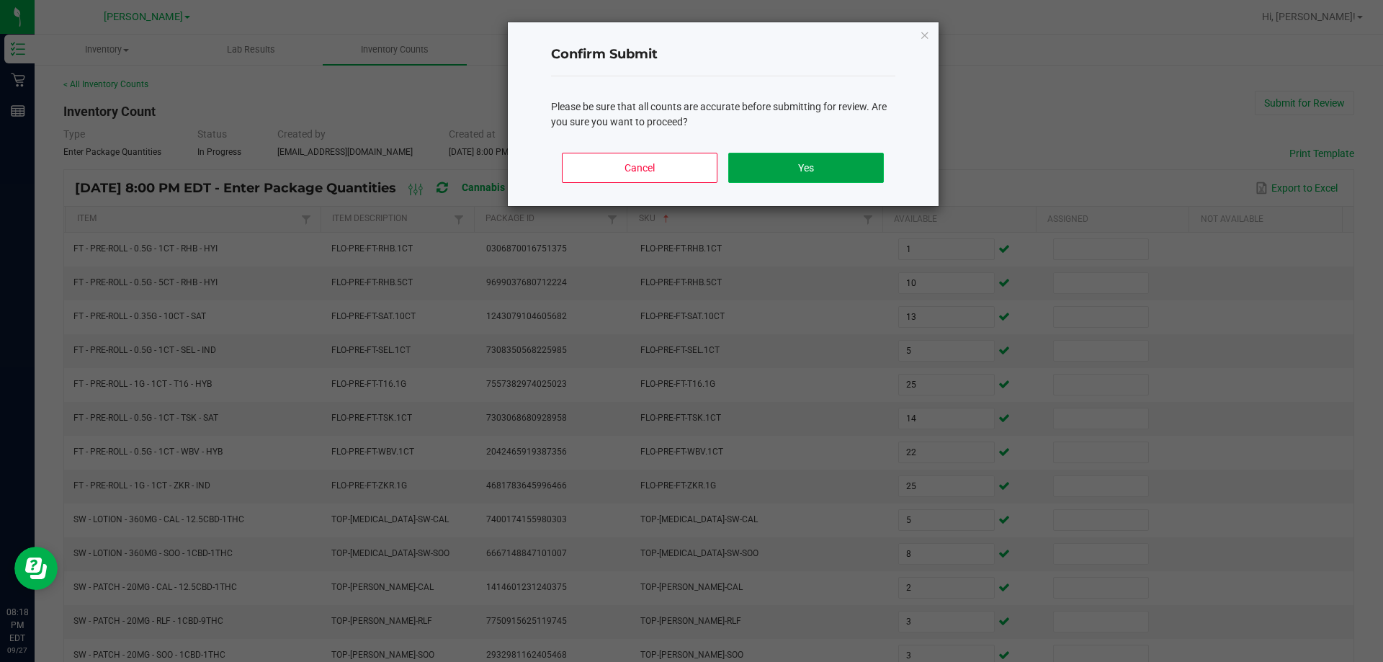
click at [758, 168] on button "Yes" at bounding box center [805, 168] width 155 height 30
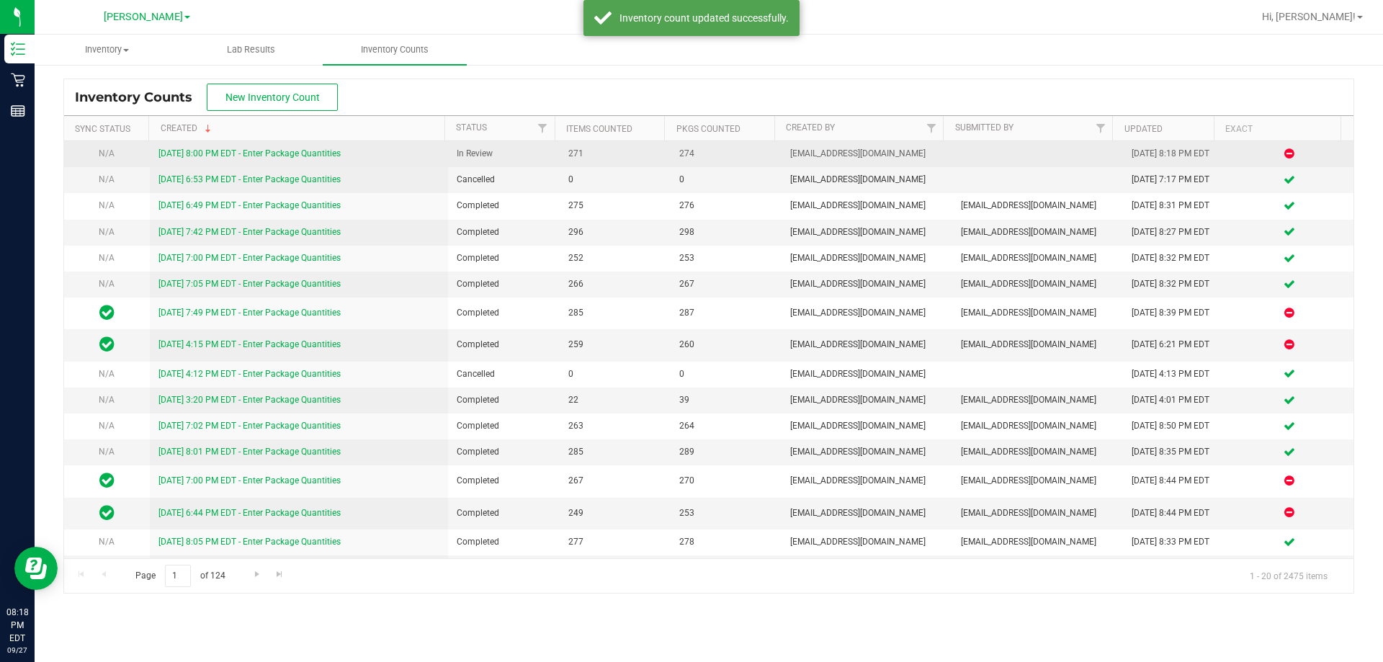
click at [317, 153] on link "[DATE] 8:00 PM EDT - Enter Package Quantities" at bounding box center [249, 153] width 182 height 10
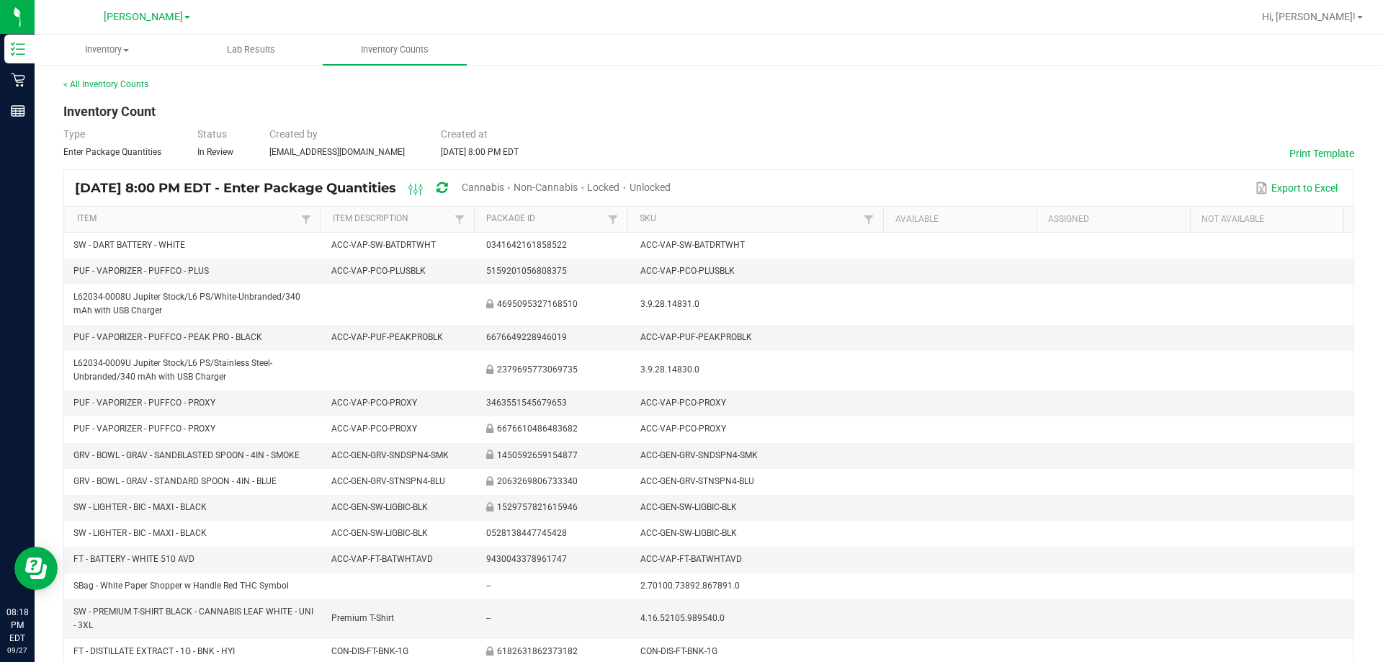
click at [671, 189] on span "Unlocked" at bounding box center [650, 188] width 41 height 12
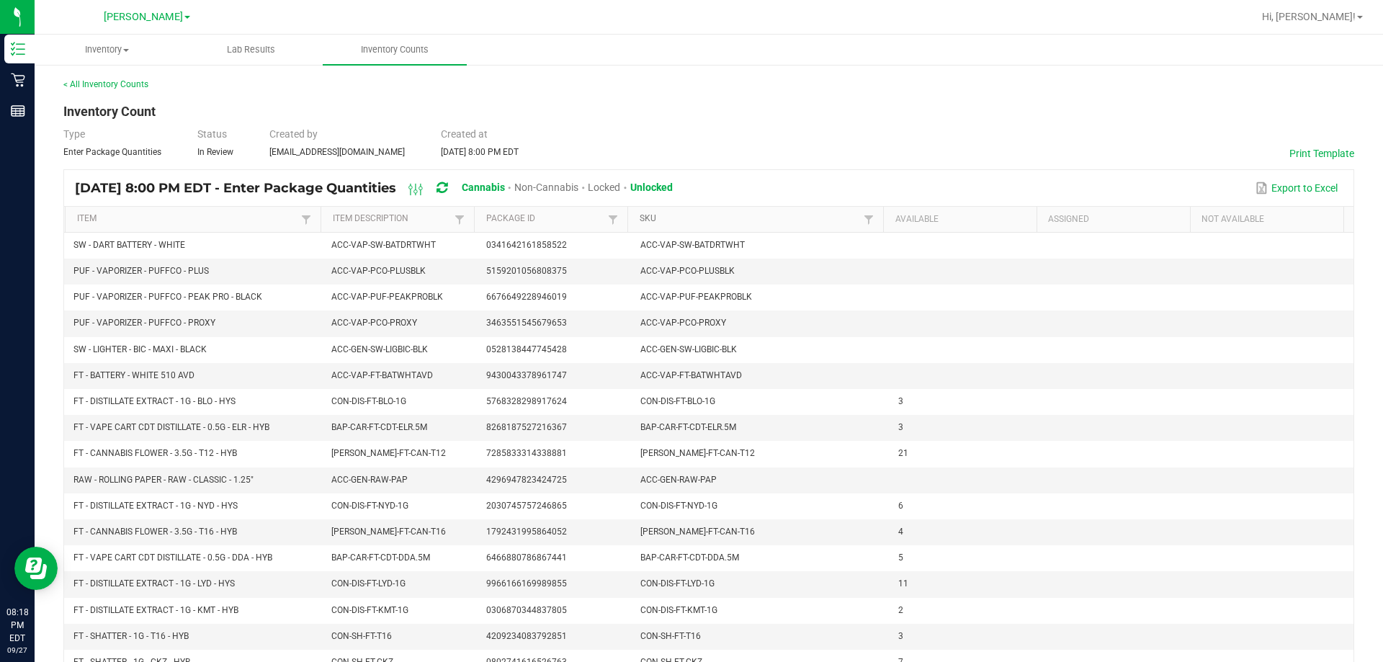
click at [647, 218] on link "SKU" at bounding box center [750, 219] width 220 height 12
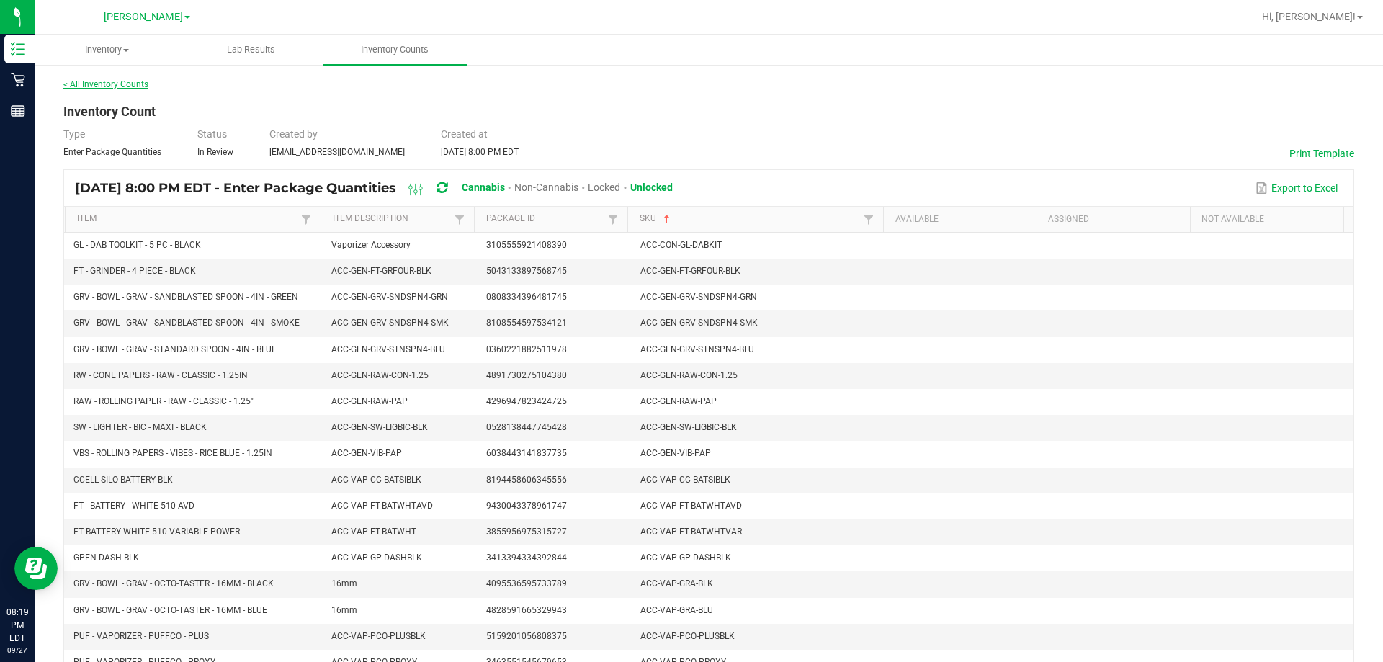
click at [139, 86] on link "< All Inventory Counts" at bounding box center [105, 84] width 85 height 10
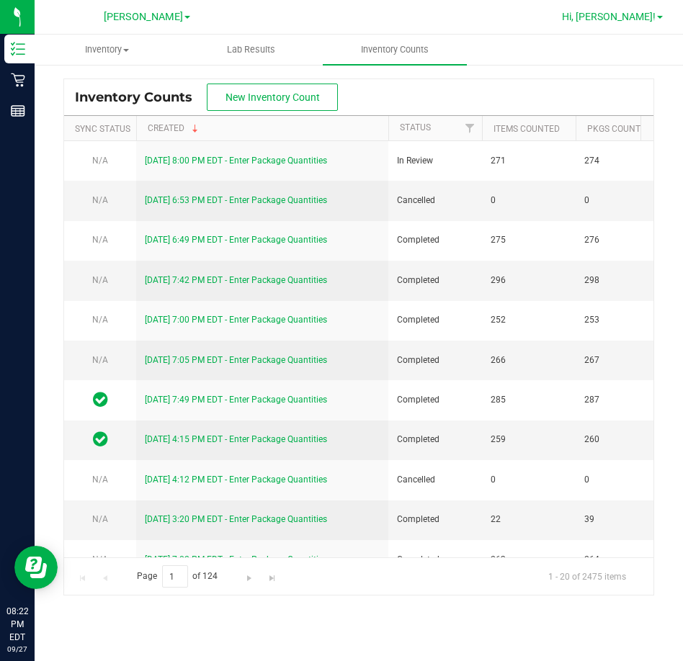
click at [624, 15] on span "Hi, [PERSON_NAME]!" at bounding box center [609, 17] width 94 height 12
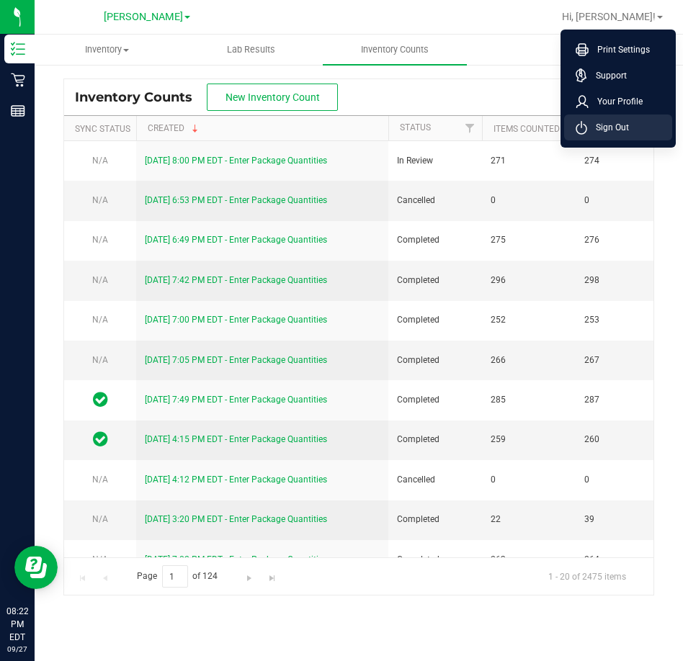
click at [621, 120] on span "Sign Out" at bounding box center [608, 127] width 42 height 14
